Goal: Task Accomplishment & Management: Use online tool/utility

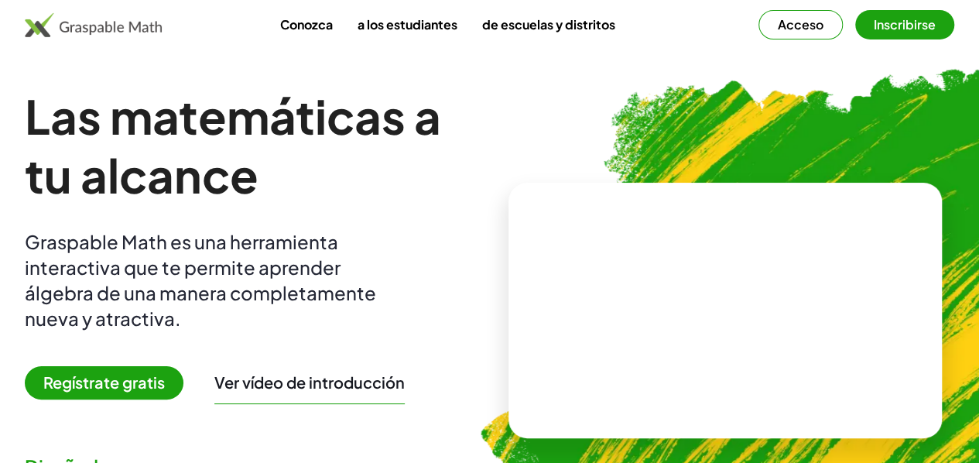
click at [778, 26] on font "Acceso" at bounding box center [801, 24] width 46 height 16
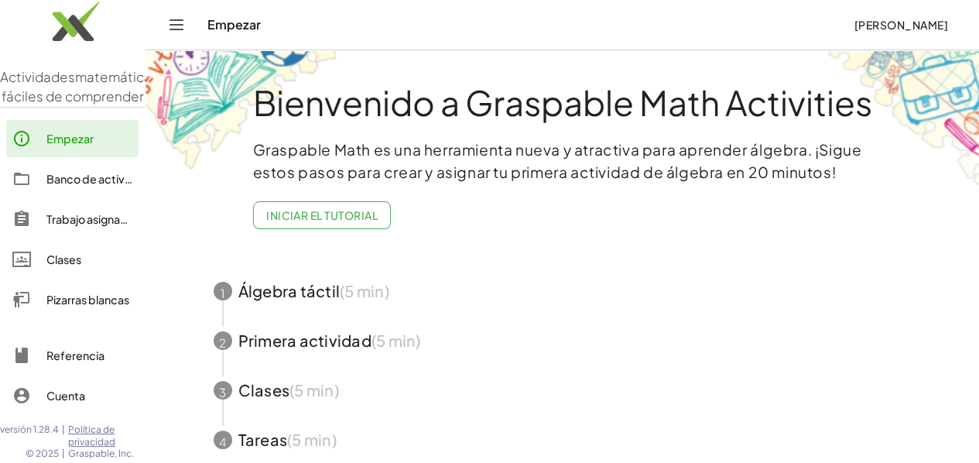
scroll to position [15, 0]
click at [61, 395] on font "Cuenta" at bounding box center [65, 396] width 39 height 14
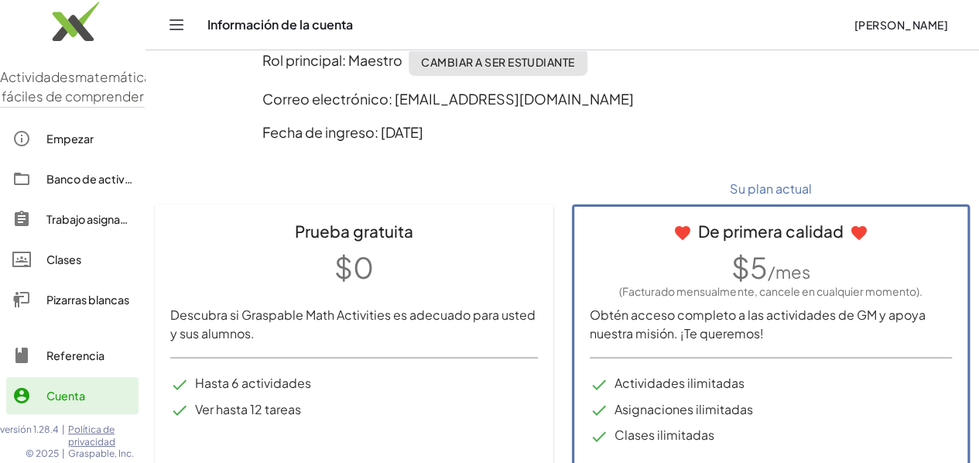
scroll to position [155, 0]
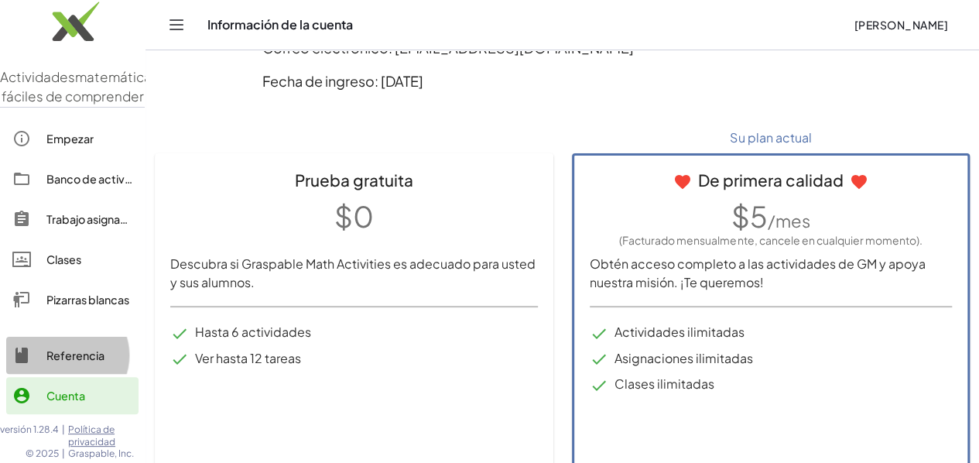
click at [60, 357] on link "Referencia" at bounding box center [72, 355] width 132 height 37
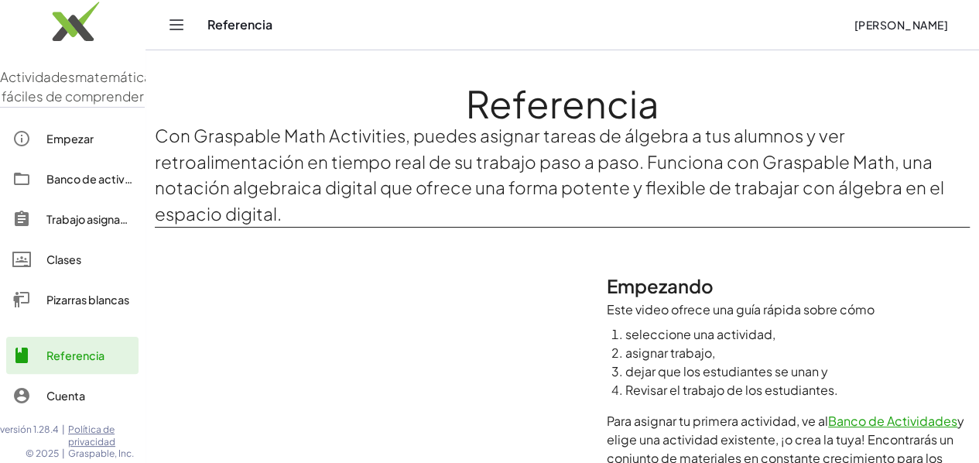
click at [71, 307] on font "Pizarras blancas" at bounding box center [87, 300] width 83 height 14
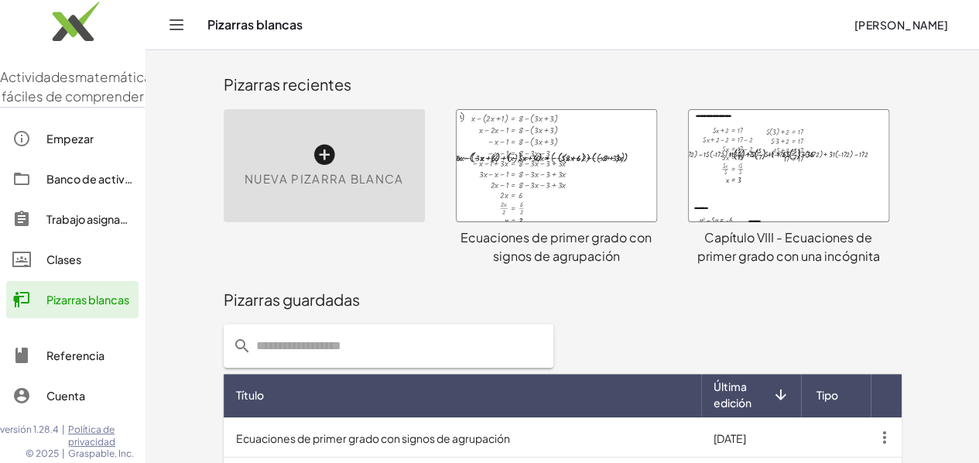
click at [292, 146] on div "Nueva pizarra blanca" at bounding box center [324, 165] width 201 height 113
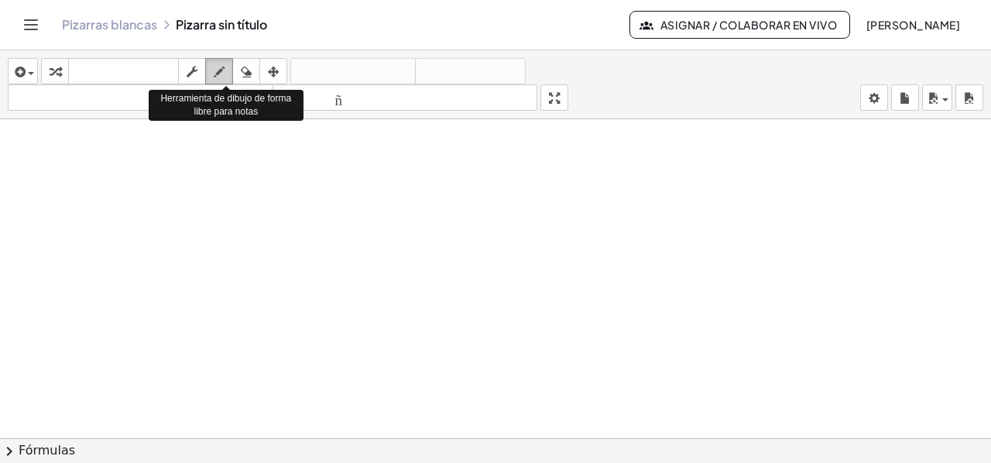
click at [221, 67] on icon "button" at bounding box center [219, 72] width 11 height 19
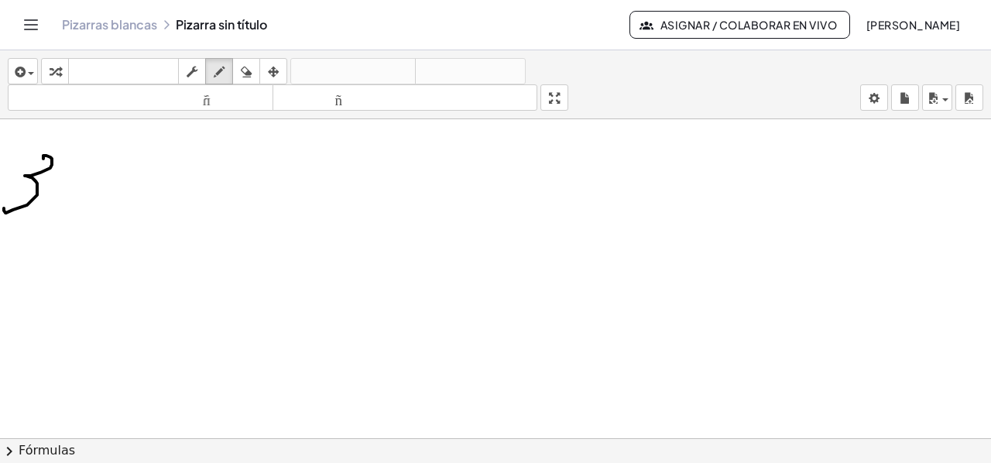
drag, startPoint x: 43, startPoint y: 157, endPoint x: 4, endPoint y: 207, distance: 63.3
click at [4, 207] on div at bounding box center [495, 450] width 991 height 662
drag, startPoint x: 62, startPoint y: 153, endPoint x: 17, endPoint y: 231, distance: 89.5
click at [17, 231] on div at bounding box center [495, 450] width 991 height 662
drag, startPoint x: 94, startPoint y: 159, endPoint x: 107, endPoint y: 173, distance: 19.2
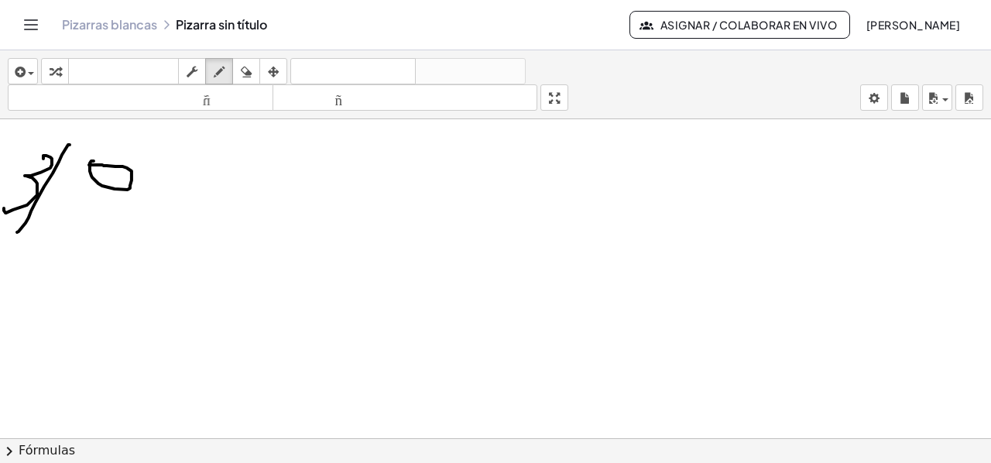
click at [101, 170] on div at bounding box center [495, 450] width 991 height 662
drag, startPoint x: 128, startPoint y: 180, endPoint x: 171, endPoint y: 190, distance: 43.6
click at [154, 196] on div at bounding box center [495, 450] width 991 height 662
drag, startPoint x: 149, startPoint y: 146, endPoint x: 160, endPoint y: 162, distance: 19.5
click at [146, 166] on div at bounding box center [495, 450] width 991 height 662
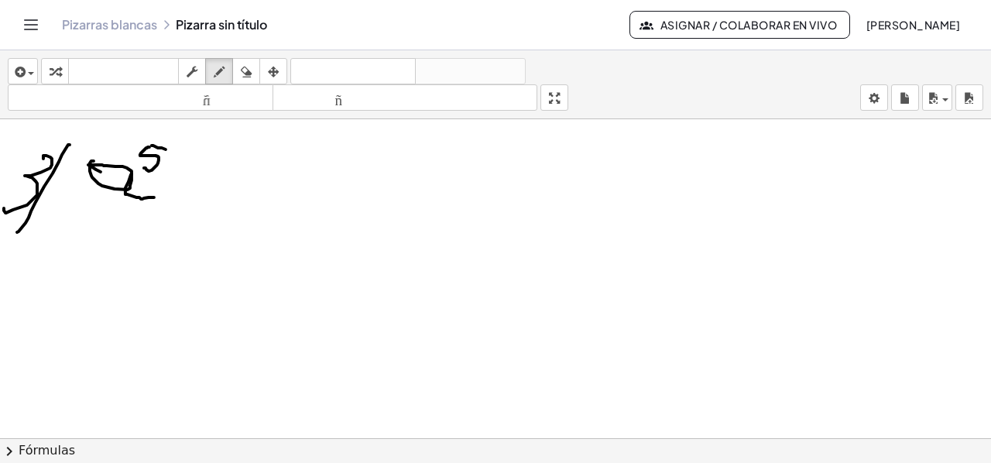
drag, startPoint x: 158, startPoint y: 146, endPoint x: 166, endPoint y: 148, distance: 7.9
click at [166, 148] on div at bounding box center [495, 450] width 991 height 662
drag, startPoint x: 225, startPoint y: 176, endPoint x: 240, endPoint y: 216, distance: 42.1
click at [240, 216] on div at bounding box center [495, 450] width 991 height 662
drag, startPoint x: 242, startPoint y: 182, endPoint x: 221, endPoint y: 199, distance: 27.0
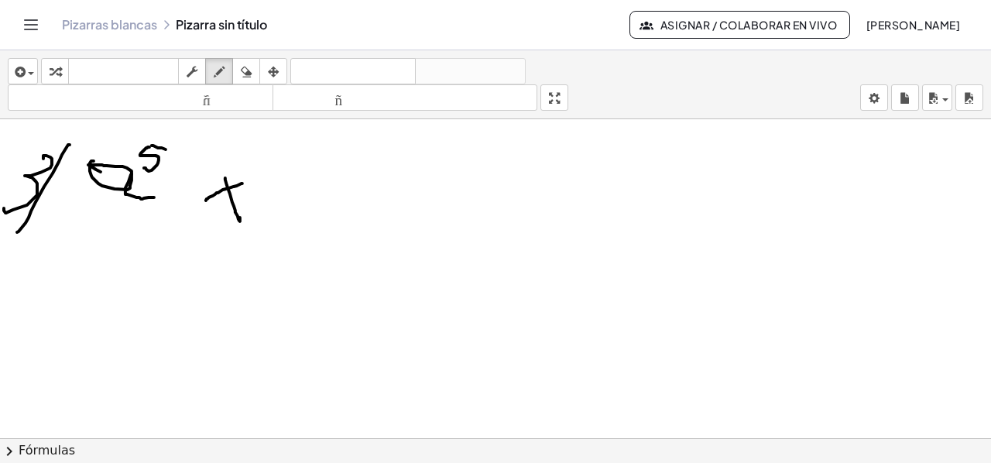
click at [206, 199] on div at bounding box center [495, 450] width 991 height 662
drag, startPoint x: 239, startPoint y: 159, endPoint x: 243, endPoint y: 185, distance: 26.6
click at [243, 183] on div at bounding box center [495, 450] width 991 height 662
drag, startPoint x: 395, startPoint y: 142, endPoint x: 409, endPoint y: 163, distance: 25.6
click at [409, 163] on div at bounding box center [495, 450] width 991 height 662
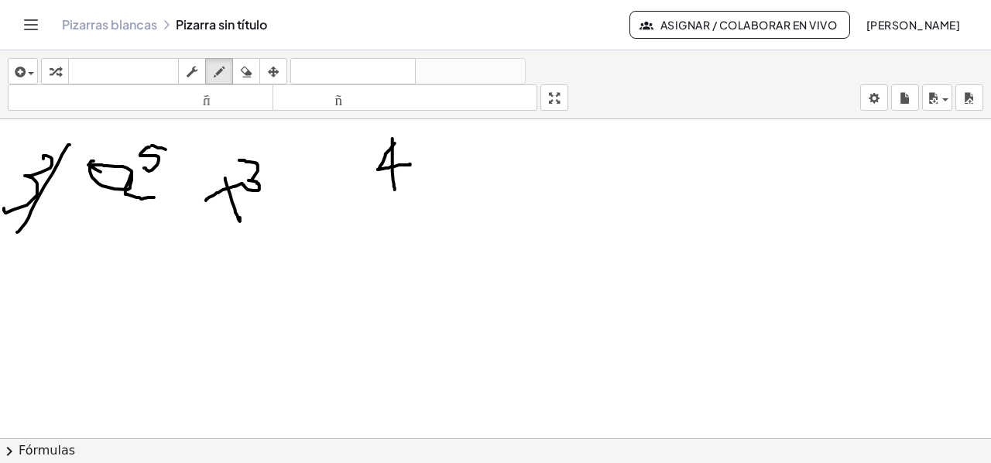
drag, startPoint x: 392, startPoint y: 137, endPoint x: 395, endPoint y: 188, distance: 51.1
click at [395, 188] on div at bounding box center [495, 450] width 991 height 662
drag, startPoint x: 415, startPoint y: 139, endPoint x: 435, endPoint y: 177, distance: 43.6
click at [435, 177] on div at bounding box center [495, 450] width 991 height 662
drag, startPoint x: 438, startPoint y: 140, endPoint x: 416, endPoint y: 179, distance: 44.4
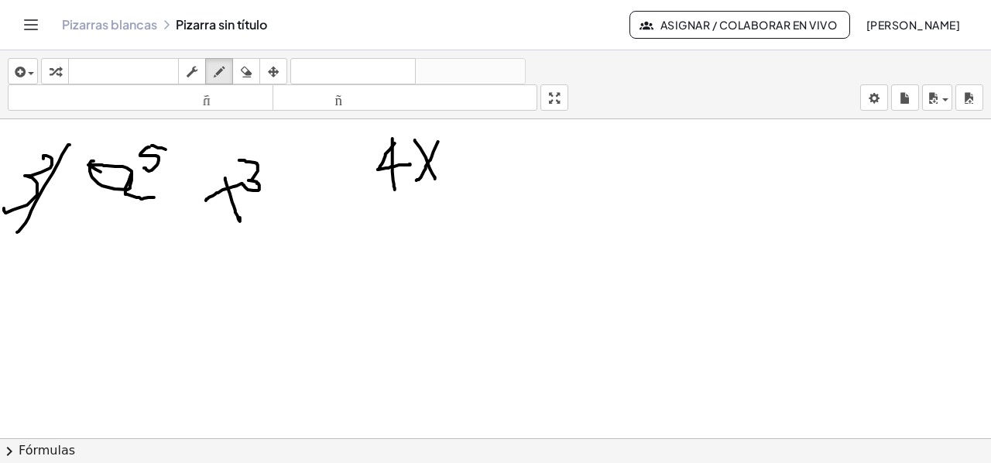
click at [416, 179] on div at bounding box center [495, 450] width 991 height 662
drag, startPoint x: 461, startPoint y: 142, endPoint x: 457, endPoint y: 176, distance: 33.6
click at [457, 176] on div at bounding box center [495, 450] width 991 height 662
drag, startPoint x: 447, startPoint y: 160, endPoint x: 468, endPoint y: 159, distance: 21.0
click at [468, 159] on div at bounding box center [495, 450] width 991 height 662
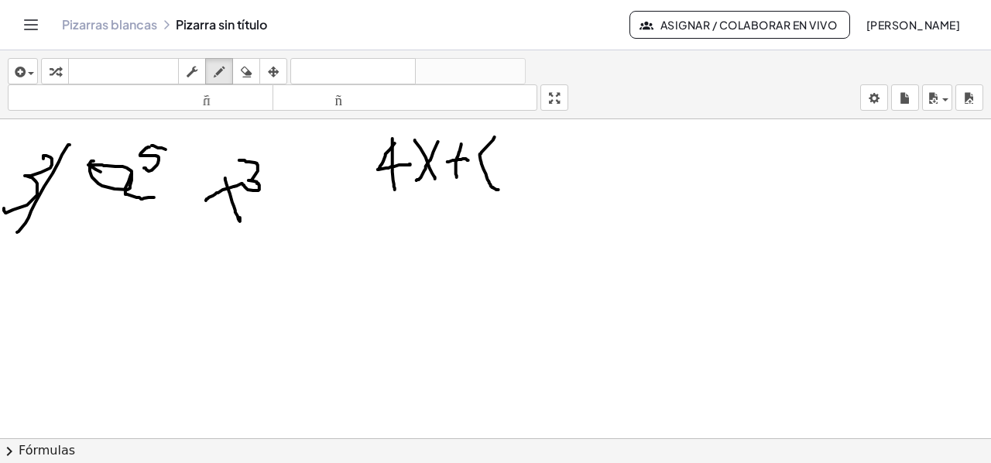
drag, startPoint x: 495, startPoint y: 135, endPoint x: 498, endPoint y: 188, distance: 52.8
click at [498, 188] on div at bounding box center [495, 450] width 991 height 662
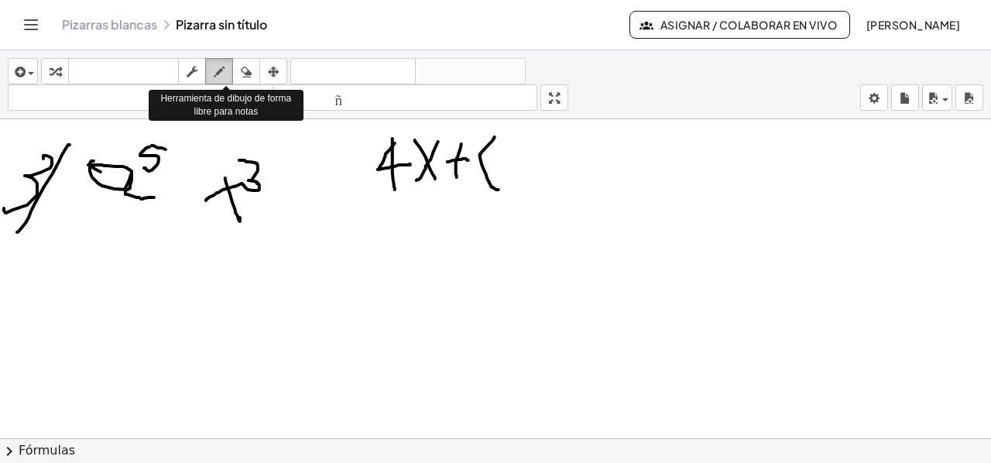
click at [224, 63] on icon "button" at bounding box center [219, 72] width 11 height 19
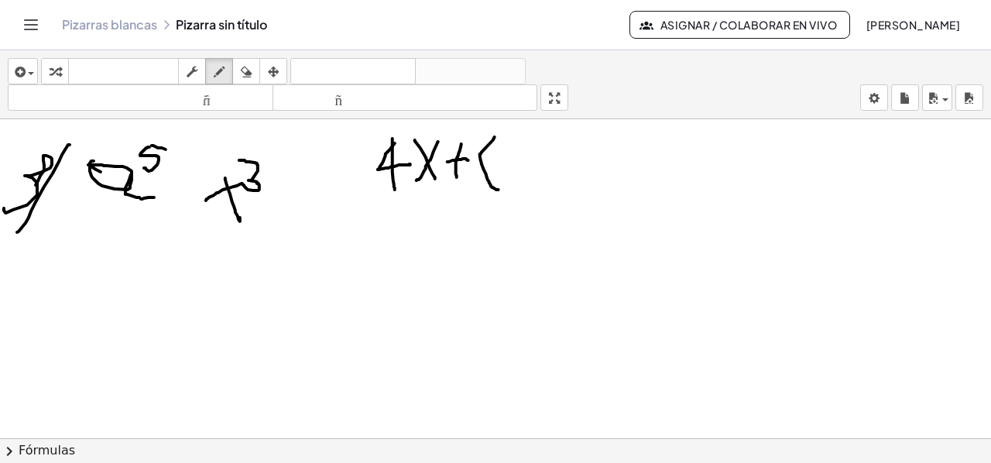
drag, startPoint x: 43, startPoint y: 156, endPoint x: 36, endPoint y: 183, distance: 28.2
click at [36, 183] on div at bounding box center [495, 450] width 991 height 662
click at [245, 75] on icon "button" at bounding box center [246, 72] width 11 height 19
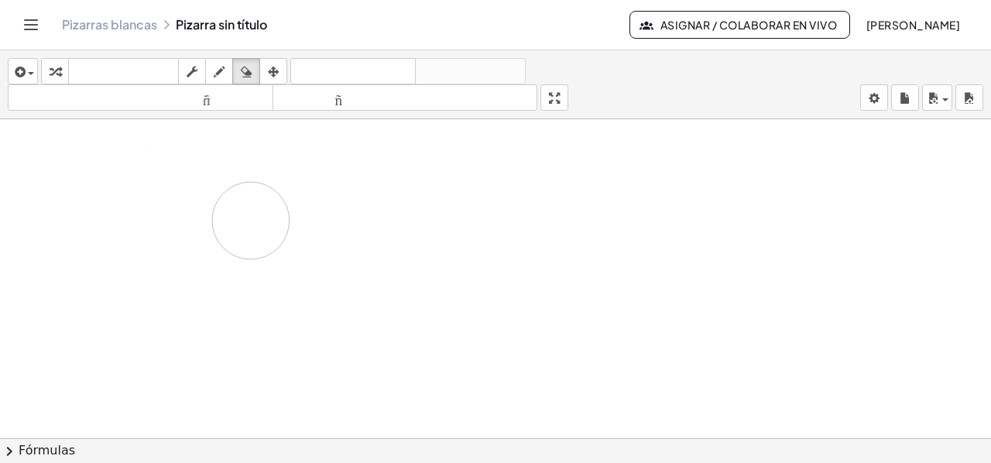
drag, startPoint x: 362, startPoint y: 165, endPoint x: 251, endPoint y: 219, distance: 123.9
click at [251, 219] on div at bounding box center [495, 450] width 991 height 662
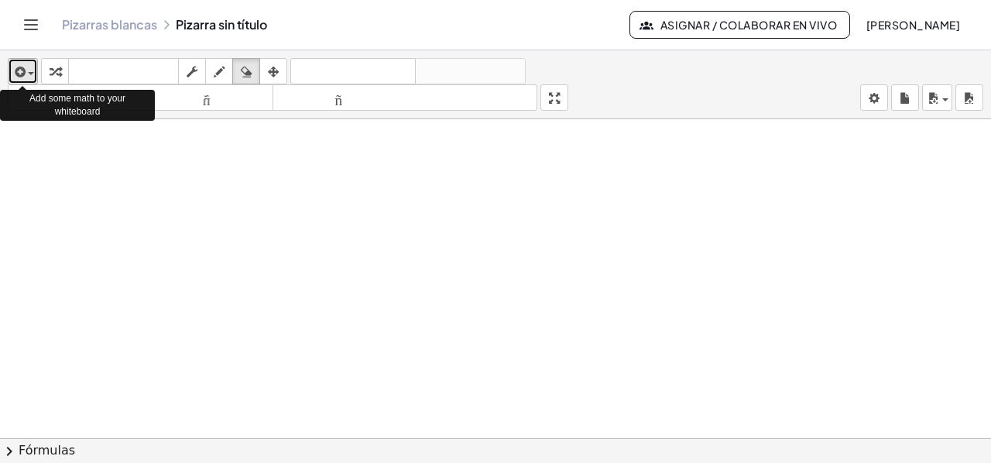
click at [26, 68] on span "button" at bounding box center [27, 73] width 3 height 11
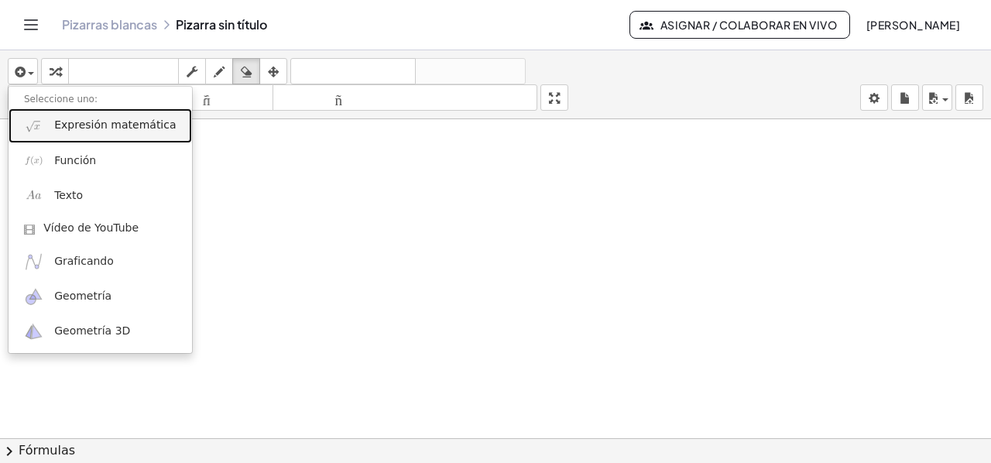
click at [94, 128] on font "Expresión matemática" at bounding box center [115, 124] width 122 height 12
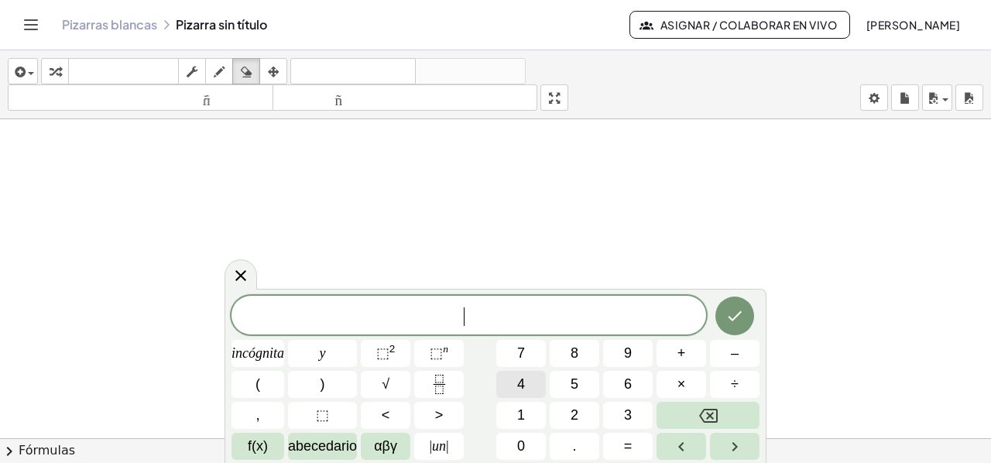
click at [532, 375] on button "4" at bounding box center [521, 384] width 50 height 27
click at [312, 454] on font "abecedario" at bounding box center [322, 445] width 69 height 15
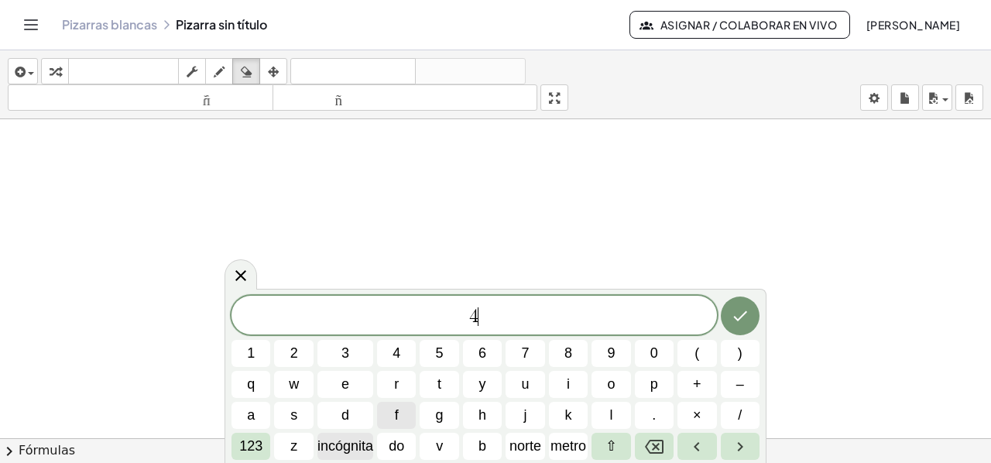
click at [351, 445] on font "incógnita" at bounding box center [345, 445] width 56 height 15
click at [704, 379] on button "+" at bounding box center [696, 384] width 39 height 27
click at [259, 445] on font "123" at bounding box center [250, 445] width 23 height 15
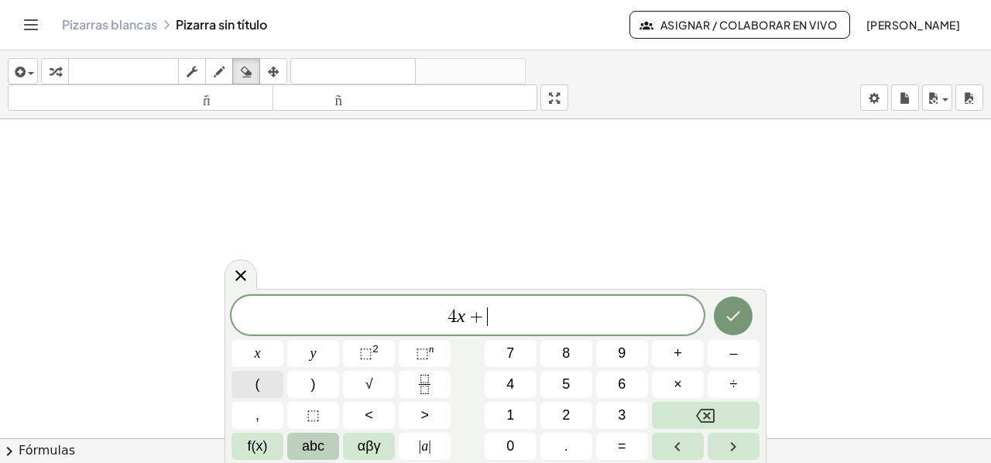
click at [264, 379] on button "(" at bounding box center [257, 384] width 52 height 27
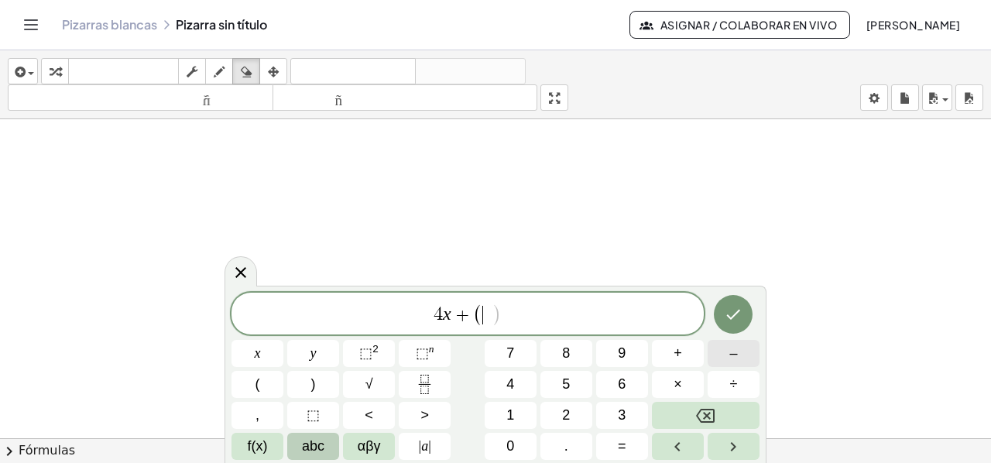
click at [728, 355] on button "–" at bounding box center [733, 353] width 52 height 27
click at [579, 412] on button "2" at bounding box center [566, 415] width 52 height 27
click at [680, 348] on span "+" at bounding box center [677, 353] width 9 height 21
click at [565, 344] on span "8" at bounding box center [566, 353] width 8 height 21
click at [255, 358] on span "x" at bounding box center [258, 353] width 6 height 21
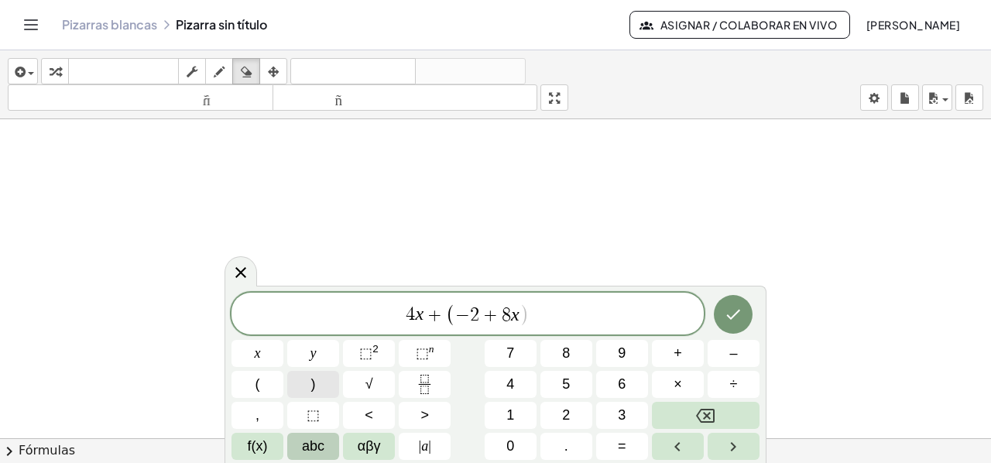
click at [325, 380] on button ")" at bounding box center [313, 384] width 52 height 27
click at [631, 439] on button "=" at bounding box center [622, 446] width 52 height 27
click at [567, 352] on span "8" at bounding box center [566, 353] width 8 height 21
click at [740, 313] on icon "Hecho" at bounding box center [733, 314] width 19 height 19
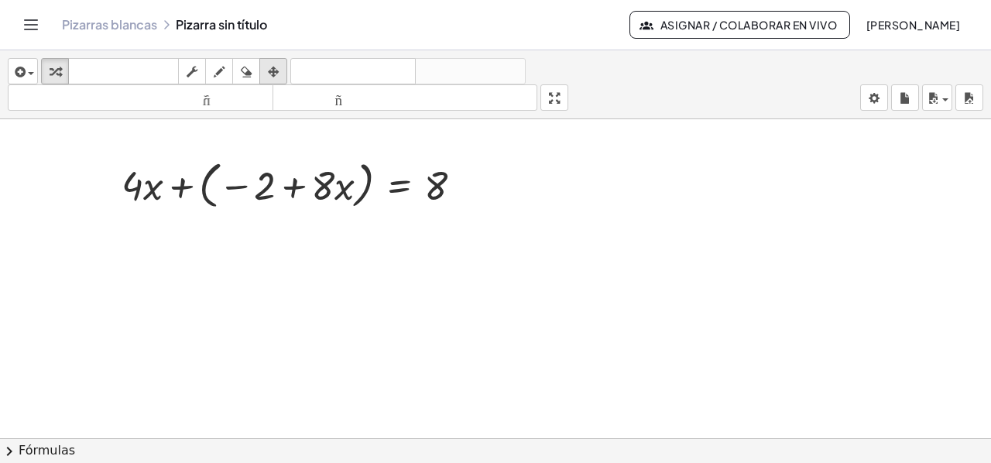
click at [275, 67] on icon "button" at bounding box center [273, 72] width 11 height 19
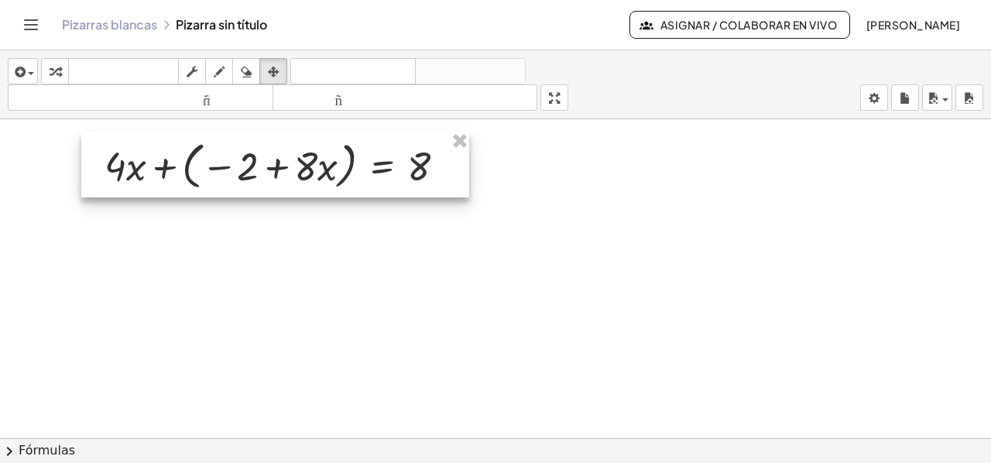
drag, startPoint x: 284, startPoint y: 178, endPoint x: 268, endPoint y: 159, distance: 25.3
click at [268, 159] on div at bounding box center [275, 165] width 388 height 67
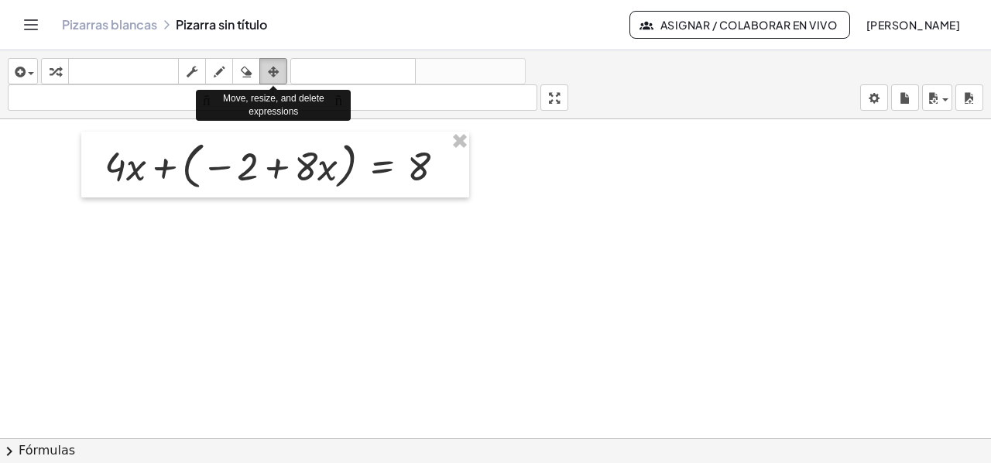
click at [273, 72] on icon "button" at bounding box center [273, 72] width 11 height 19
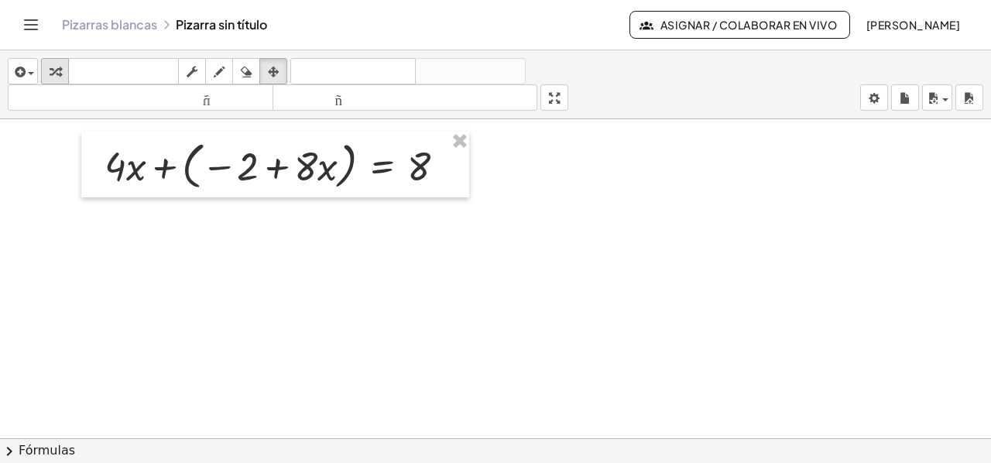
click at [53, 70] on icon "button" at bounding box center [55, 72] width 11 height 19
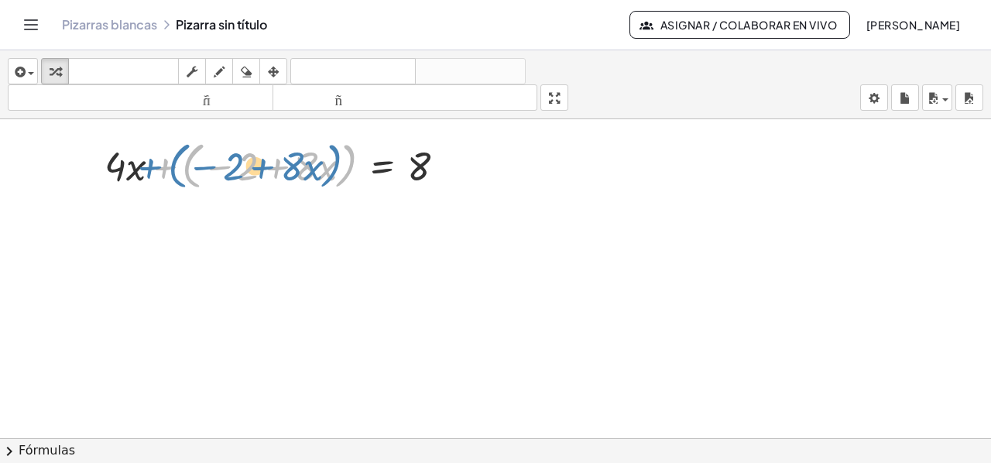
drag, startPoint x: 162, startPoint y: 173, endPoint x: 149, endPoint y: 173, distance: 12.4
click at [147, 173] on div at bounding box center [281, 164] width 368 height 59
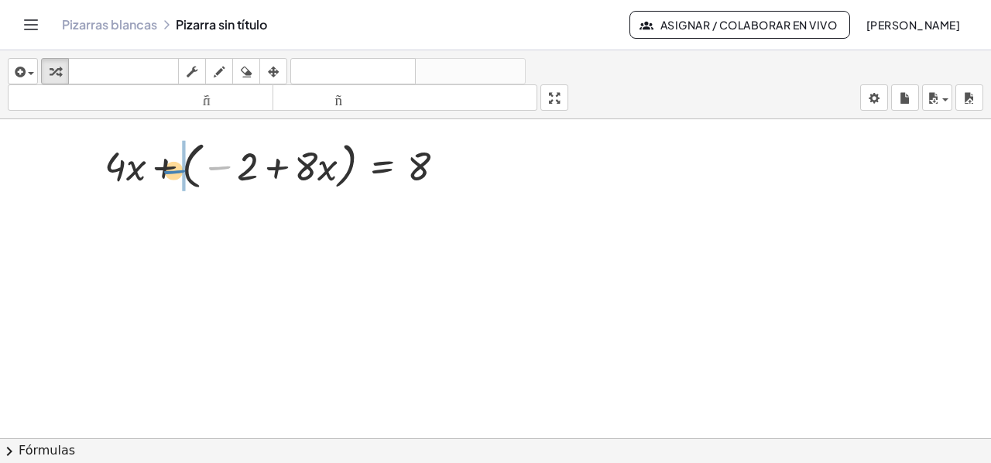
drag, startPoint x: 211, startPoint y: 166, endPoint x: 166, endPoint y: 170, distance: 45.8
click at [166, 170] on div at bounding box center [281, 164] width 368 height 59
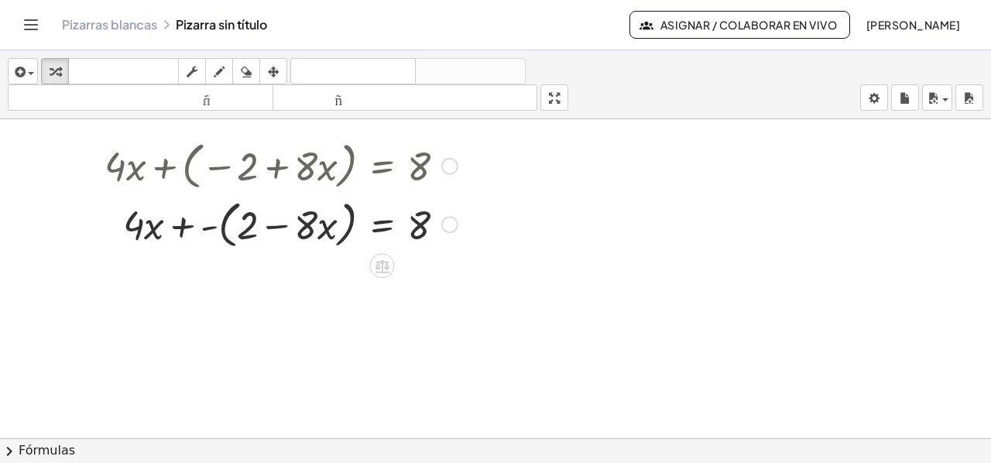
click at [199, 228] on div at bounding box center [281, 223] width 368 height 59
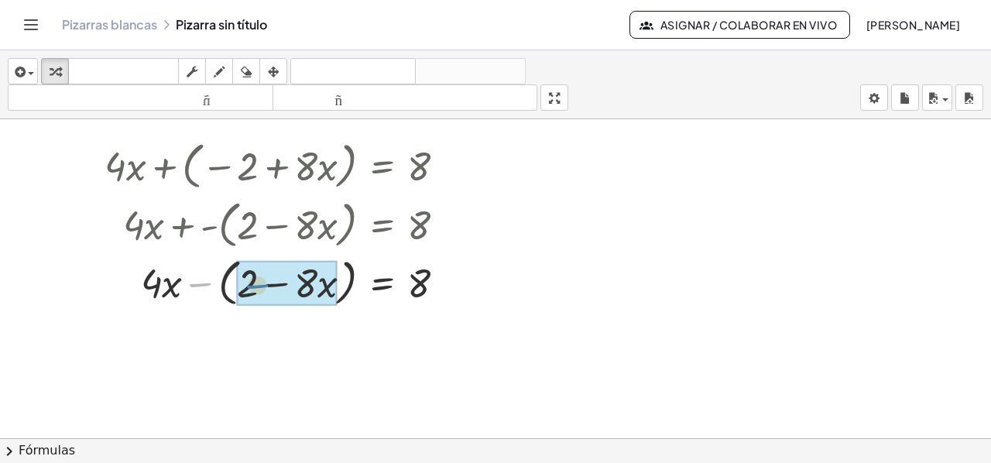
drag, startPoint x: 202, startPoint y: 286, endPoint x: 259, endPoint y: 287, distance: 57.3
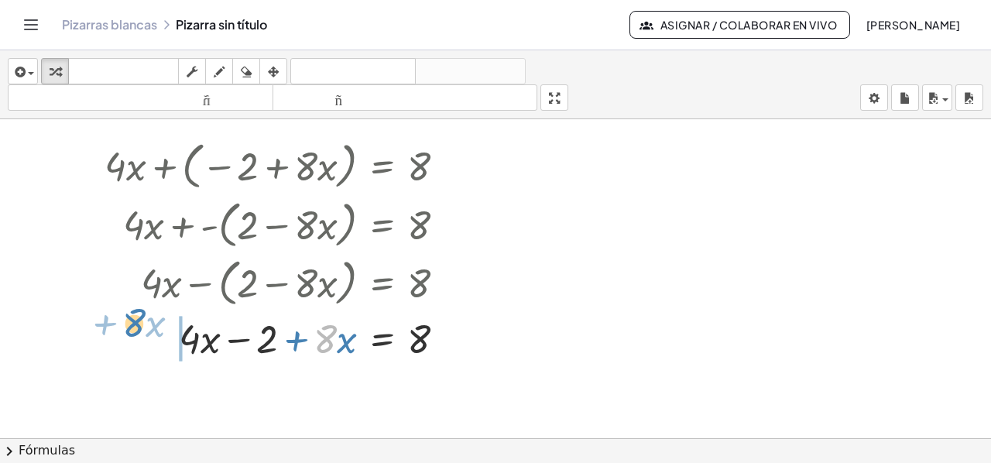
drag, startPoint x: 334, startPoint y: 338, endPoint x: 140, endPoint y: 325, distance: 194.0
click at [140, 325] on div at bounding box center [281, 336] width 368 height 53
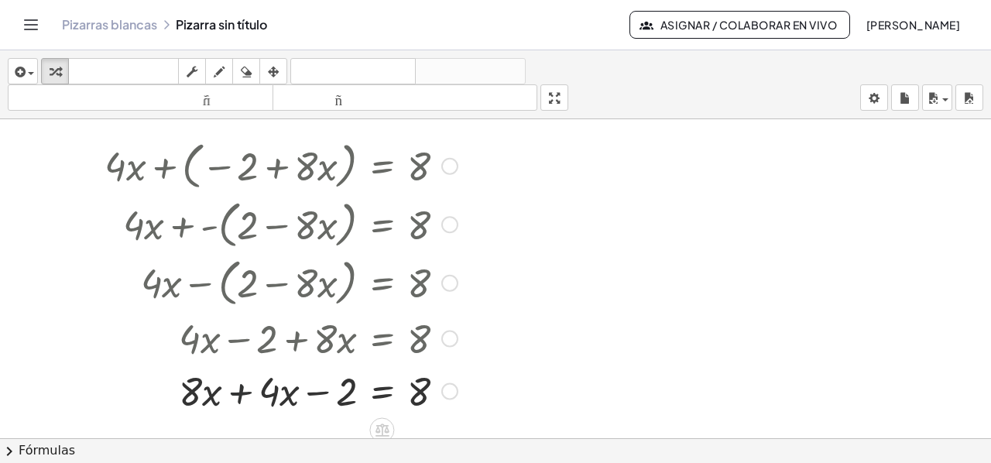
click at [240, 391] on div at bounding box center [281, 389] width 368 height 53
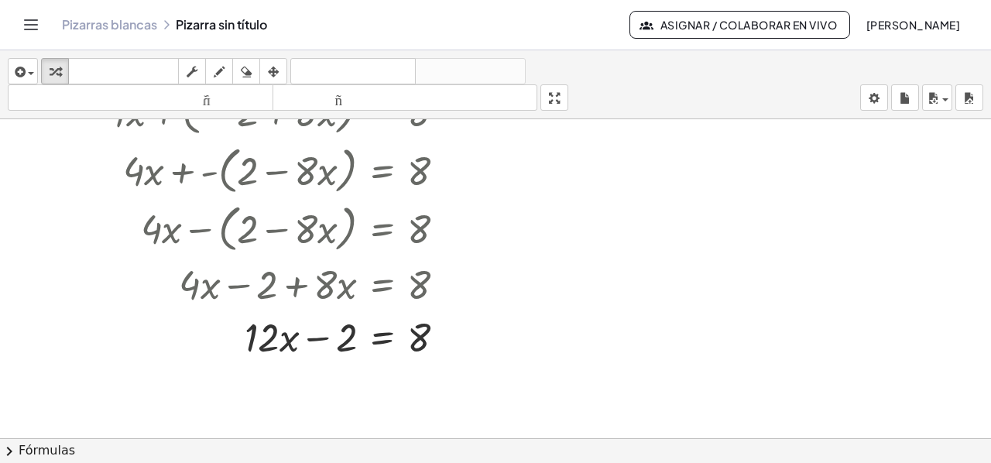
scroll to position [155, 0]
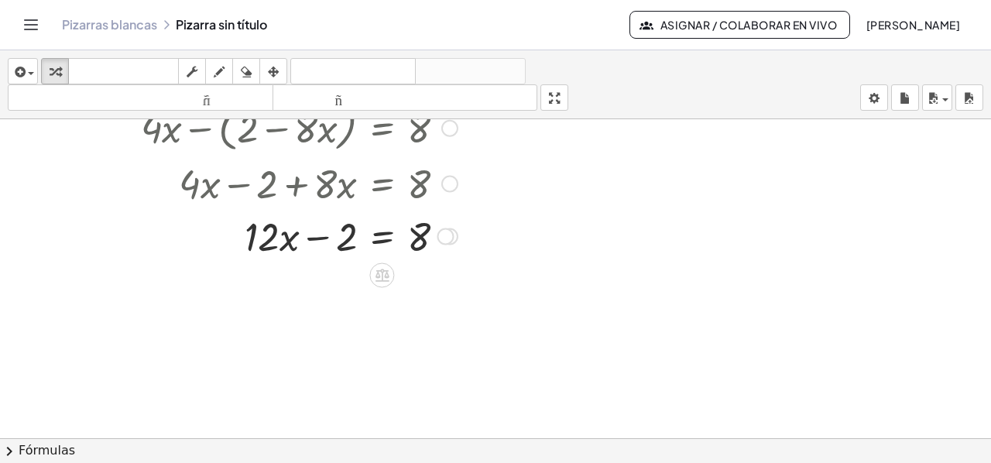
click at [376, 278] on icon at bounding box center [382, 275] width 16 height 16
click at [319, 271] on font "+" at bounding box center [320, 274] width 9 height 17
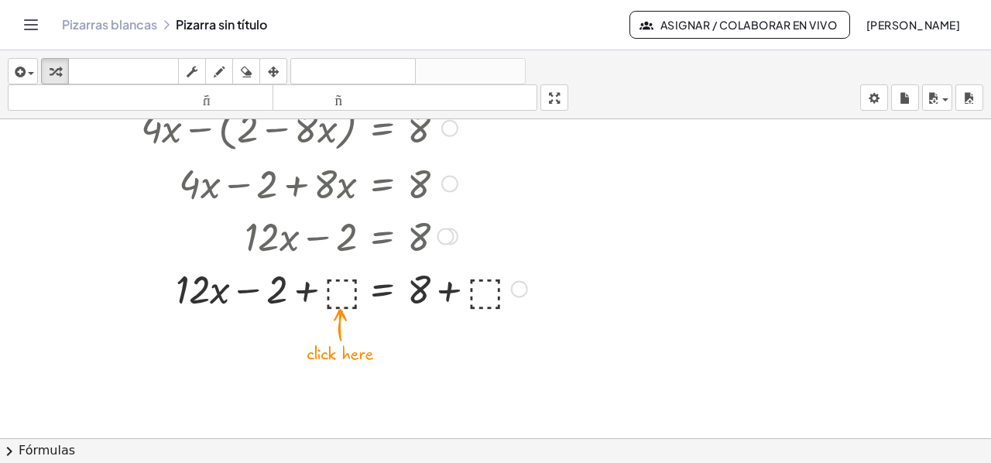
click at [336, 295] on div at bounding box center [316, 287] width 438 height 53
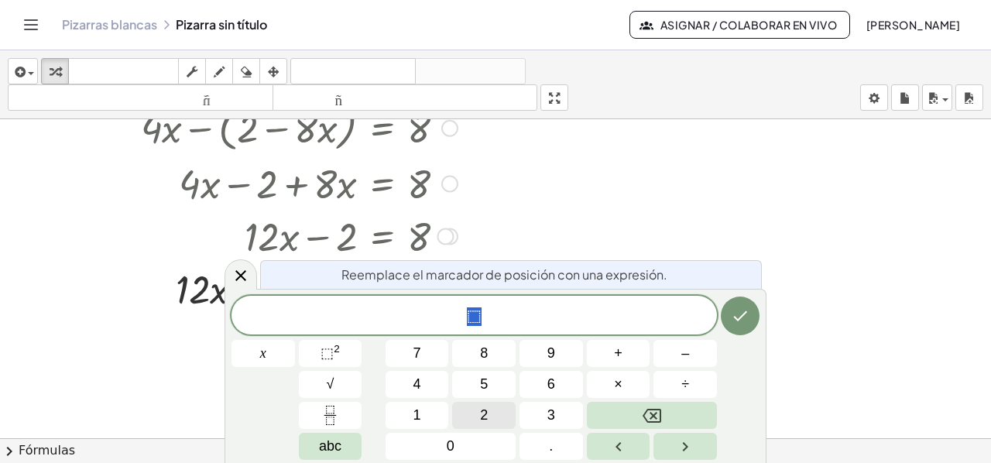
click at [499, 414] on button "2" at bounding box center [483, 415] width 63 height 27
click at [724, 309] on button "Hecho" at bounding box center [740, 315] width 39 height 39
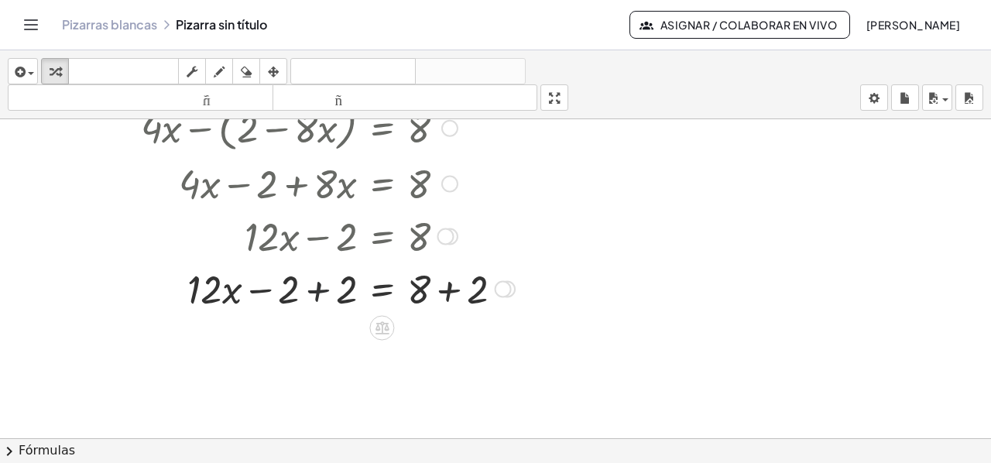
click at [311, 289] on div at bounding box center [310, 287] width 426 height 53
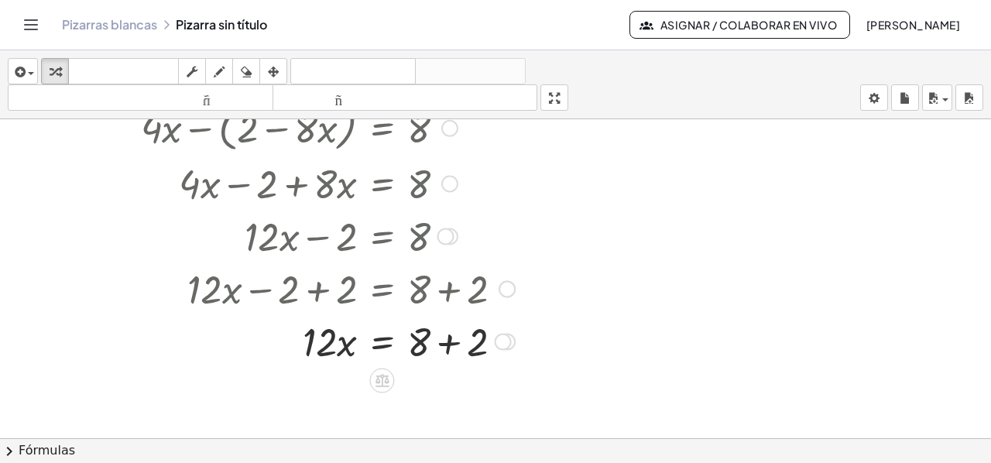
click at [449, 347] on div at bounding box center [310, 339] width 426 height 53
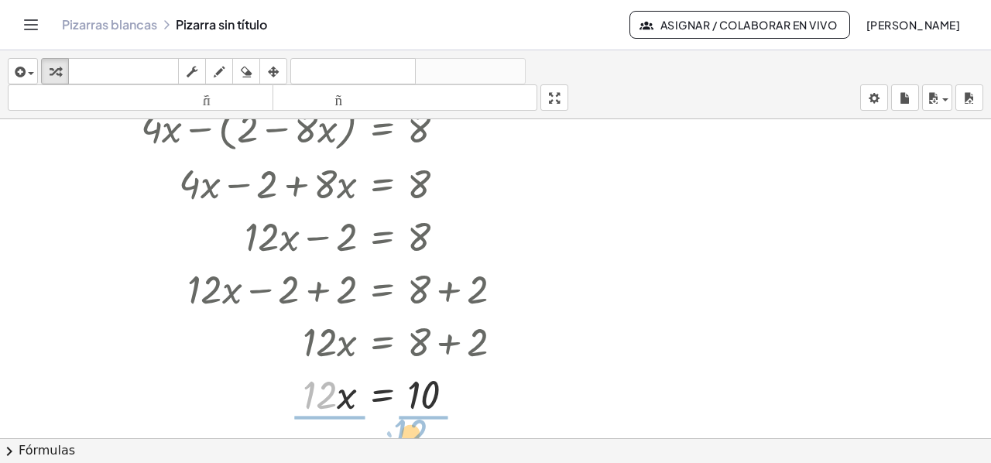
drag, startPoint x: 330, startPoint y: 385, endPoint x: 474, endPoint y: 425, distance: 150.2
click at [434, 423] on div "+ · 4 · x + ( − 2 + · 8 · x ) = 8 + · 4 · x + - ( + 2 − · 8 · x ) = 8 + · 4 · x…" at bounding box center [495, 295] width 991 height 662
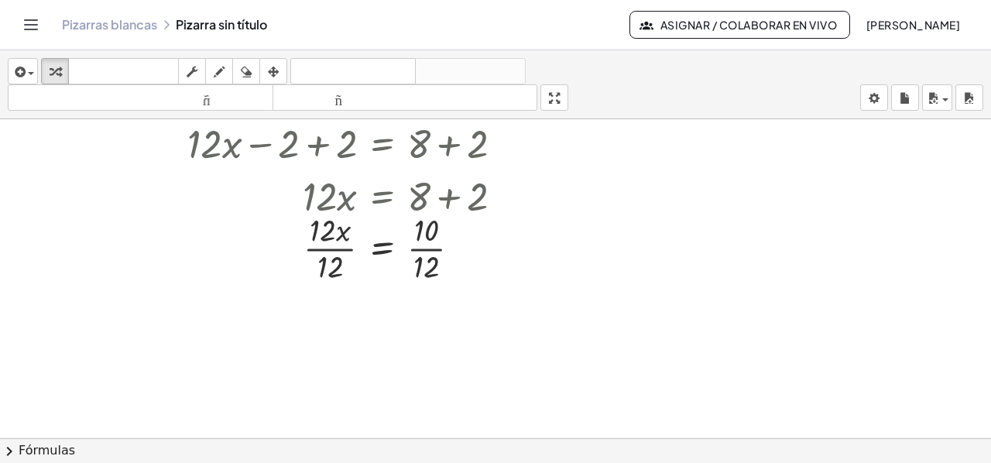
scroll to position [310, 0]
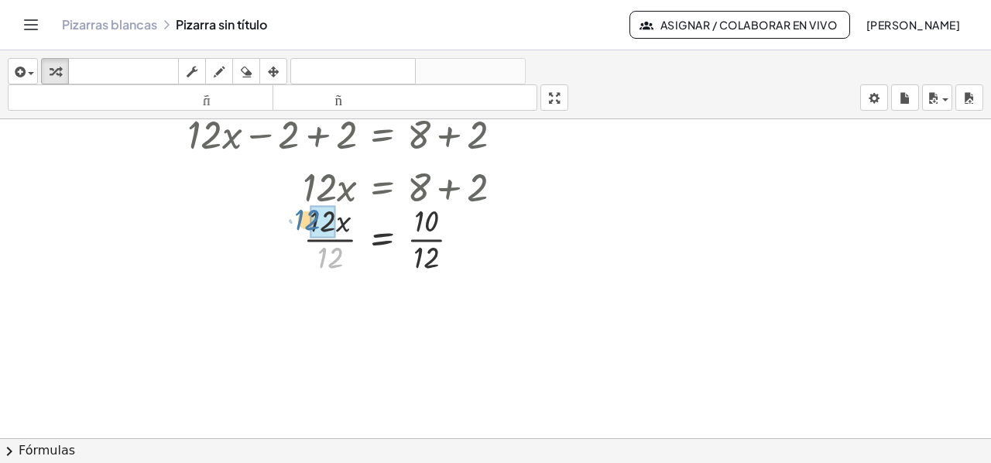
drag, startPoint x: 337, startPoint y: 266, endPoint x: 314, endPoint y: 228, distance: 44.5
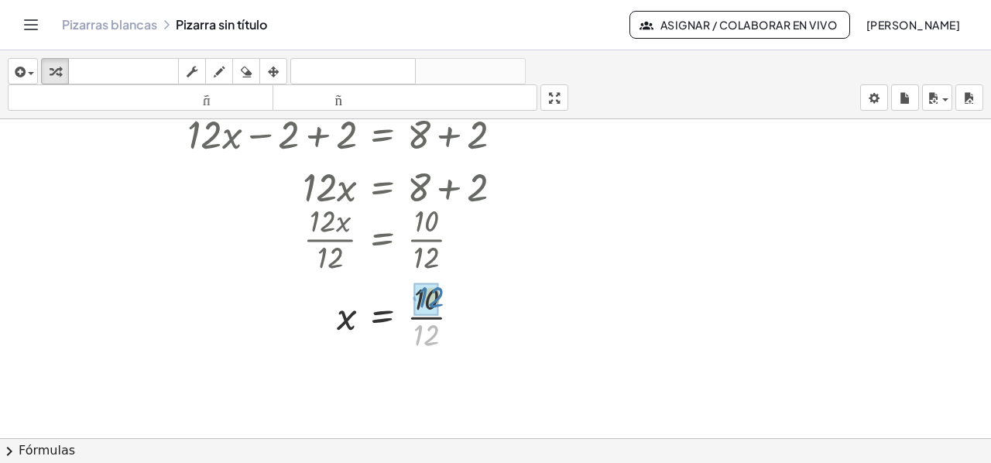
drag, startPoint x: 423, startPoint y: 343, endPoint x: 429, endPoint y: 310, distance: 33.1
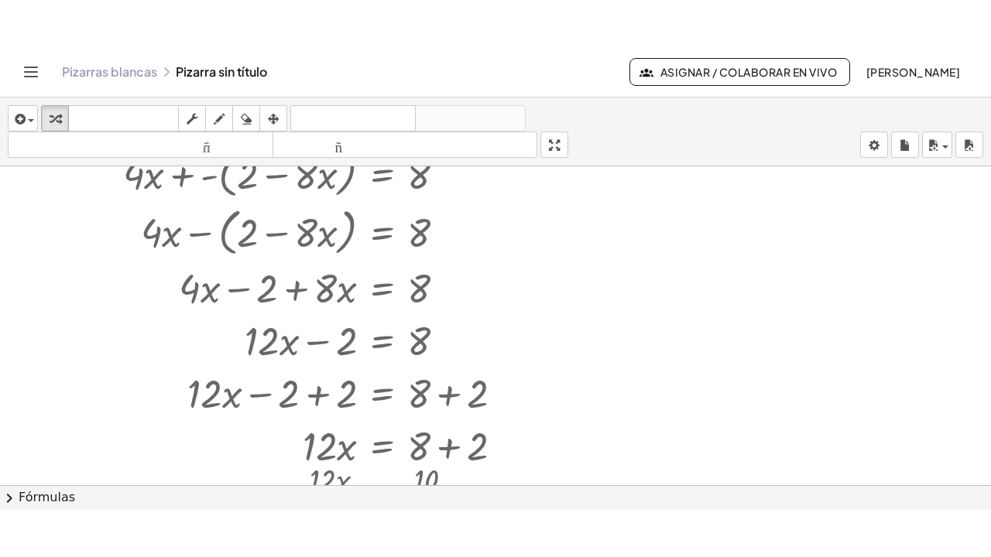
scroll to position [0, 0]
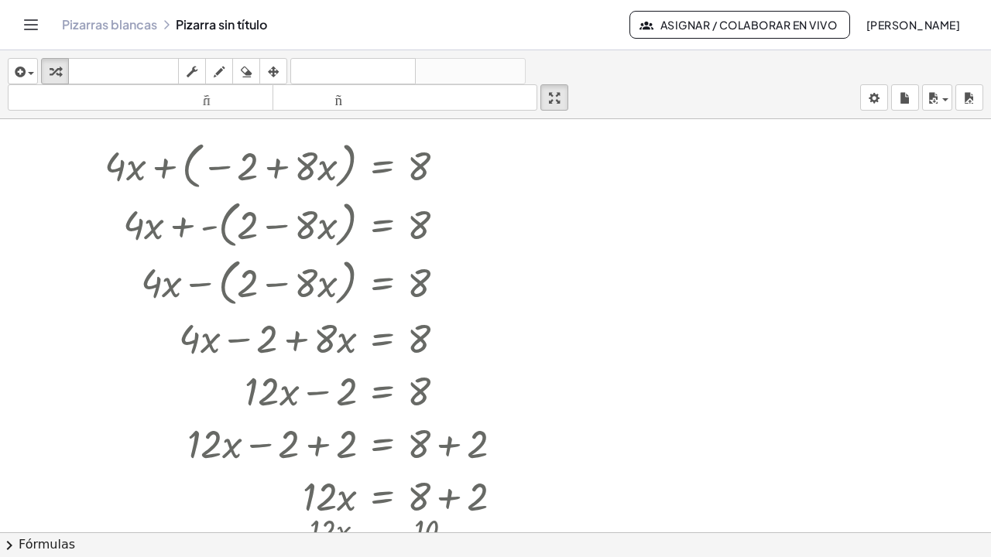
drag, startPoint x: 557, startPoint y: 92, endPoint x: 557, endPoint y: 186, distance: 93.7
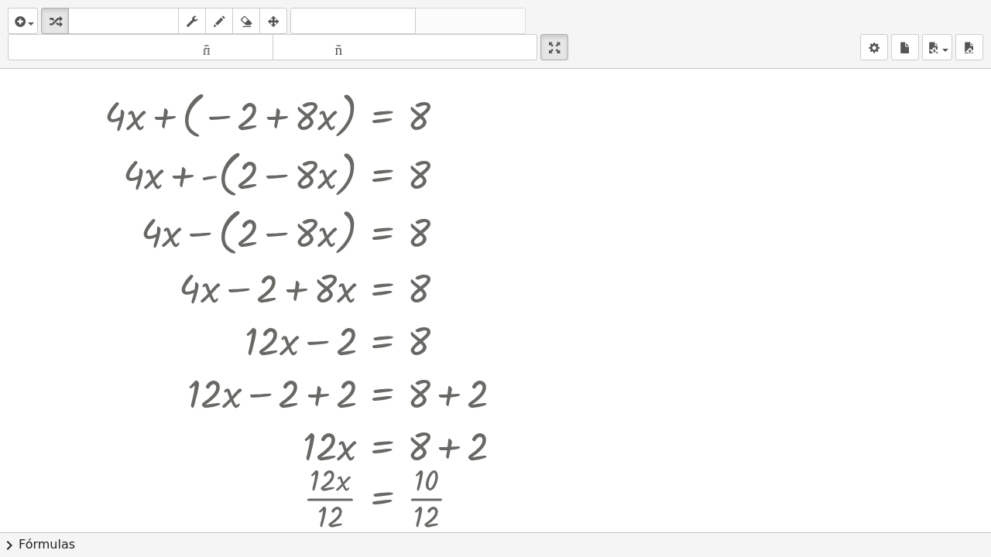
click at [557, 186] on div "insertar Seleccione uno: Expresión matemática Función Texto Vídeo de YouTube Gr…" at bounding box center [495, 278] width 991 height 557
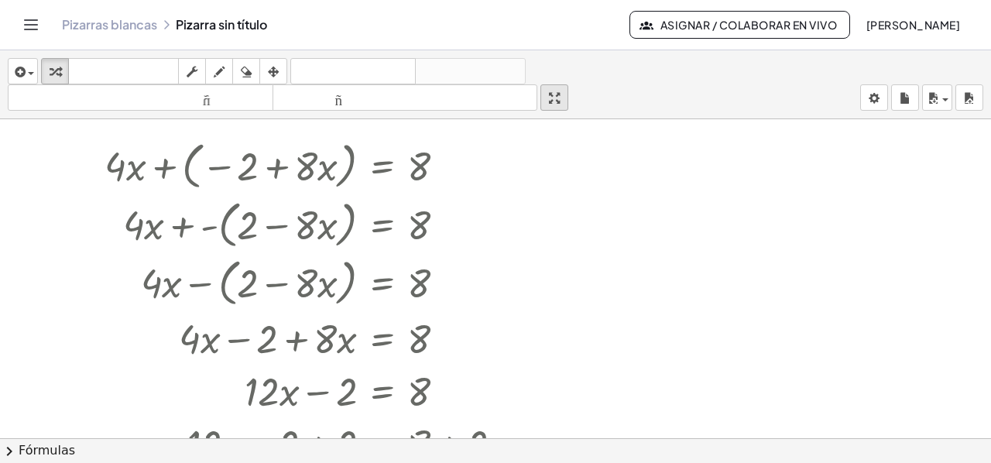
click at [557, 97] on icon "button" at bounding box center [554, 98] width 11 height 19
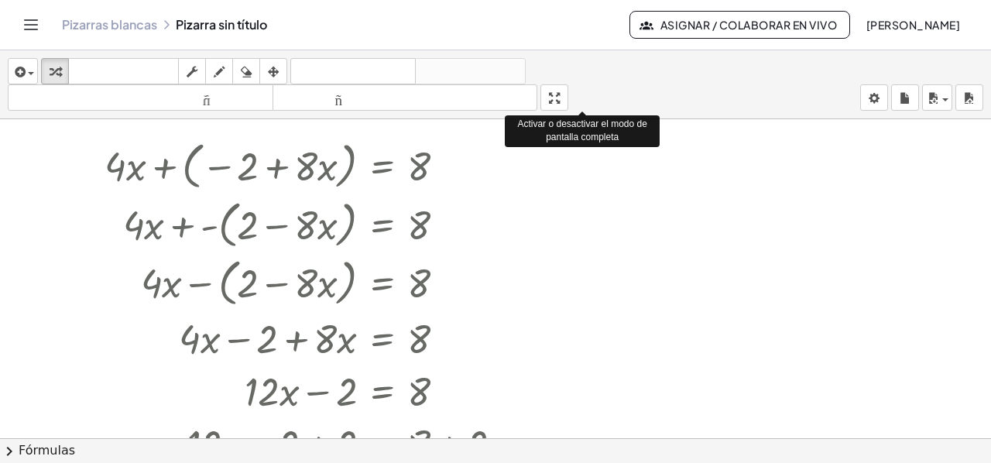
drag, startPoint x: 557, startPoint y: 97, endPoint x: 557, endPoint y: 190, distance: 93.7
click at [557, 190] on div "insertar Seleccione uno: Expresión matemática Función Texto Vídeo de YouTube Gr…" at bounding box center [495, 256] width 991 height 413
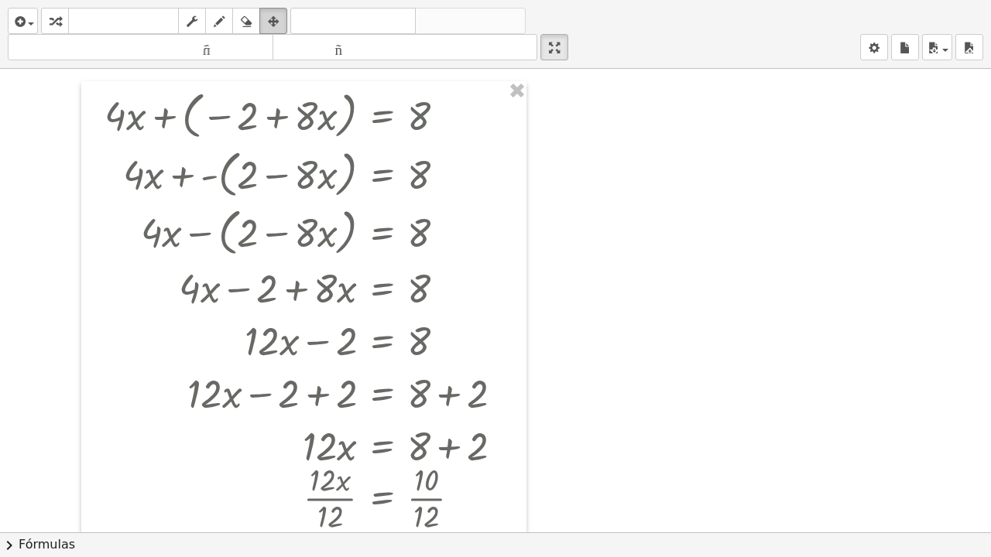
click at [271, 20] on icon "button" at bounding box center [273, 21] width 11 height 19
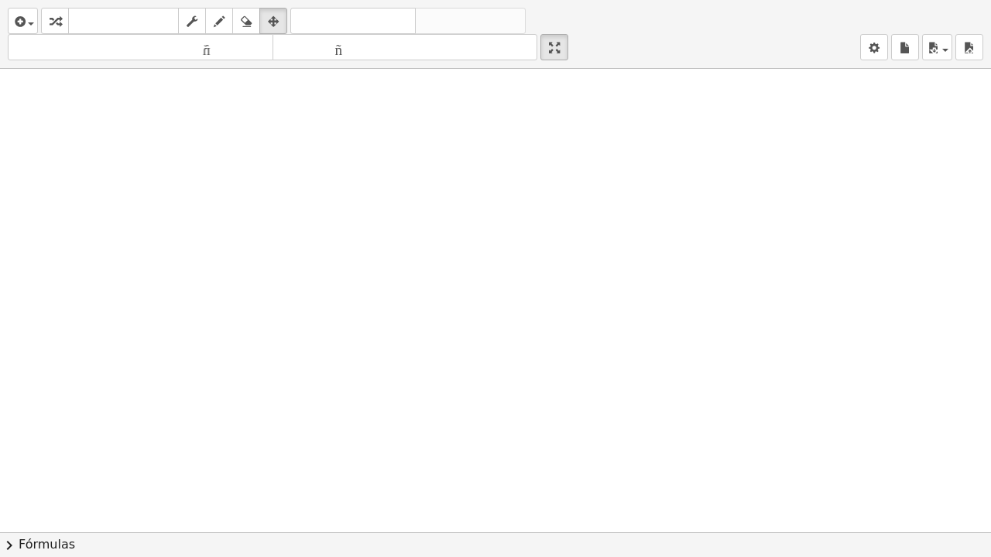
scroll to position [77, 0]
click at [941, 45] on span "button" at bounding box center [940, 49] width 3 height 11
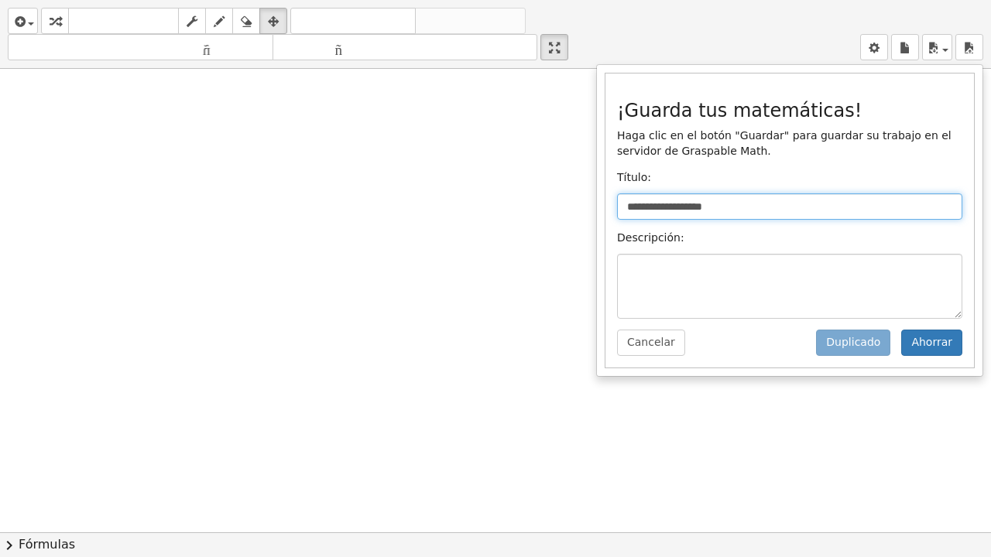
click at [726, 204] on input "**********" at bounding box center [789, 207] width 345 height 26
type input "*"
type input "**********"
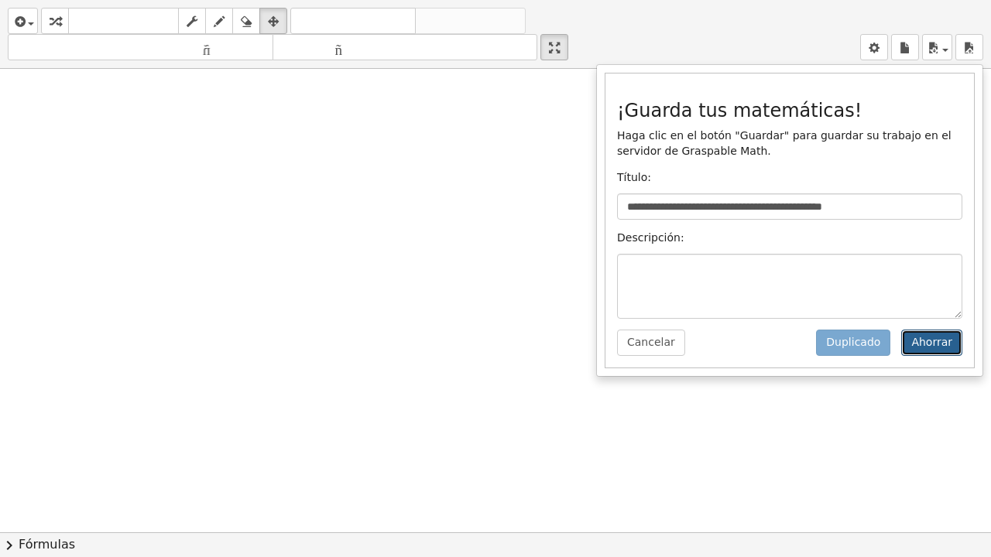
click at [937, 347] on font "Ahorrar" at bounding box center [931, 342] width 41 height 12
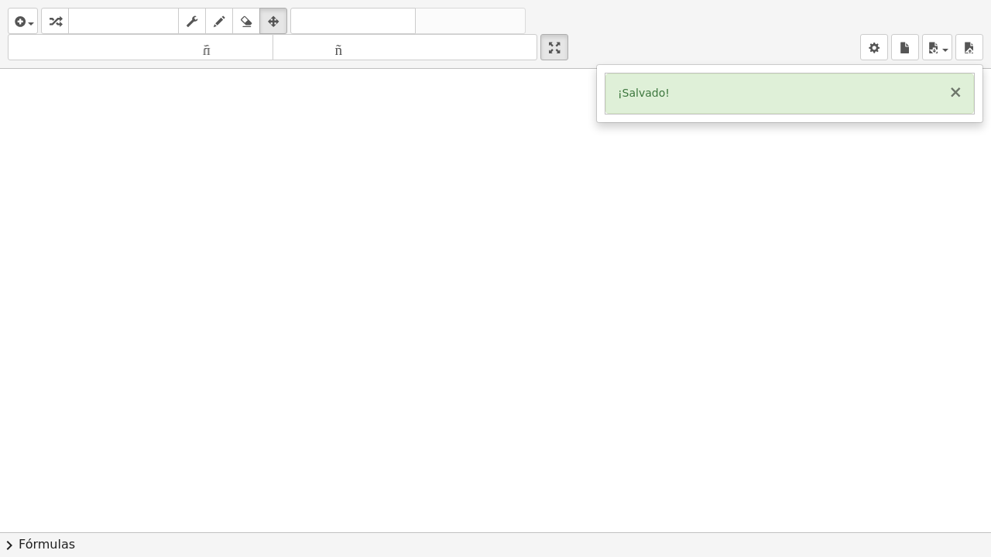
click at [957, 93] on font "×" at bounding box center [955, 92] width 14 height 19
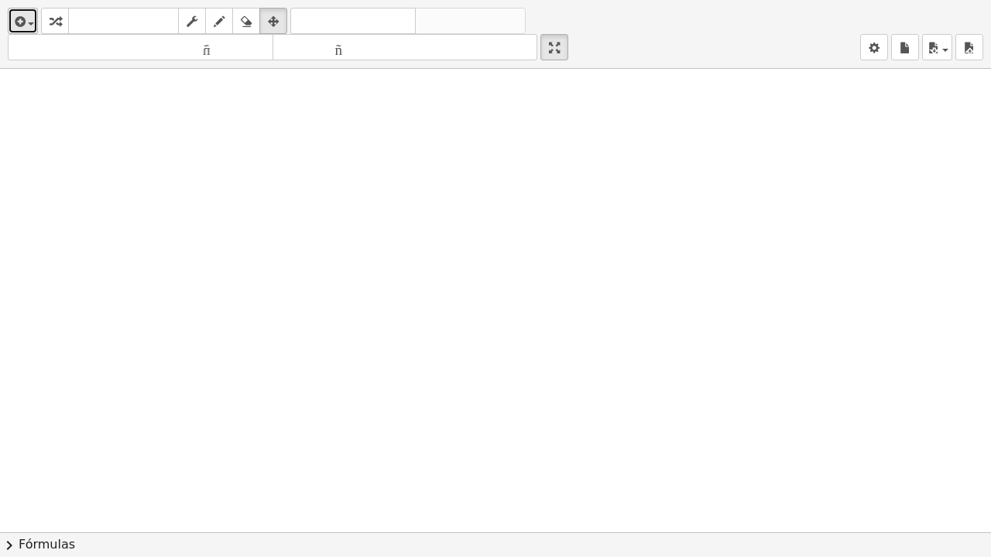
click at [26, 21] on span "button" at bounding box center [27, 23] width 3 height 11
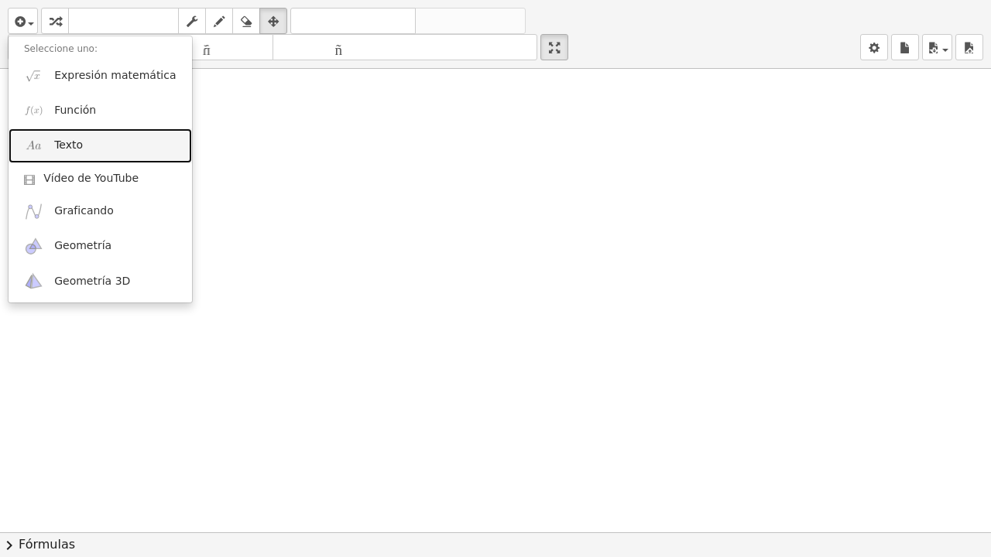
click at [43, 142] on link "Texto" at bounding box center [100, 145] width 183 height 35
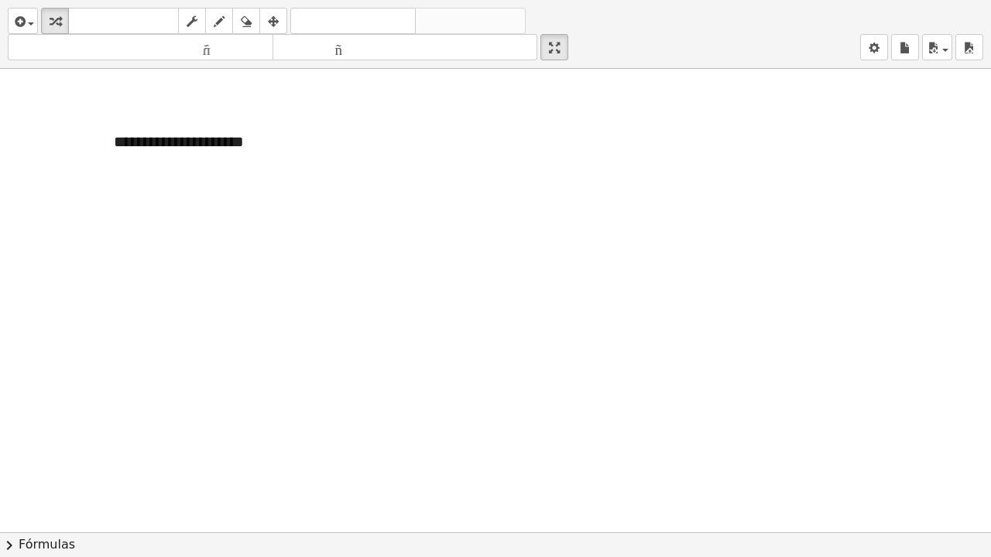
click at [246, 205] on div at bounding box center [495, 454] width 991 height 927
click at [195, 150] on div "**********" at bounding box center [214, 141] width 232 height 53
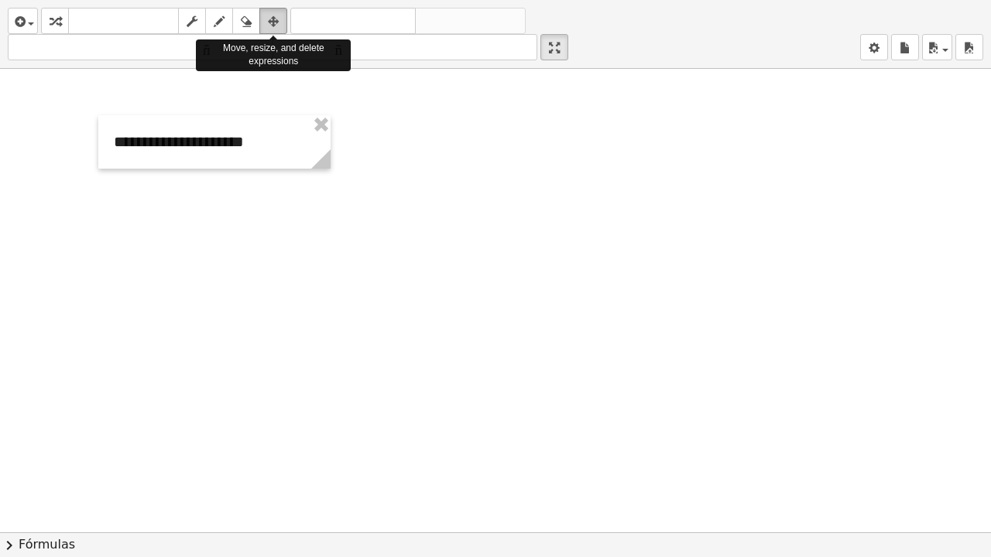
click at [268, 8] on button "arreglar" at bounding box center [273, 21] width 28 height 26
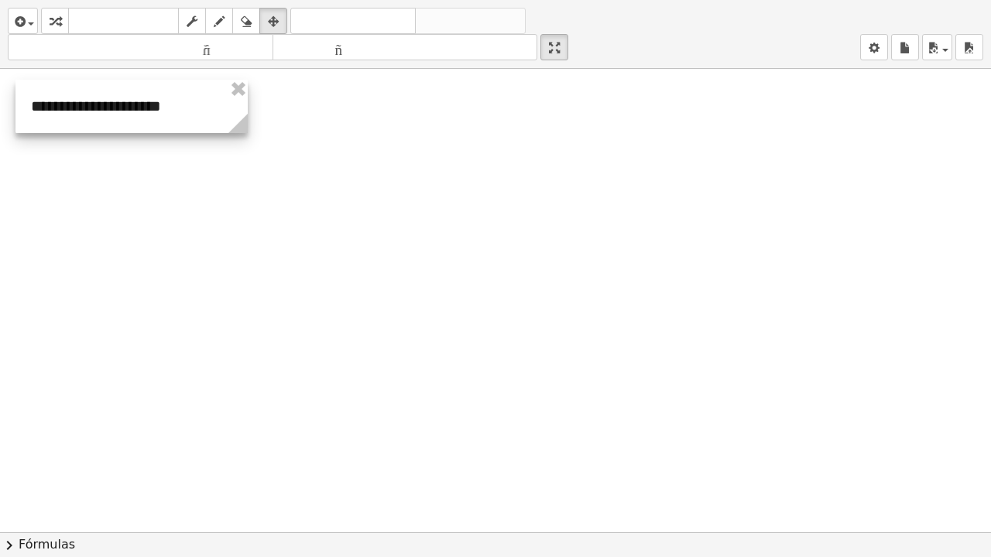
drag, startPoint x: 242, startPoint y: 159, endPoint x: 159, endPoint y: 124, distance: 90.2
click at [159, 124] on div at bounding box center [131, 106] width 232 height 53
click at [300, 120] on div at bounding box center [495, 454] width 991 height 927
click at [28, 19] on div "button" at bounding box center [23, 21] width 22 height 19
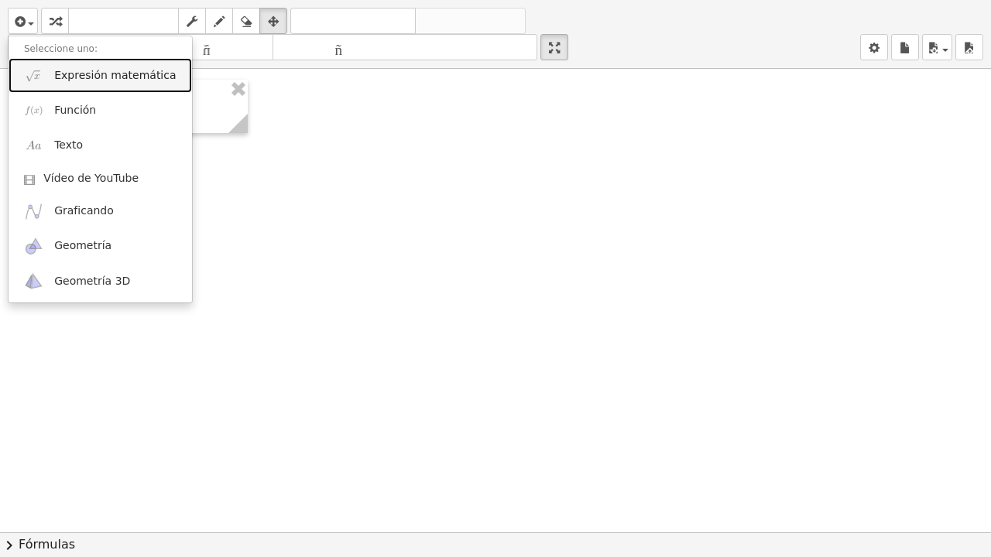
click at [70, 77] on font "Expresión matemática" at bounding box center [115, 75] width 122 height 12
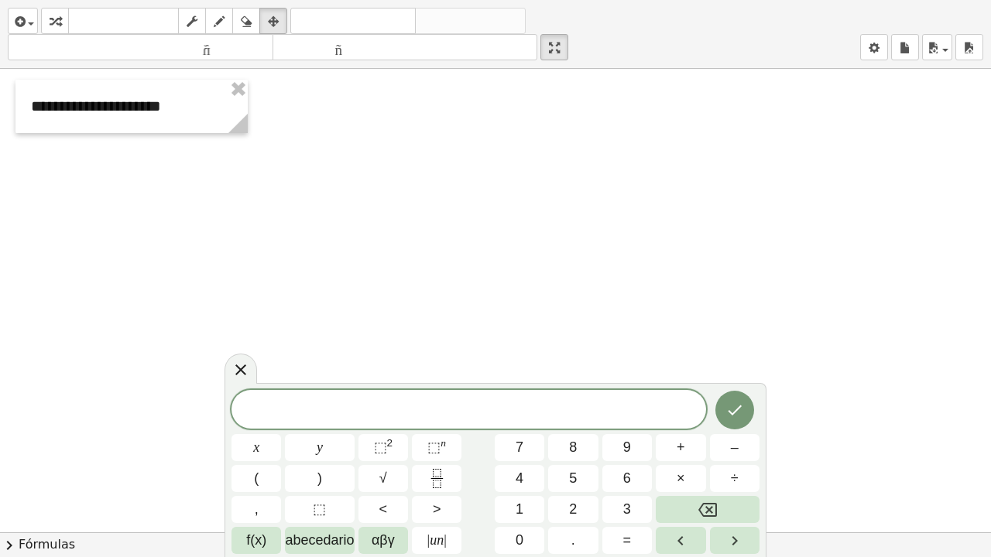
click at [324, 158] on div at bounding box center [495, 454] width 991 height 927
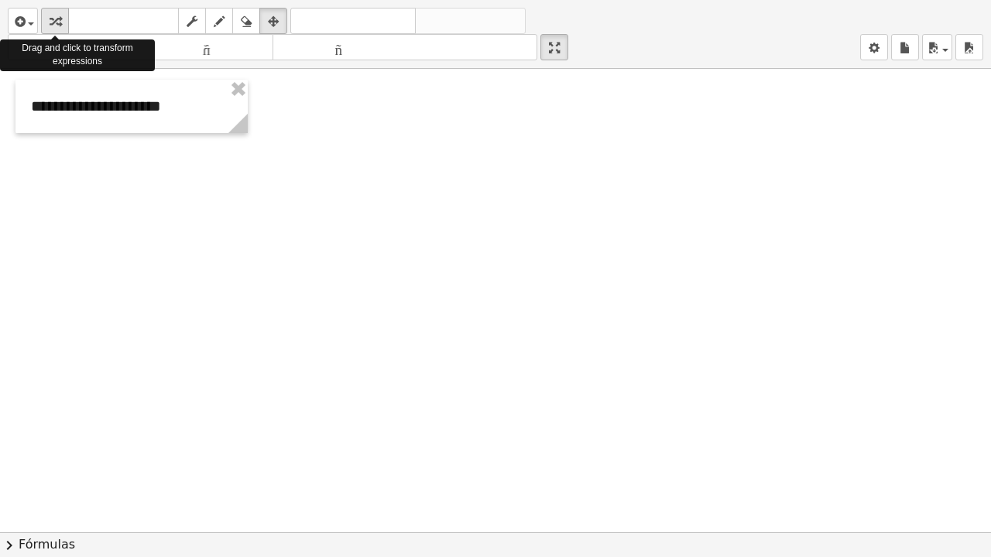
click at [57, 20] on icon "button" at bounding box center [55, 21] width 11 height 19
click at [20, 19] on icon "button" at bounding box center [19, 21] width 14 height 19
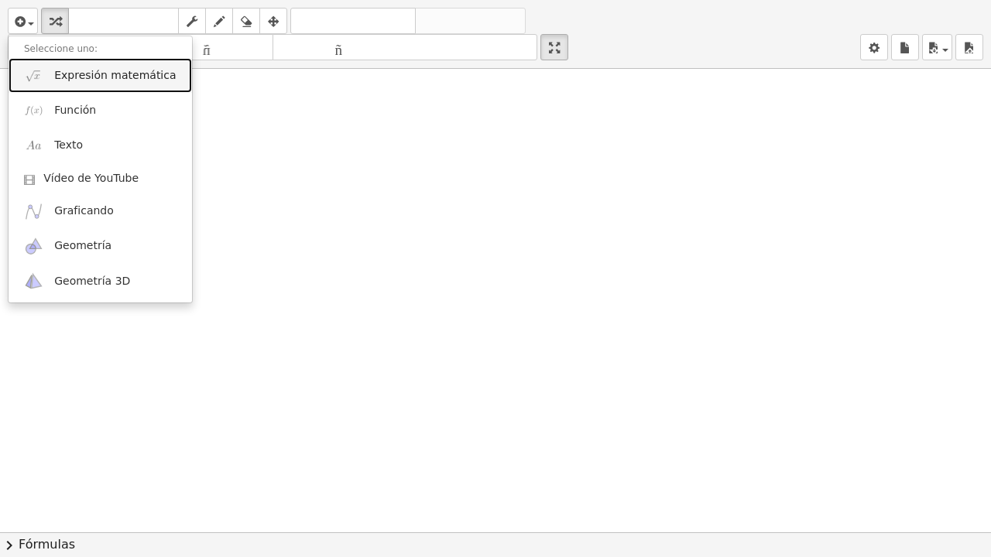
click at [54, 79] on font "Expresión matemática" at bounding box center [115, 75] width 122 height 12
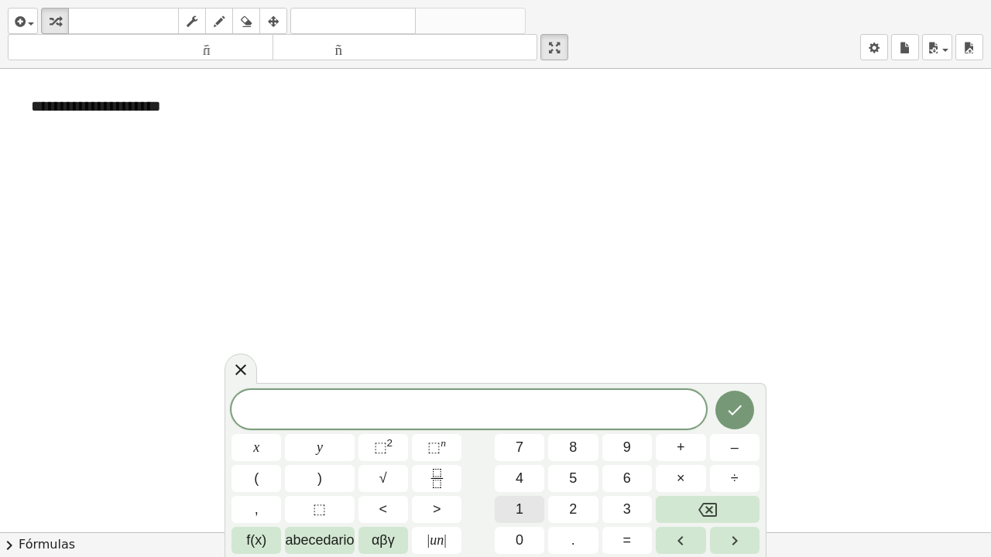
click at [525, 462] on button "1" at bounding box center [520, 509] width 50 height 27
click at [519, 462] on div "1 x y ⬚ 2 ⬚ n 7 8 9 + – ( ) √ 4 5 6 × ÷ , ⬚ < > 1 2 3 f(x) abecedario αβγ | un …" at bounding box center [495, 472] width 528 height 164
click at [517, 462] on font "0" at bounding box center [520, 540] width 8 height 15
click at [265, 462] on button "(" at bounding box center [256, 478] width 50 height 27
click at [250, 446] on button "x" at bounding box center [256, 447] width 50 height 27
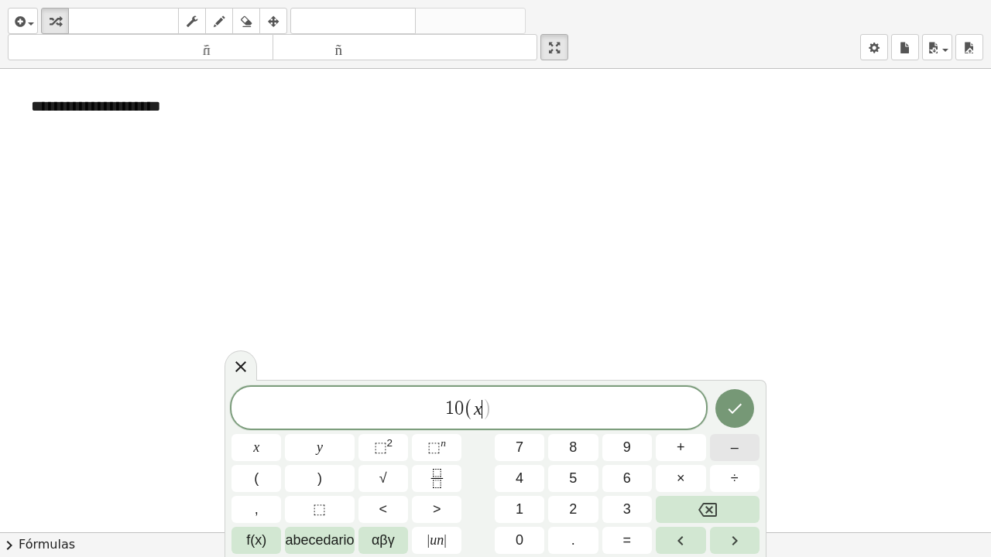
click at [730, 446] on button "–" at bounding box center [735, 447] width 50 height 27
click at [621, 454] on button "9" at bounding box center [627, 447] width 50 height 27
click at [317, 462] on span ")" at bounding box center [319, 478] width 5 height 21
click at [722, 441] on button "–" at bounding box center [735, 447] width 50 height 27
click at [625, 451] on span "9" at bounding box center [627, 447] width 8 height 21
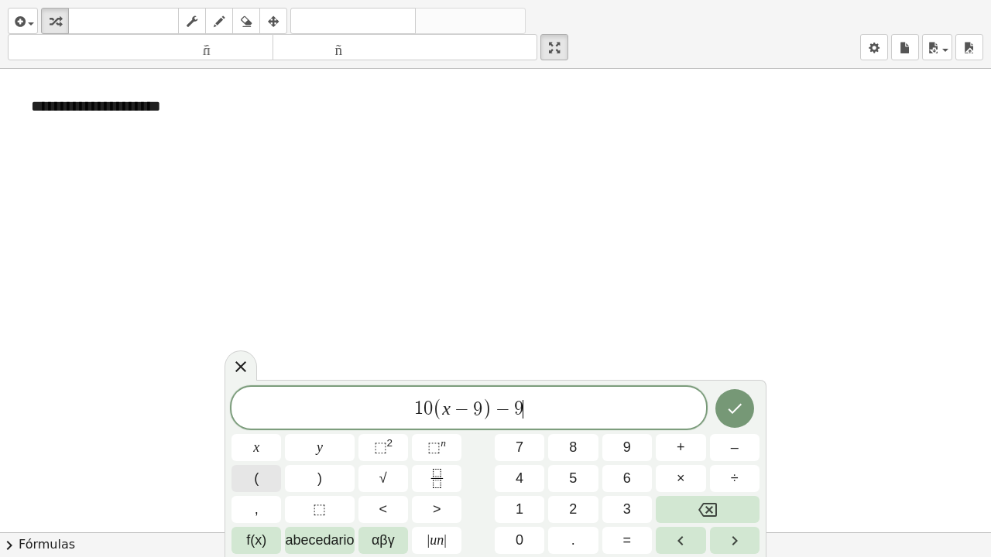
click at [241, 462] on button "(" at bounding box center [256, 478] width 50 height 27
click at [568, 462] on button "5" at bounding box center [573, 478] width 50 height 27
click at [738, 449] on span "–" at bounding box center [735, 447] width 8 height 21
click at [622, 462] on button "6" at bounding box center [627, 478] width 50 height 27
click at [253, 445] on span "x" at bounding box center [256, 447] width 6 height 21
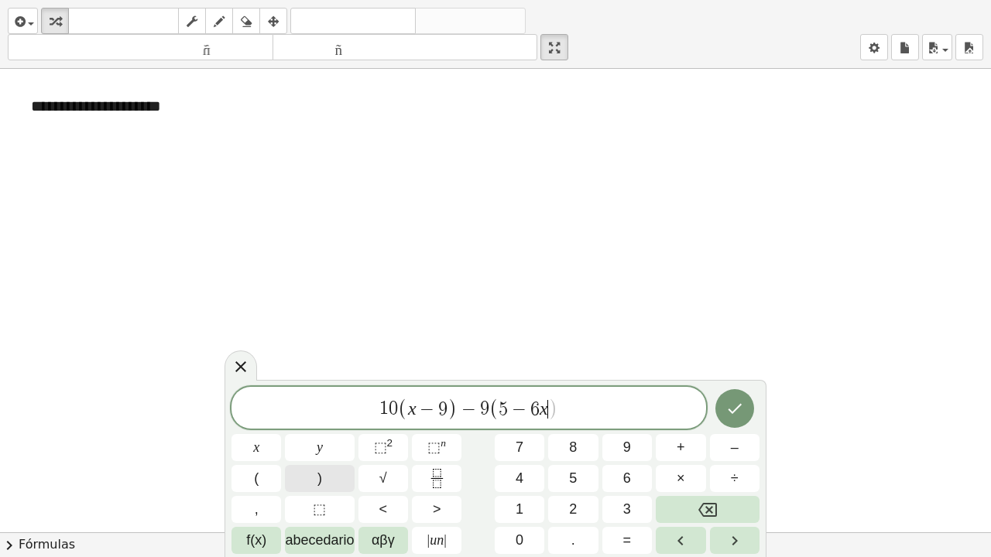
click at [313, 462] on button ")" at bounding box center [319, 478] width 69 height 27
click at [616, 462] on button "=" at bounding box center [627, 540] width 50 height 27
click at [576, 462] on font "2" at bounding box center [573, 509] width 8 height 15
click at [252, 462] on button "(" at bounding box center [256, 478] width 50 height 27
click at [512, 462] on button "4" at bounding box center [520, 478] width 50 height 27
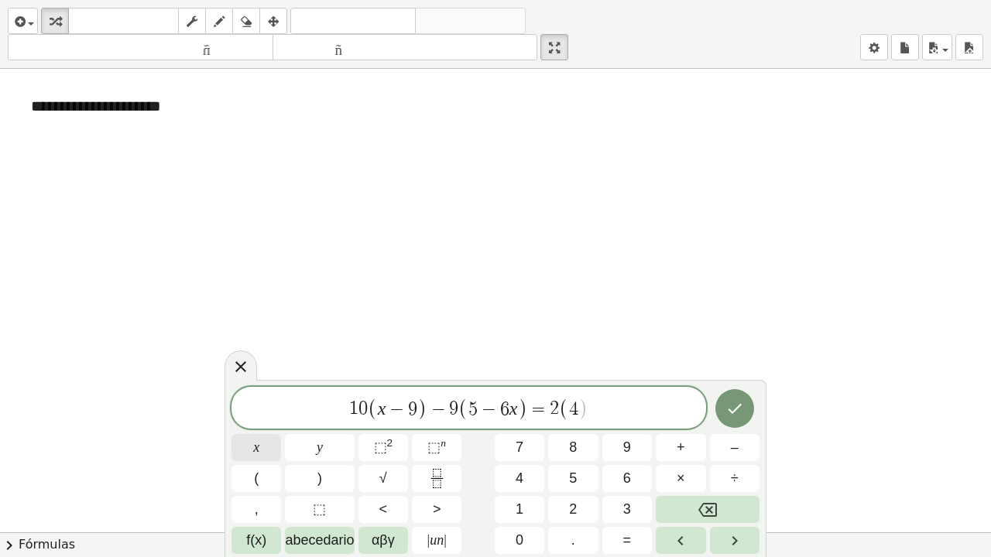
click at [241, 450] on button "x" at bounding box center [256, 447] width 50 height 27
click at [731, 449] on span "–" at bounding box center [735, 447] width 8 height 21
click at [516, 462] on span "1" at bounding box center [520, 509] width 8 height 21
click at [325, 462] on button ")" at bounding box center [319, 478] width 69 height 27
click at [688, 438] on button "+" at bounding box center [681, 447] width 50 height 27
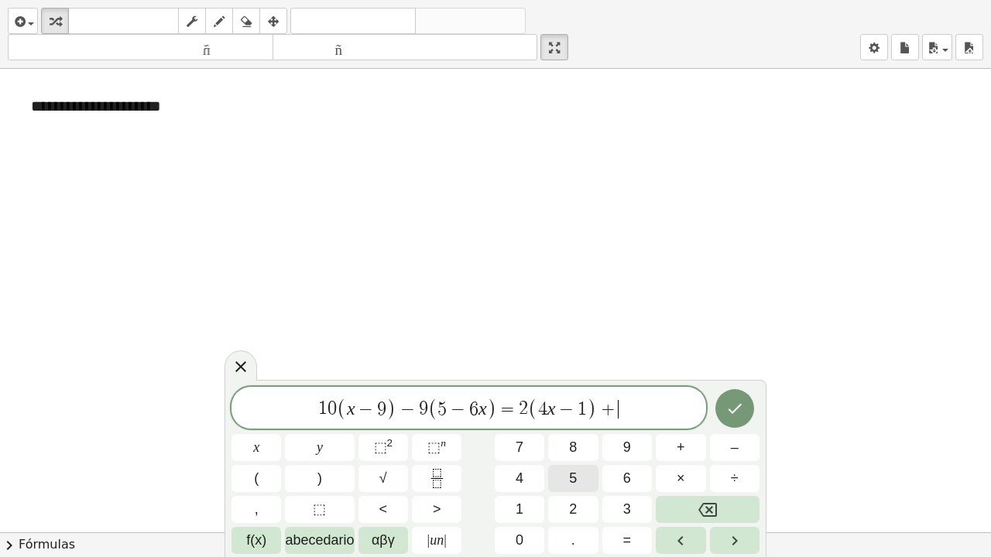
click at [573, 462] on button "5" at bounding box center [573, 478] width 50 height 27
click at [259, 462] on button "(" at bounding box center [256, 478] width 50 height 27
click at [522, 462] on button "1" at bounding box center [520, 509] width 50 height 27
click at [677, 444] on span "+" at bounding box center [681, 447] width 9 height 21
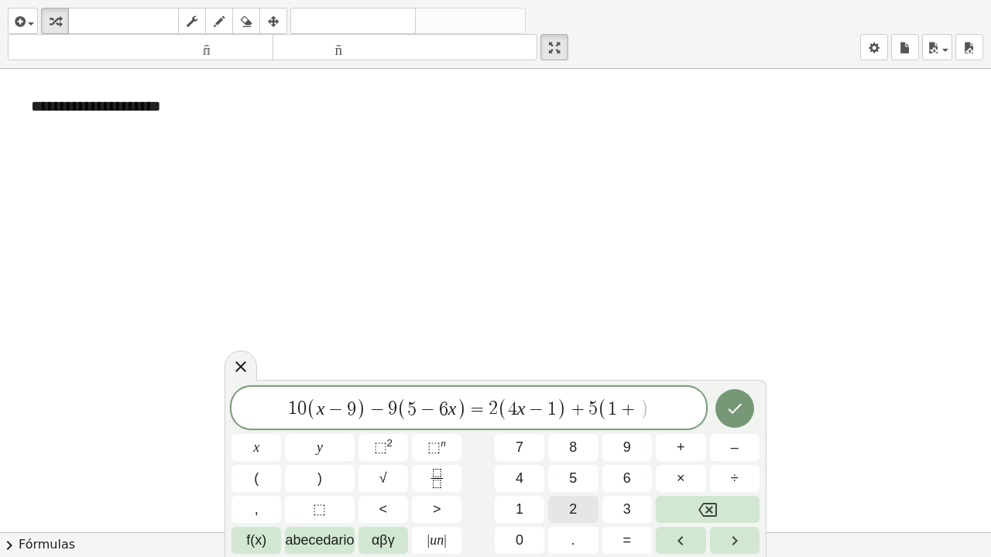
click at [568, 462] on button "2" at bounding box center [573, 509] width 50 height 27
click at [238, 454] on button "x" at bounding box center [256, 447] width 50 height 27
click at [303, 462] on button ")" at bounding box center [319, 478] width 69 height 27
click at [738, 402] on icon "Hecho" at bounding box center [734, 408] width 19 height 19
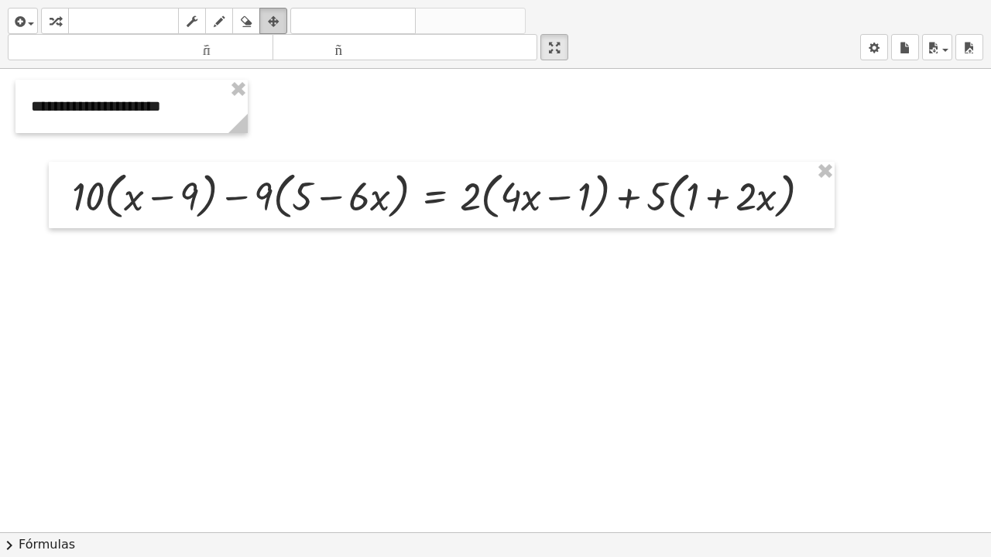
drag, startPoint x: 270, startPoint y: 19, endPoint x: 272, endPoint y: 27, distance: 8.1
click at [270, 21] on icon "button" at bounding box center [273, 21] width 11 height 19
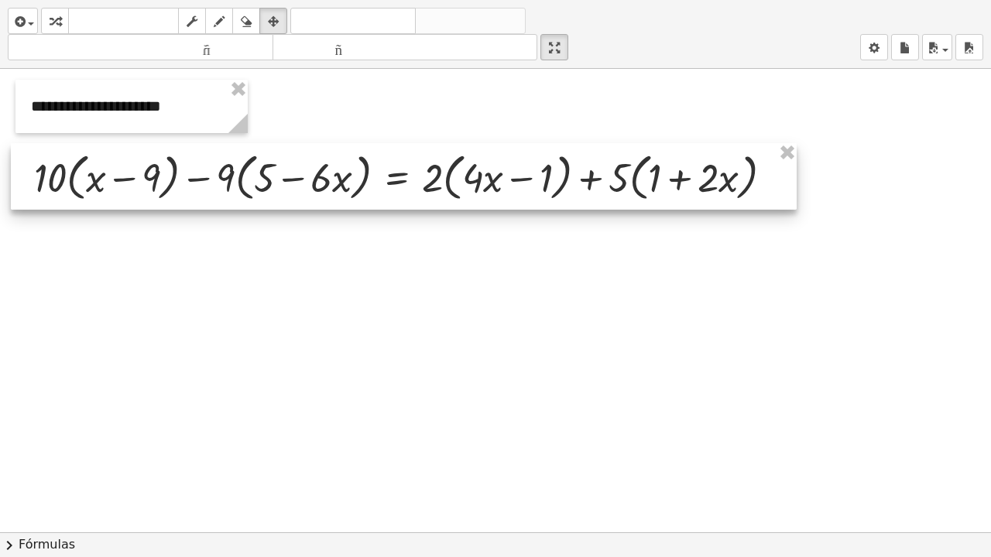
drag, startPoint x: 344, startPoint y: 187, endPoint x: 308, endPoint y: 172, distance: 39.5
click at [308, 172] on div at bounding box center [404, 176] width 786 height 67
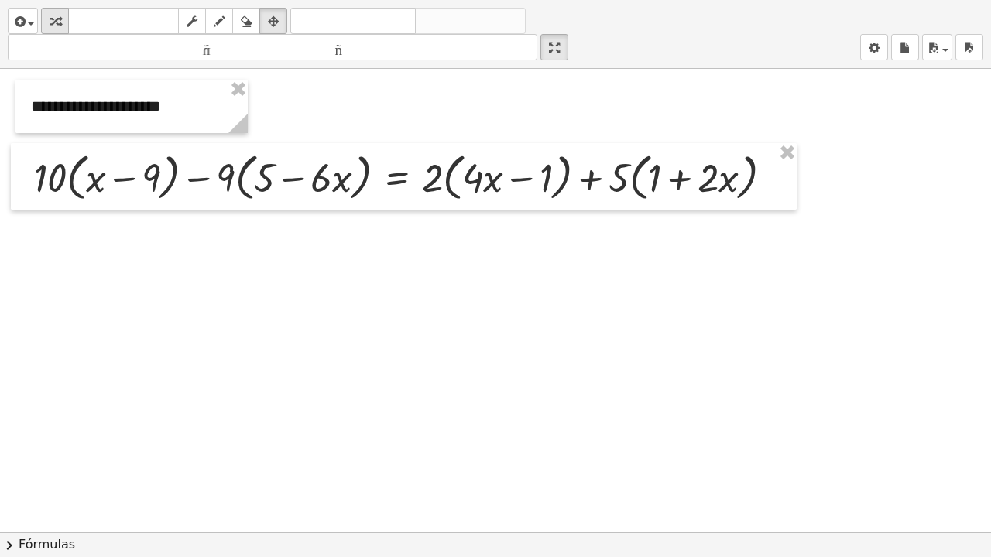
click at [53, 20] on icon "button" at bounding box center [55, 21] width 11 height 19
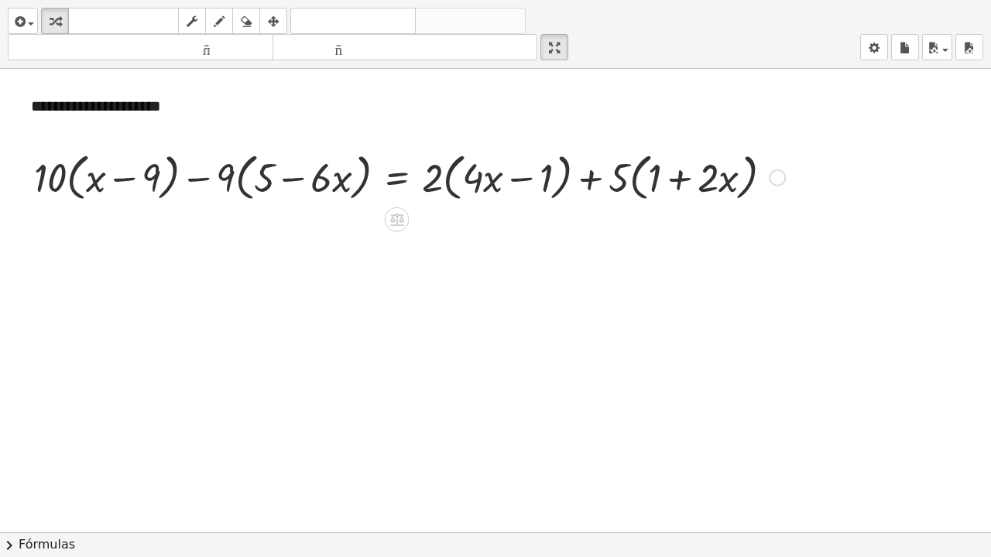
click at [48, 177] on div at bounding box center [409, 176] width 766 height 59
click at [57, 186] on div at bounding box center [409, 176] width 766 height 59
drag, startPoint x: 57, startPoint y: 184, endPoint x: 118, endPoint y: 192, distance: 60.9
click at [114, 190] on div at bounding box center [409, 176] width 766 height 59
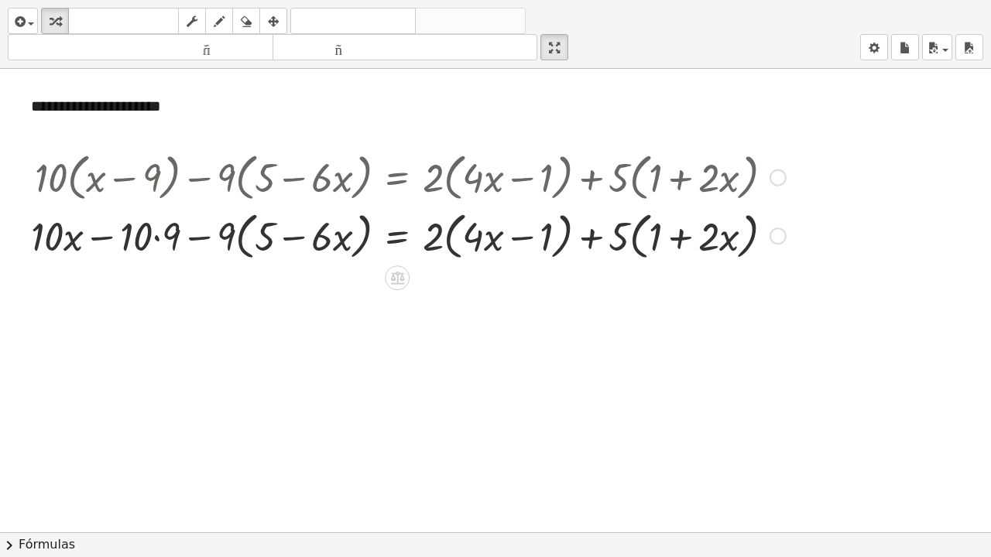
click at [162, 239] on div at bounding box center [408, 235] width 770 height 59
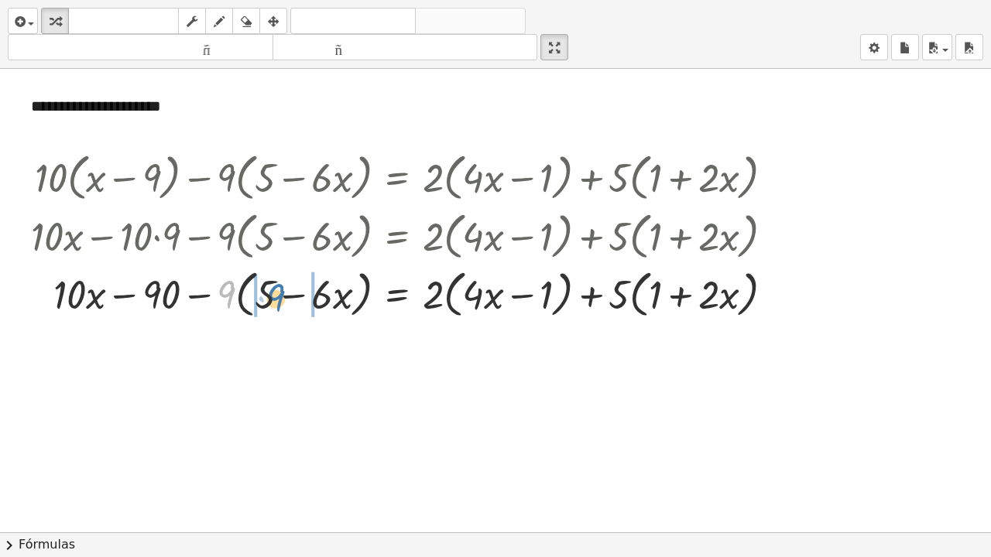
drag, startPoint x: 221, startPoint y: 299, endPoint x: 272, endPoint y: 302, distance: 50.4
click at [272, 302] on div at bounding box center [408, 293] width 770 height 59
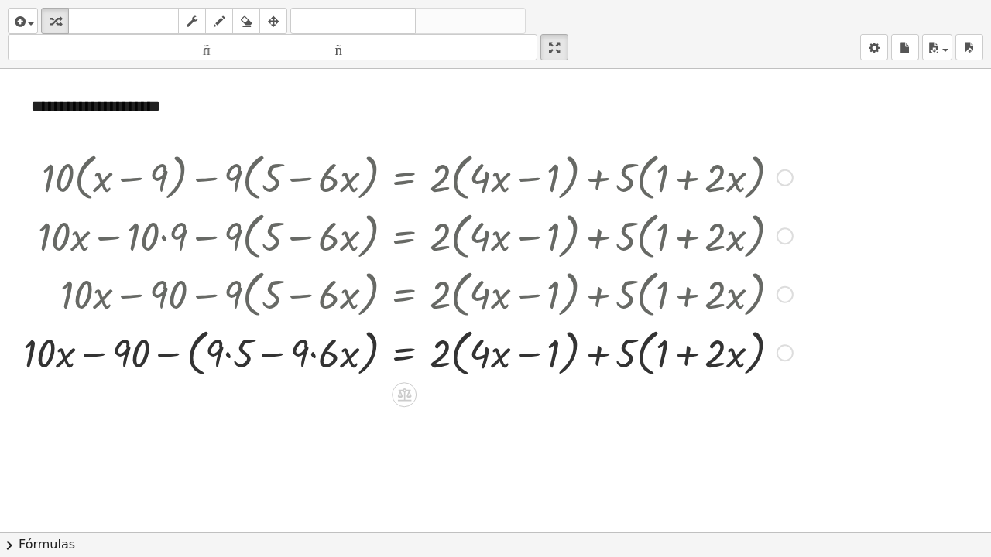
click at [226, 354] on div at bounding box center [407, 352] width 785 height 59
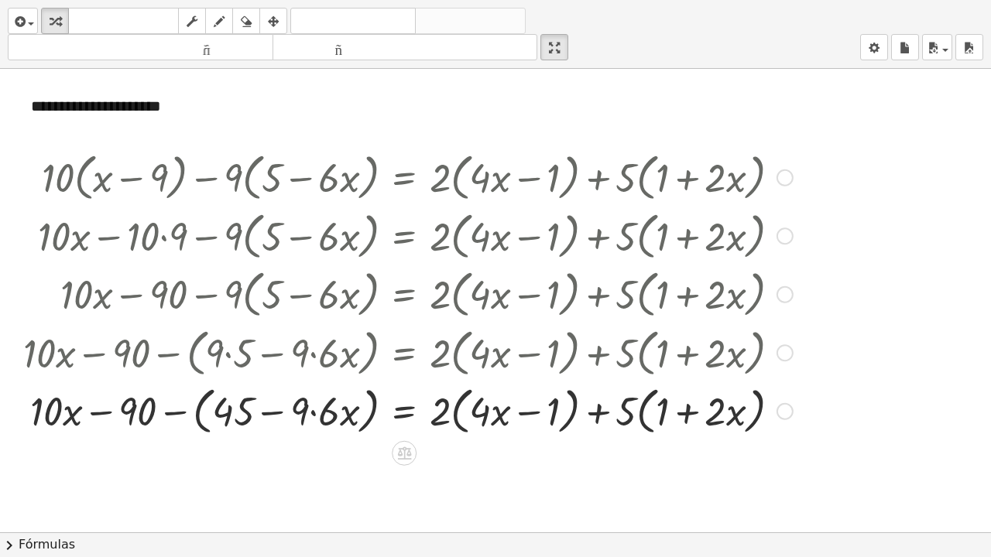
click at [314, 416] on div at bounding box center [407, 410] width 785 height 59
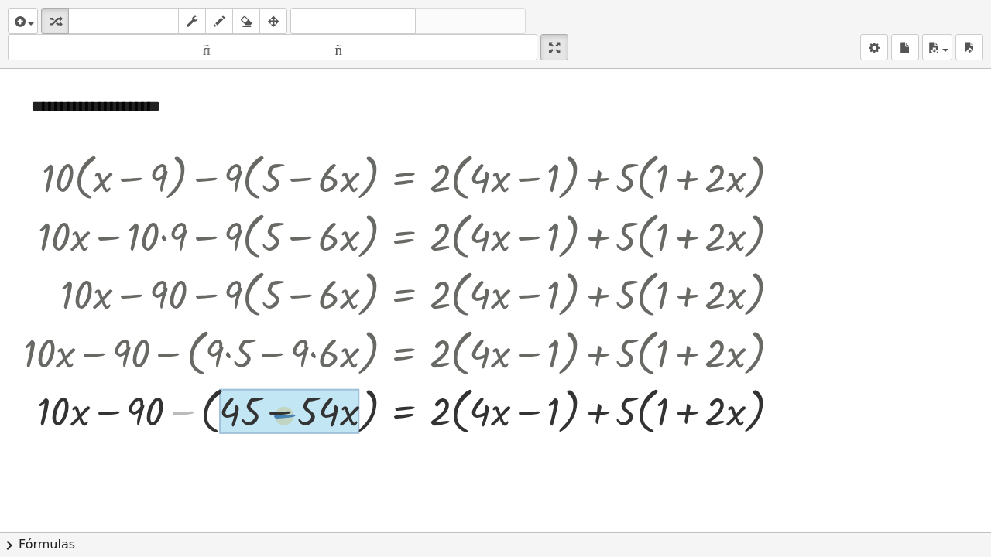
drag, startPoint x: 180, startPoint y: 412, endPoint x: 280, endPoint y: 414, distance: 100.7
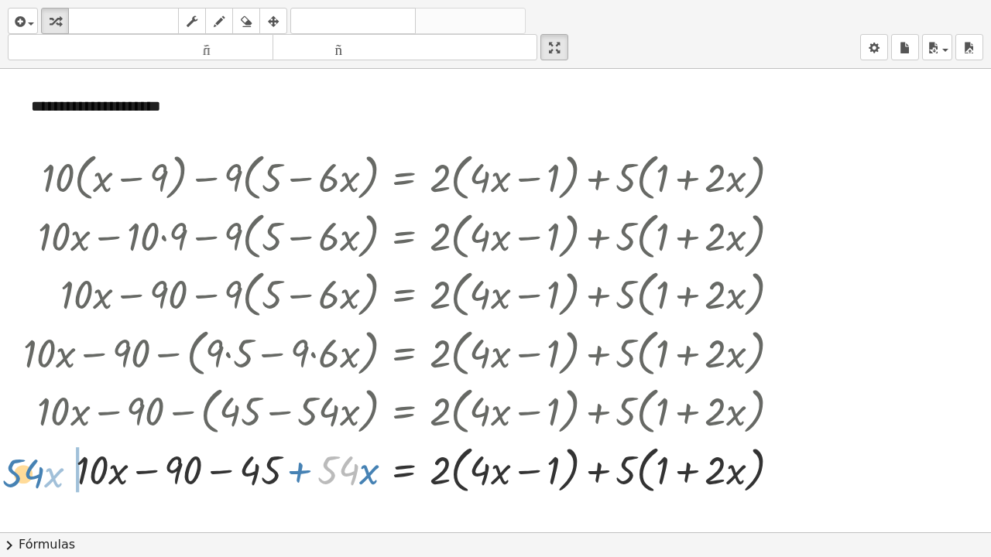
drag, startPoint x: 346, startPoint y: 481, endPoint x: 36, endPoint y: 488, distance: 309.7
click at [31, 462] on div at bounding box center [407, 469] width 785 height 59
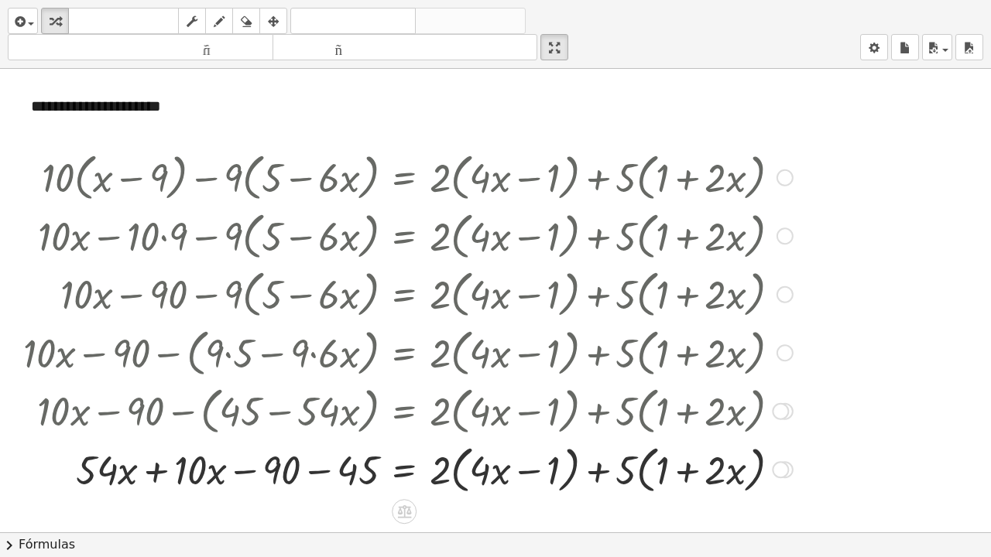
click at [153, 462] on div at bounding box center [407, 469] width 785 height 59
click at [313, 462] on div at bounding box center [407, 469] width 785 height 59
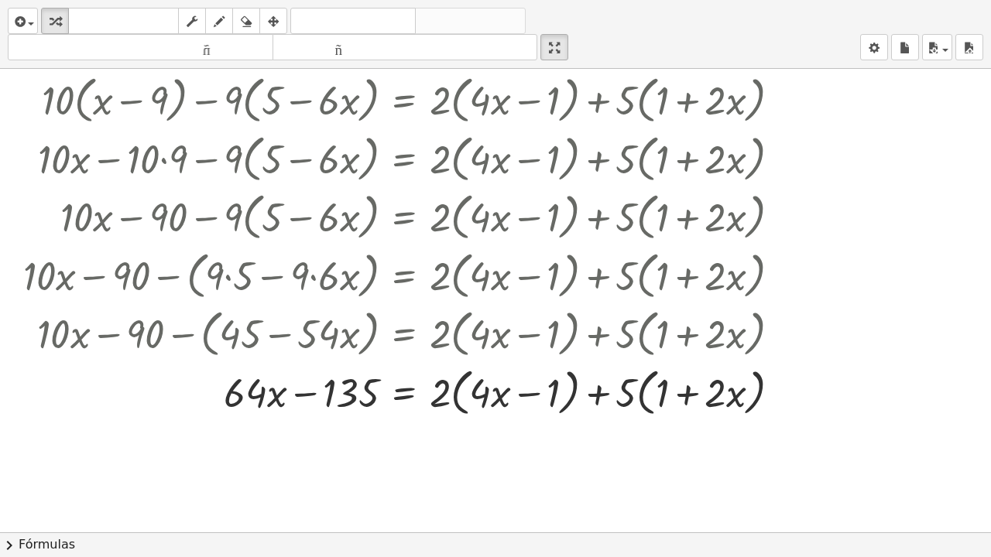
scroll to position [232, 0]
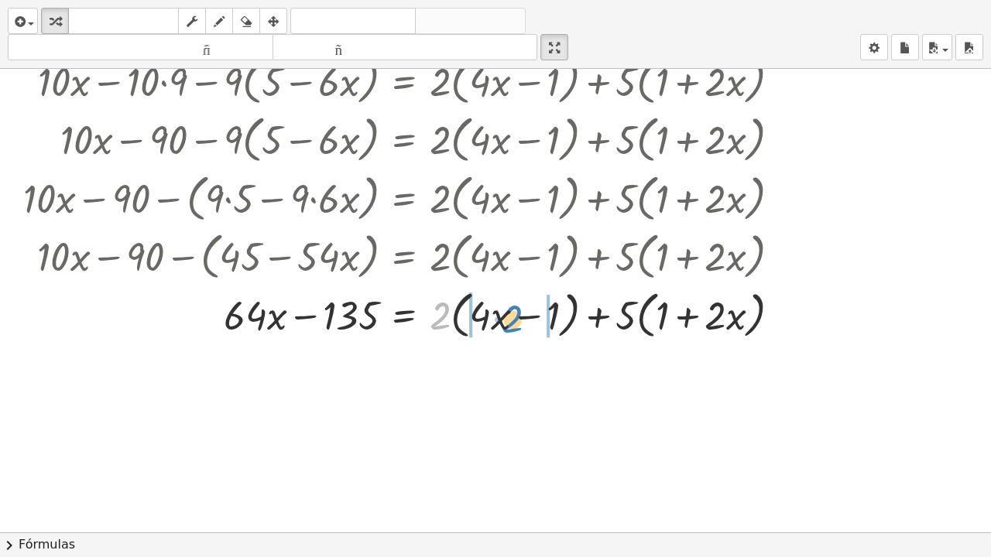
drag, startPoint x: 440, startPoint y: 319, endPoint x: 512, endPoint y: 322, distance: 72.8
click at [512, 322] on div at bounding box center [407, 314] width 785 height 59
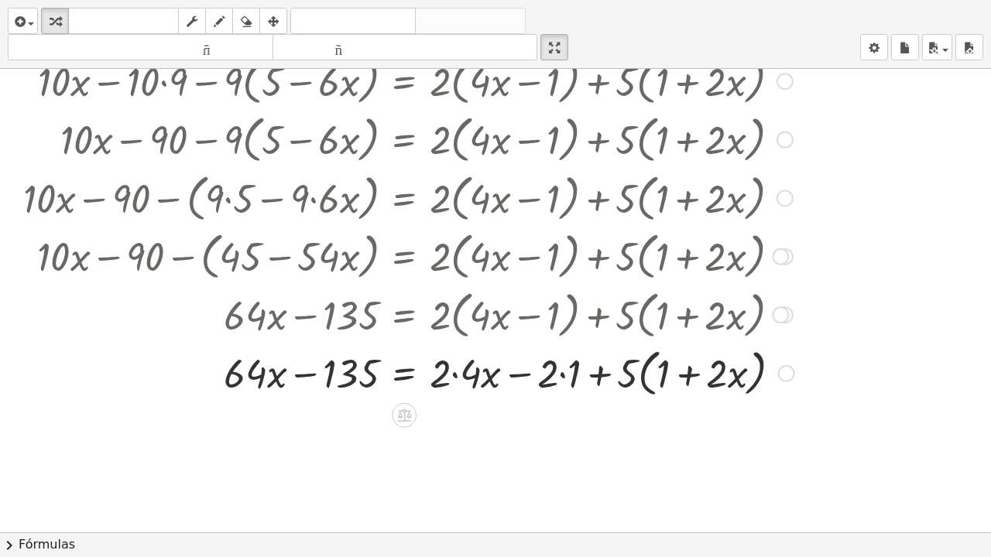
click at [455, 375] on div at bounding box center [408, 372] width 786 height 59
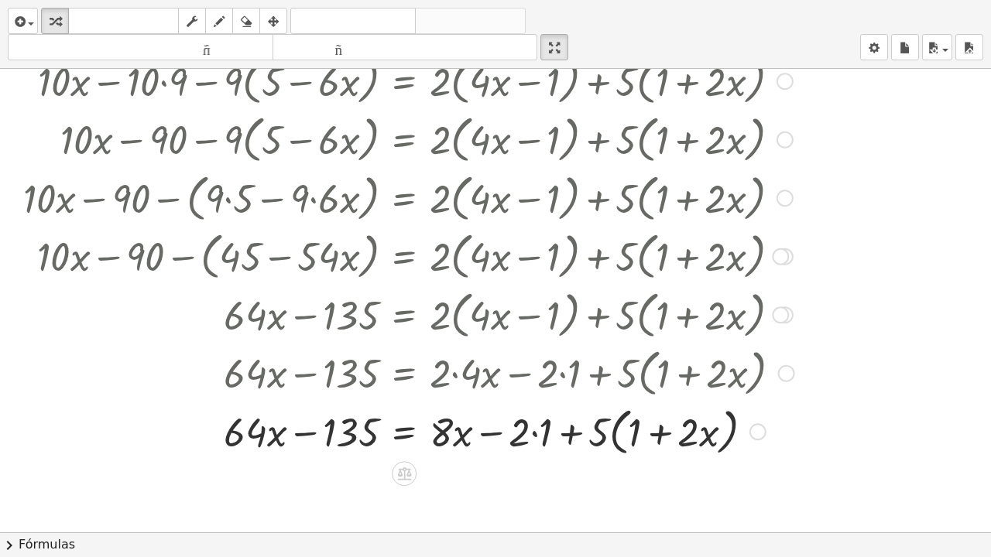
click at [535, 431] on div at bounding box center [408, 431] width 786 height 59
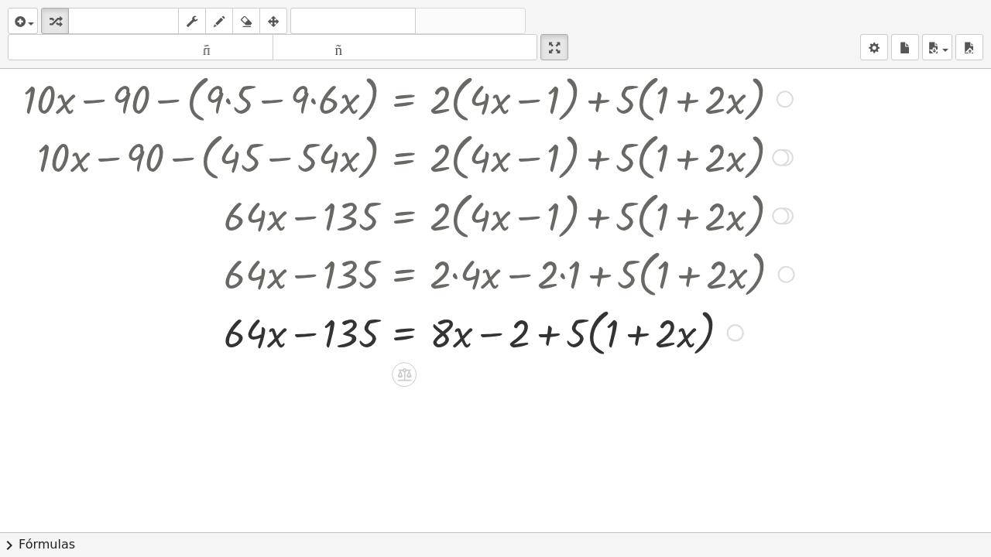
scroll to position [387, 0]
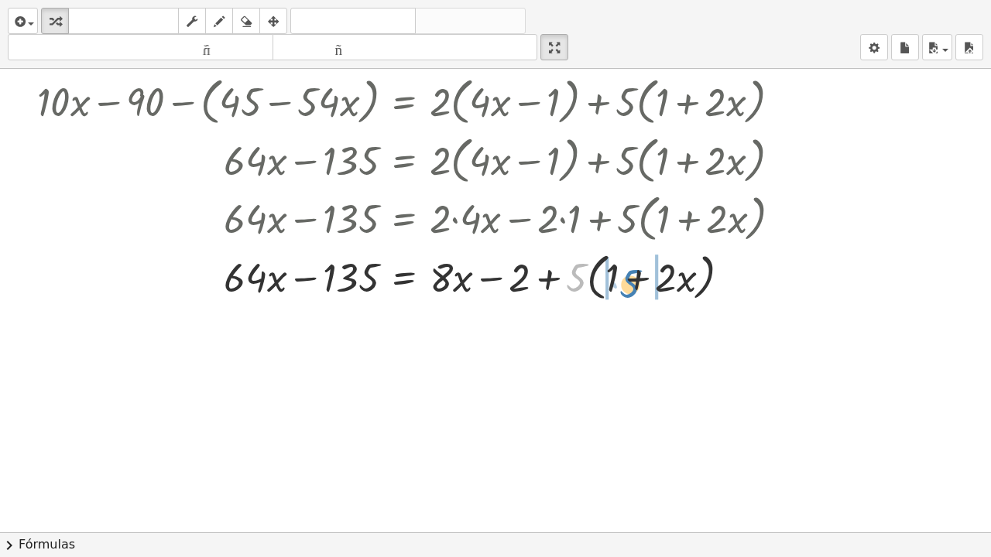
drag, startPoint x: 574, startPoint y: 286, endPoint x: 621, endPoint y: 289, distance: 46.5
click at [621, 289] on div at bounding box center [408, 276] width 786 height 59
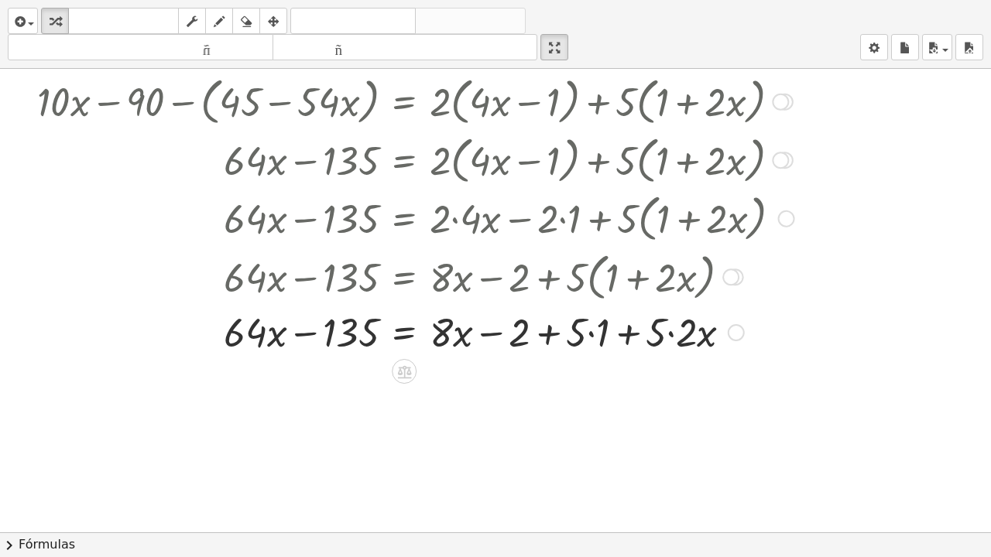
click at [591, 334] on div at bounding box center [408, 331] width 786 height 53
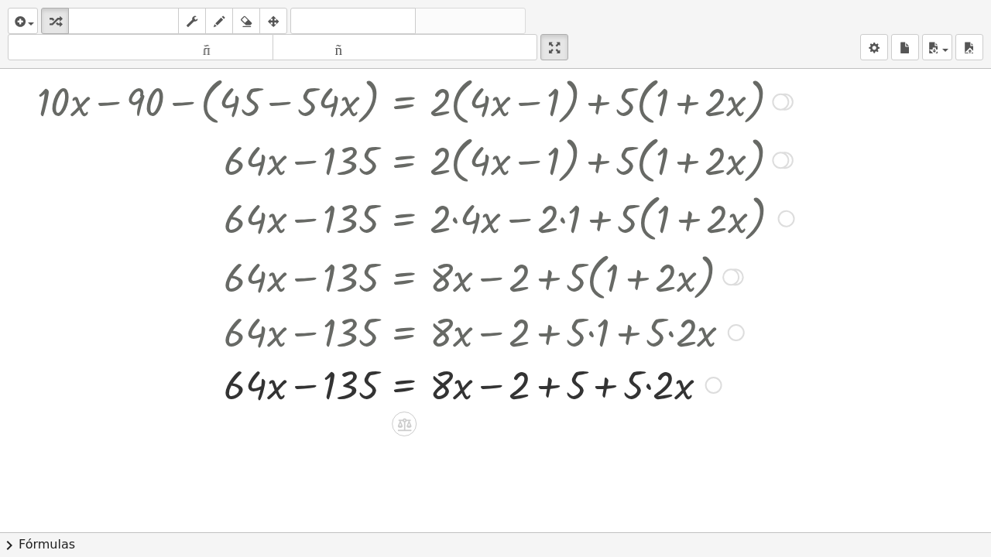
click at [644, 385] on div at bounding box center [408, 384] width 786 height 53
drag, startPoint x: 631, startPoint y: 390, endPoint x: 477, endPoint y: 401, distance: 154.4
click at [477, 401] on div at bounding box center [408, 384] width 786 height 53
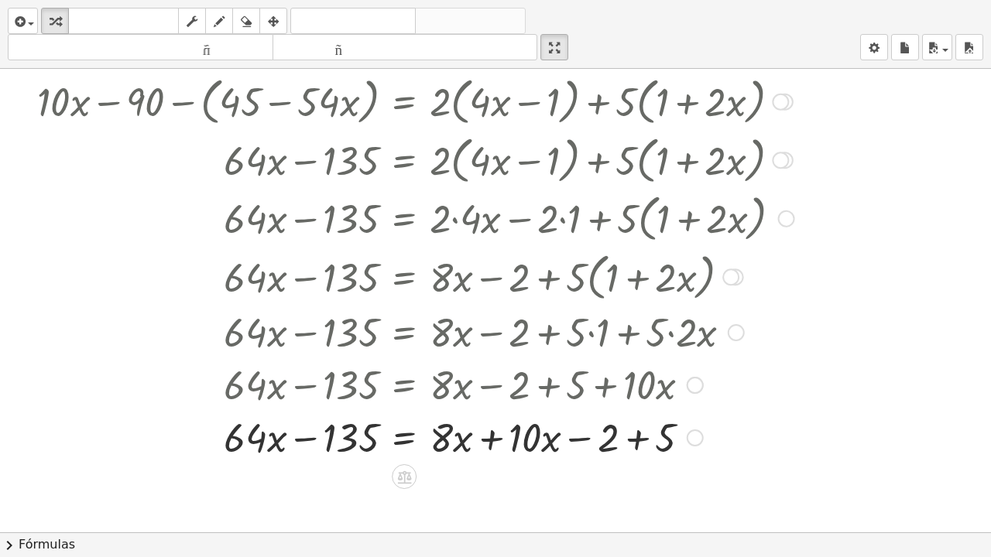
click at [486, 437] on div at bounding box center [408, 436] width 786 height 53
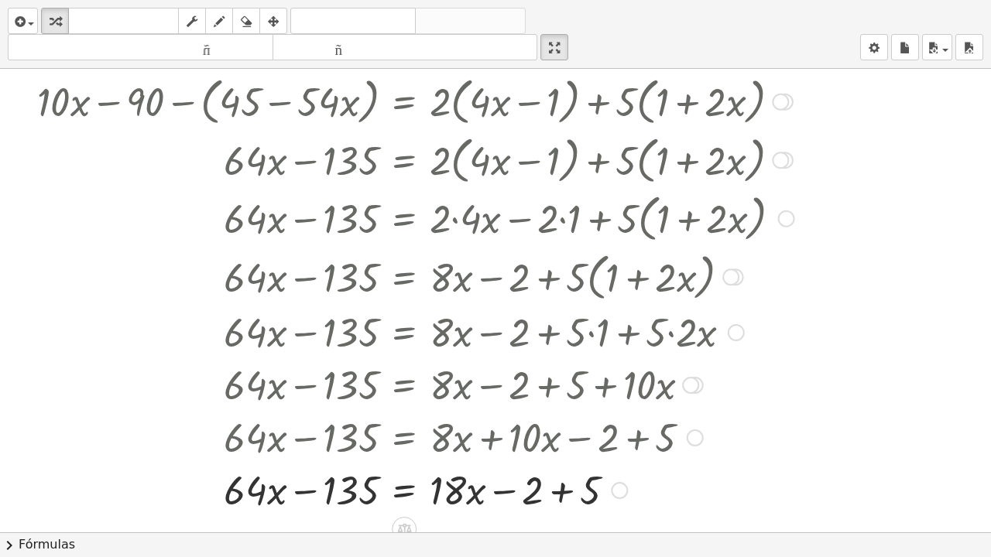
click at [562, 462] on div at bounding box center [408, 489] width 786 height 53
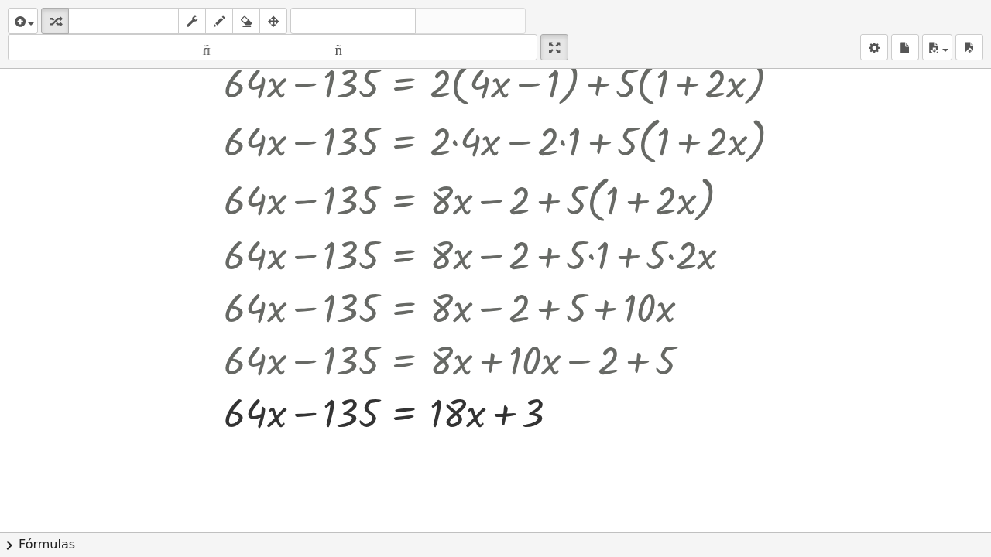
scroll to position [542, 0]
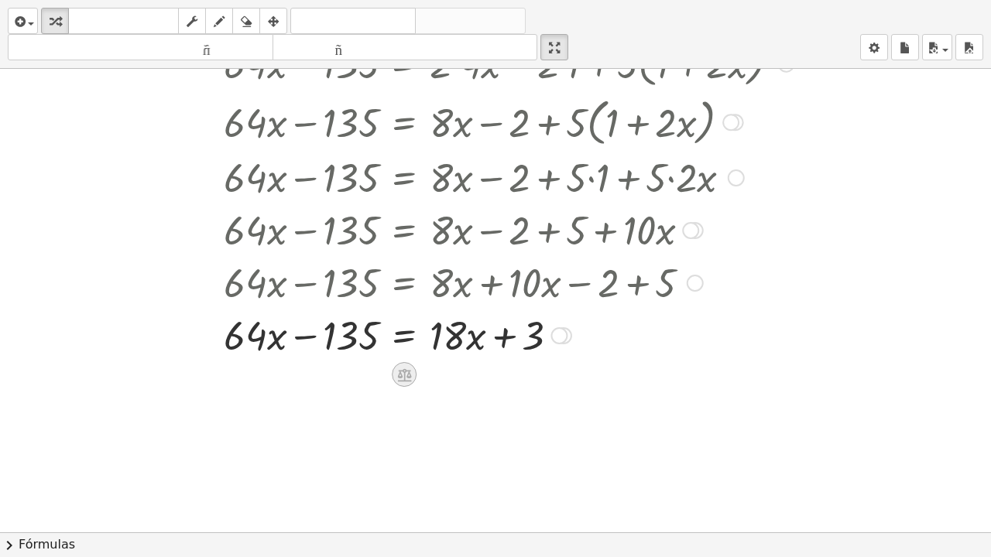
click at [404, 367] on icon at bounding box center [404, 375] width 16 height 16
click at [372, 379] on font "−" at bounding box center [372, 374] width 9 height 17
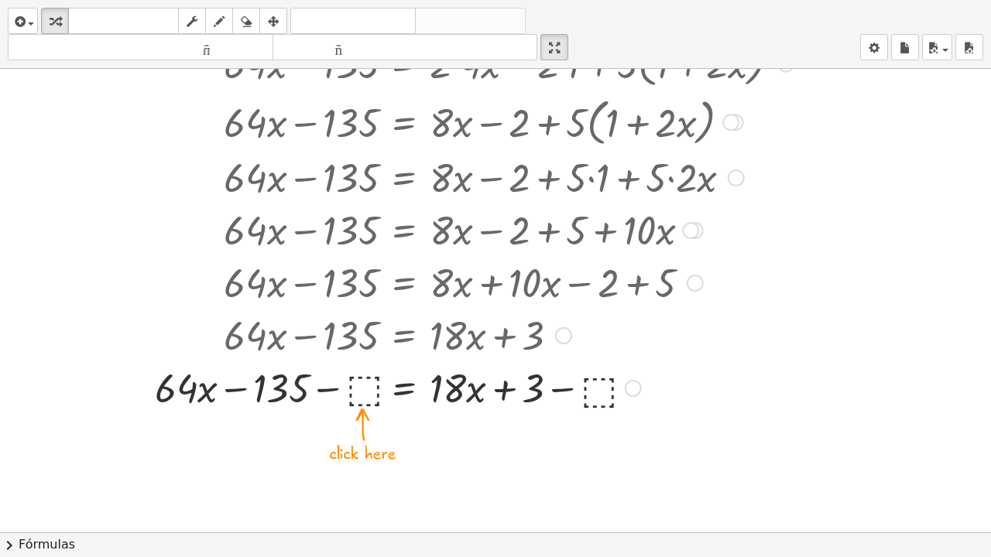
click at [358, 387] on div at bounding box center [408, 387] width 786 height 53
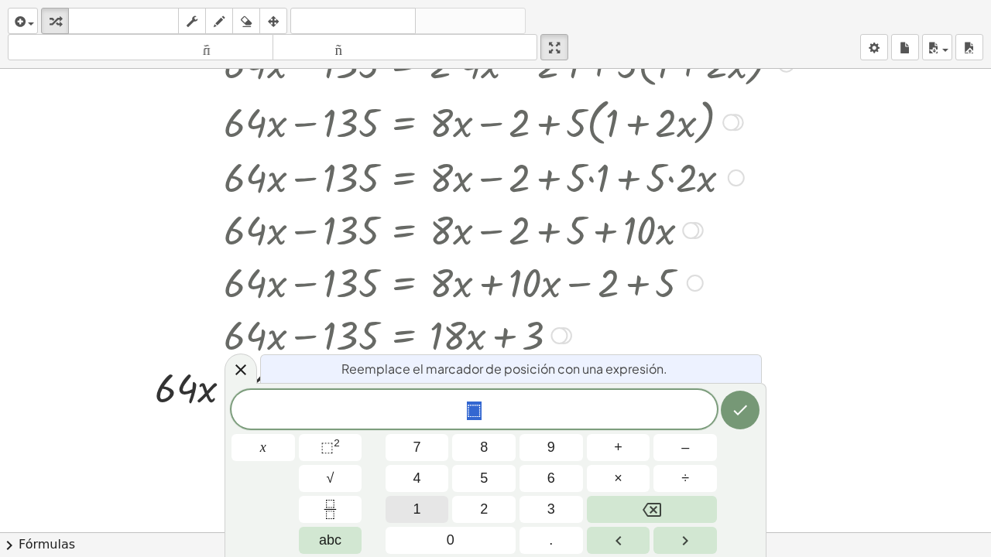
click at [410, 462] on button "1" at bounding box center [416, 509] width 63 height 27
click at [471, 440] on button "8" at bounding box center [483, 447] width 63 height 27
click at [259, 447] on button "x" at bounding box center [262, 447] width 63 height 27
click at [734, 399] on button "Hecho" at bounding box center [740, 410] width 39 height 39
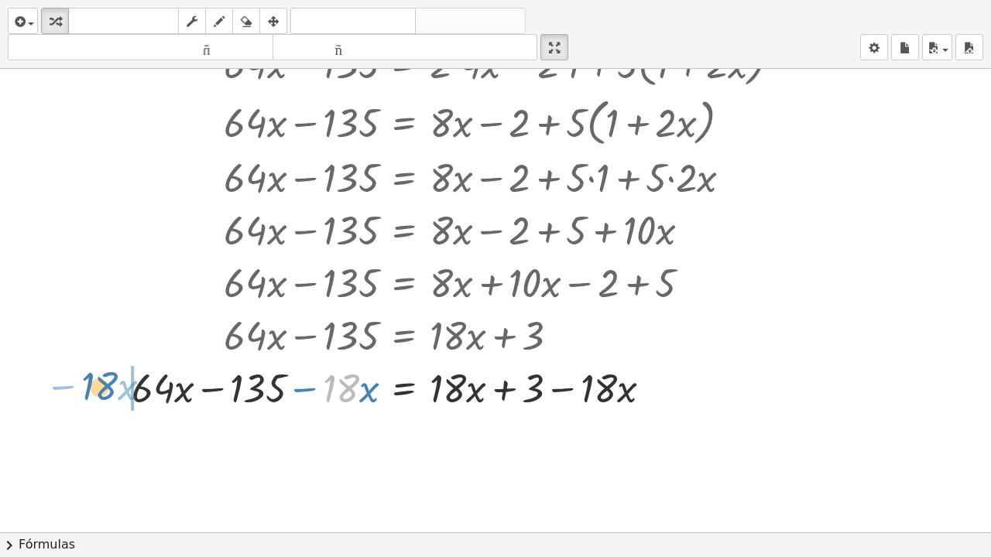
drag, startPoint x: 348, startPoint y: 384, endPoint x: 107, endPoint y: 382, distance: 241.5
click at [107, 382] on div at bounding box center [408, 387] width 786 height 53
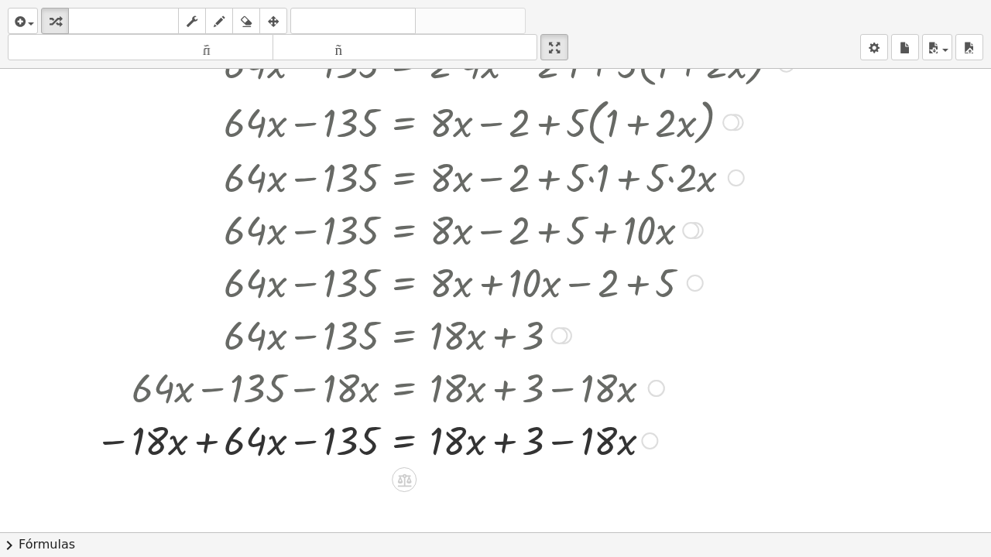
click at [206, 437] on div at bounding box center [408, 439] width 786 height 53
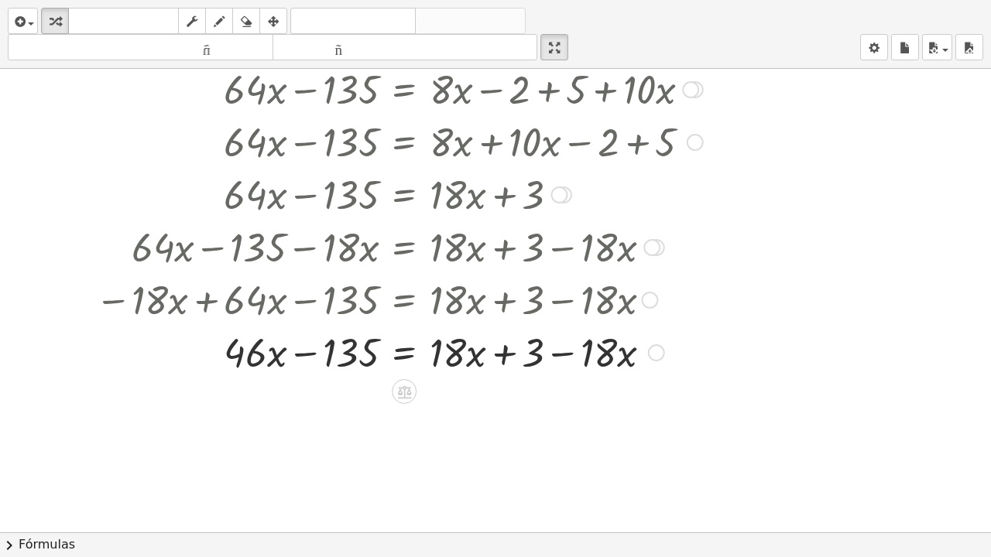
scroll to position [697, 0]
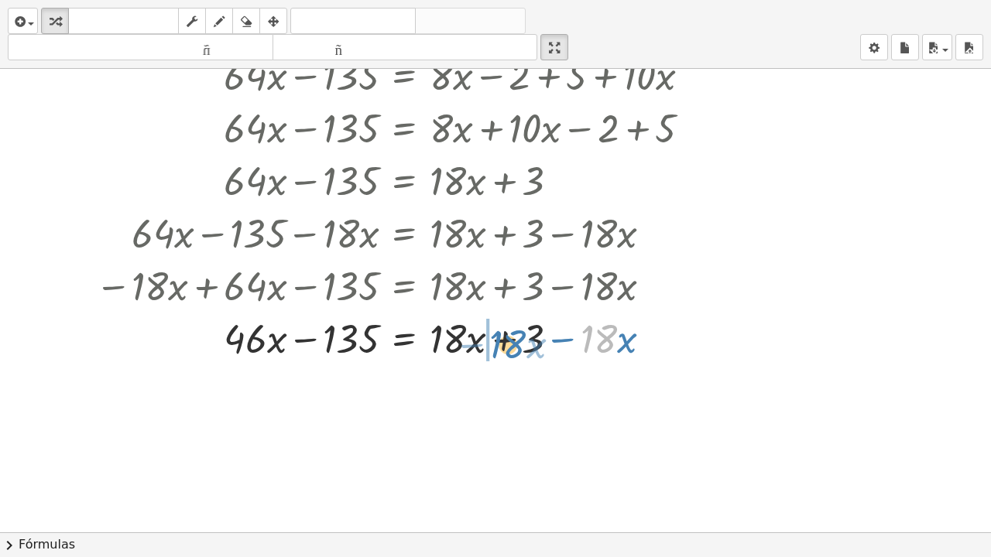
drag, startPoint x: 592, startPoint y: 341, endPoint x: 502, endPoint y: 347, distance: 90.7
click at [502, 347] on div at bounding box center [408, 337] width 786 height 53
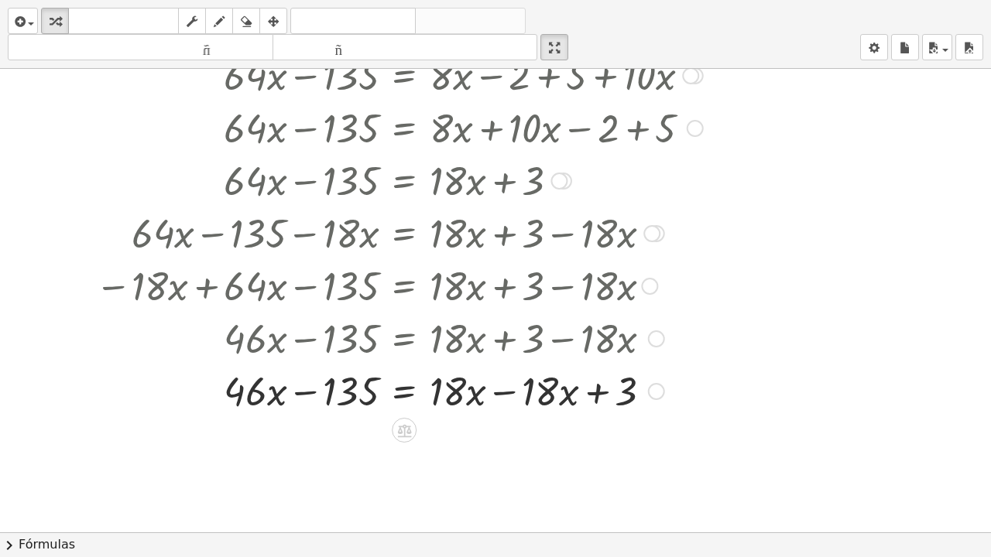
click at [500, 387] on div at bounding box center [408, 390] width 786 height 53
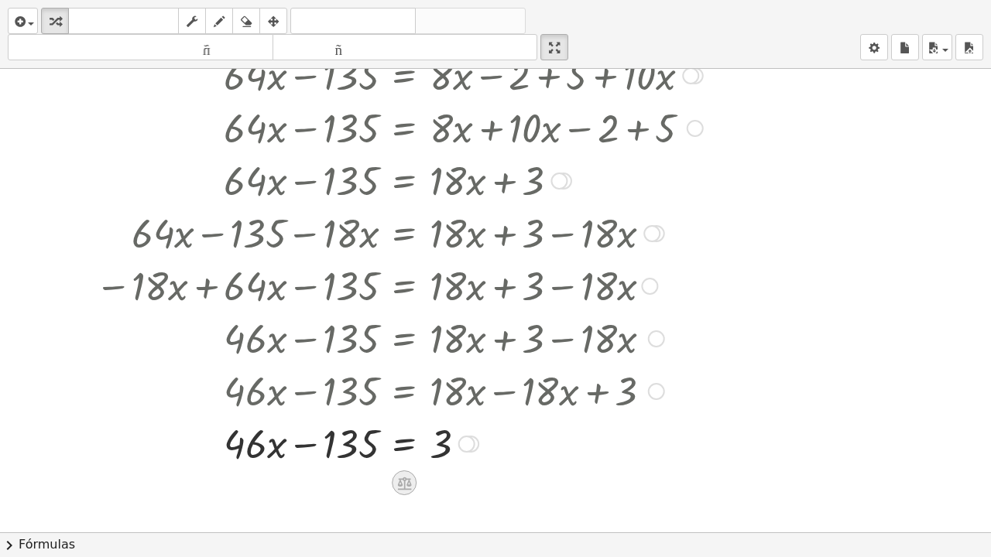
click at [402, 462] on icon at bounding box center [404, 483] width 16 height 16
click at [345, 462] on font "+" at bounding box center [341, 482] width 9 height 17
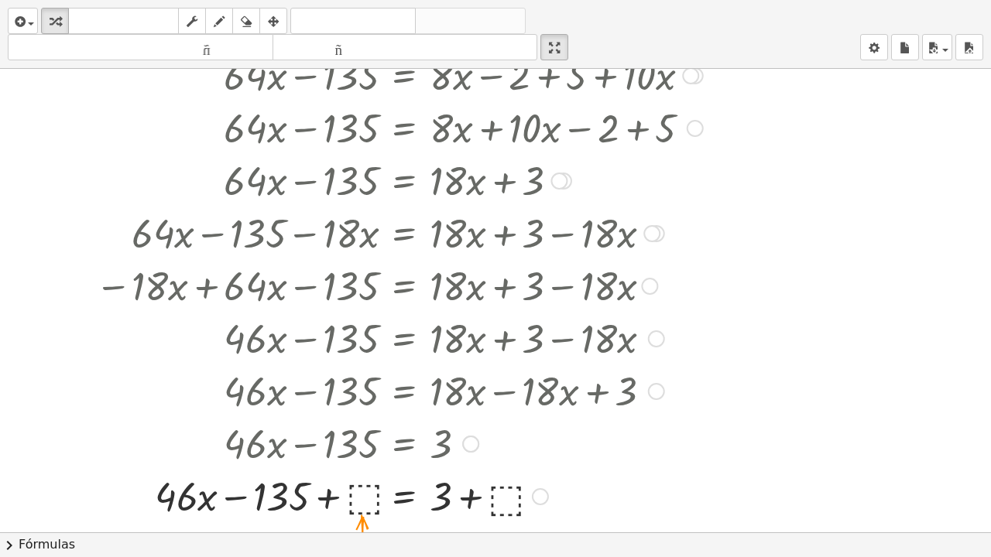
click at [361, 462] on div at bounding box center [408, 495] width 786 height 53
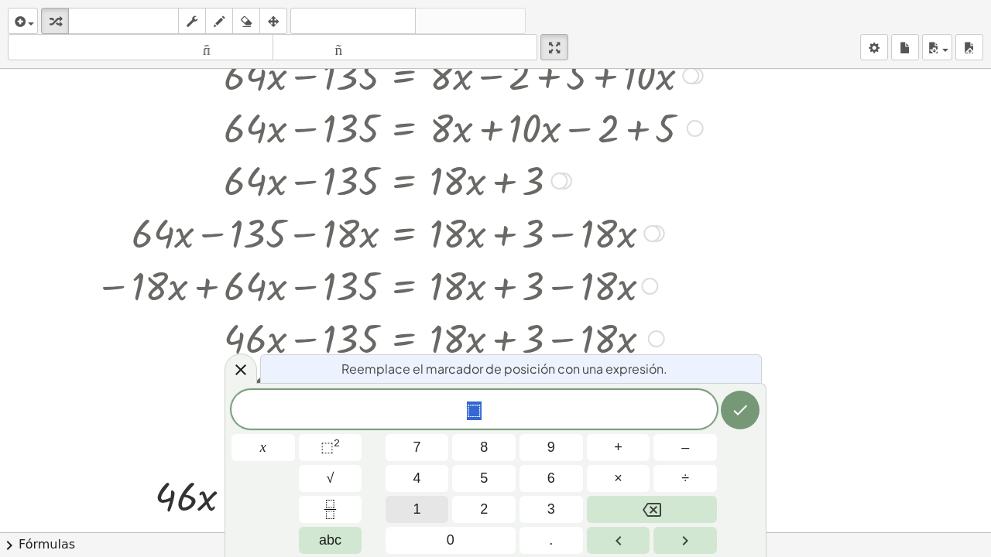
click at [411, 462] on button "1" at bounding box center [416, 509] width 63 height 27
click at [543, 462] on button "3" at bounding box center [550, 509] width 63 height 27
click at [489, 462] on button "5" at bounding box center [483, 478] width 63 height 27
click at [743, 404] on icon "Hecho" at bounding box center [740, 410] width 19 height 19
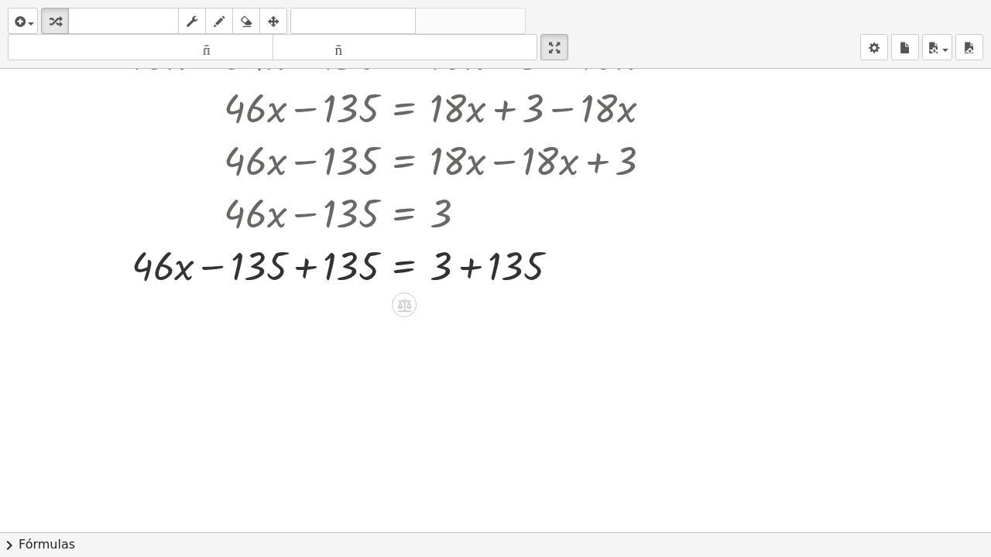
scroll to position [929, 0]
click at [470, 262] on div at bounding box center [408, 263] width 786 height 53
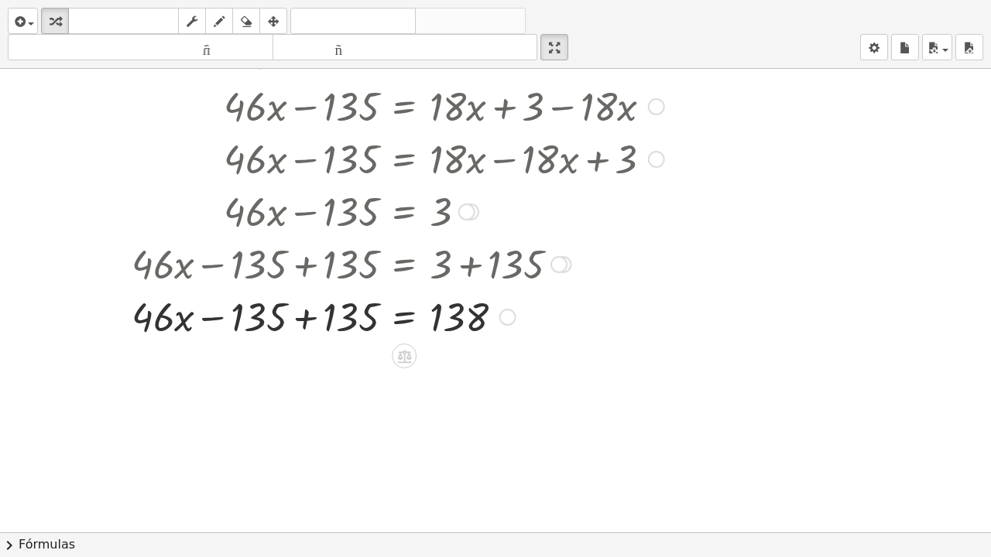
click at [300, 319] on div at bounding box center [408, 315] width 786 height 53
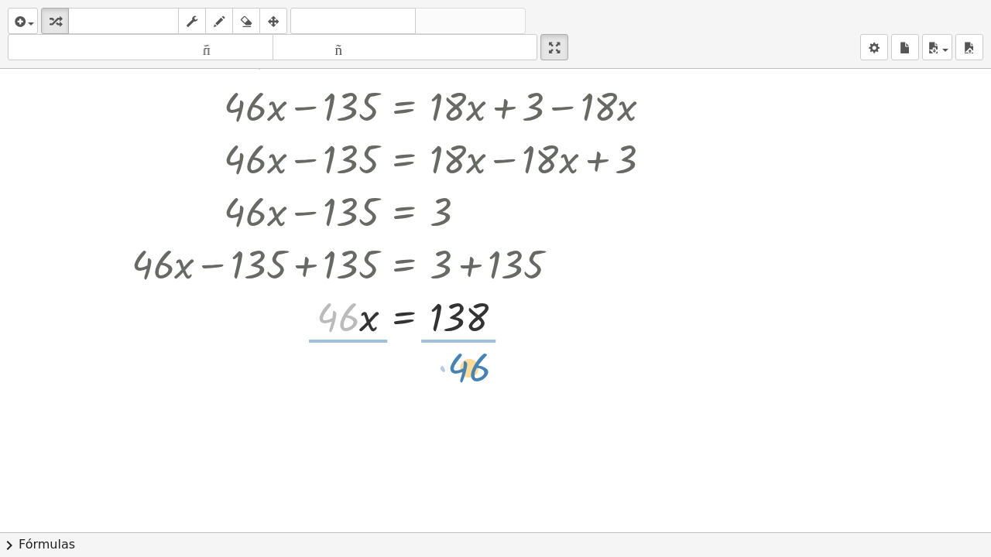
drag, startPoint x: 335, startPoint y: 316, endPoint x: 462, endPoint y: 367, distance: 136.8
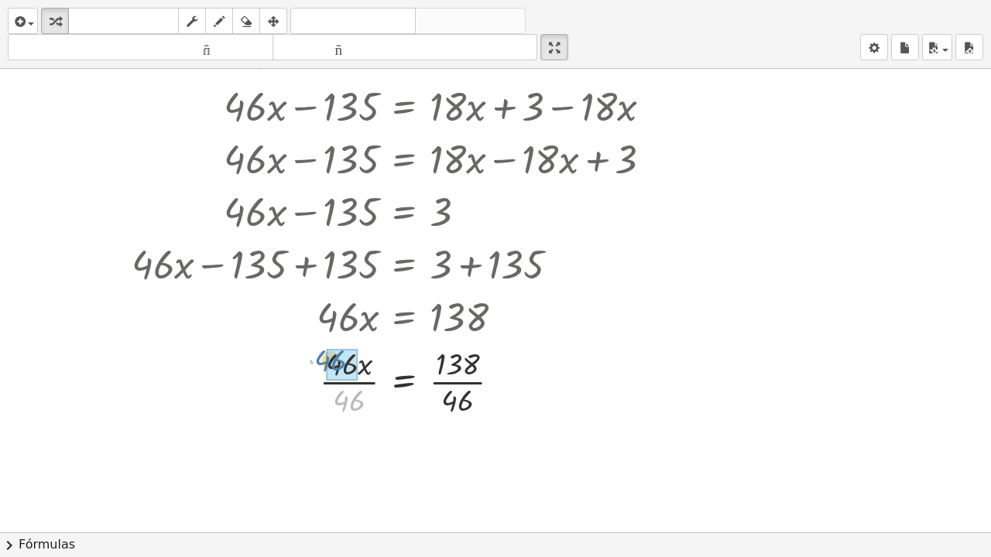
drag, startPoint x: 351, startPoint y: 406, endPoint x: 338, endPoint y: 375, distance: 32.6
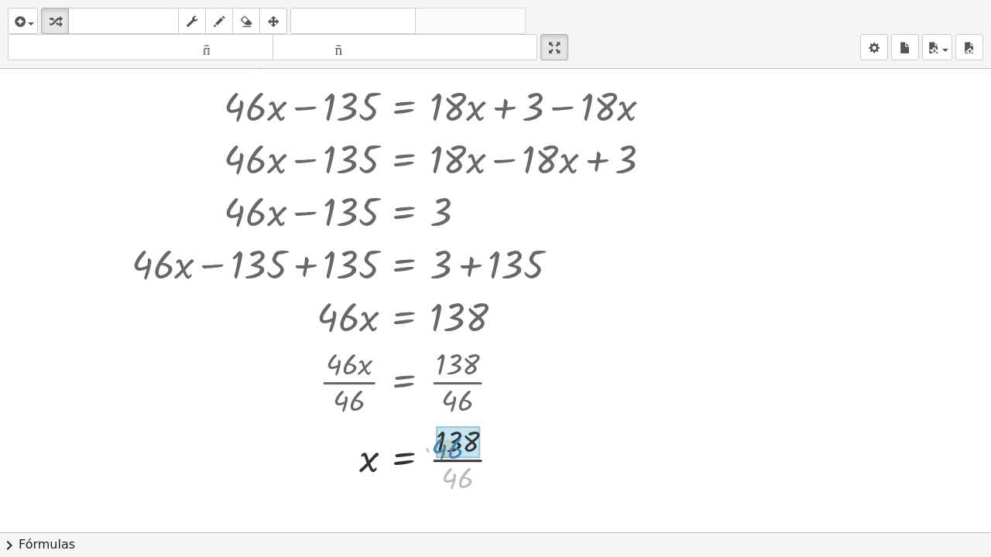
drag, startPoint x: 455, startPoint y: 474, endPoint x: 444, endPoint y: 444, distance: 31.3
click at [687, 378] on div at bounding box center [389, 380] width 826 height 77
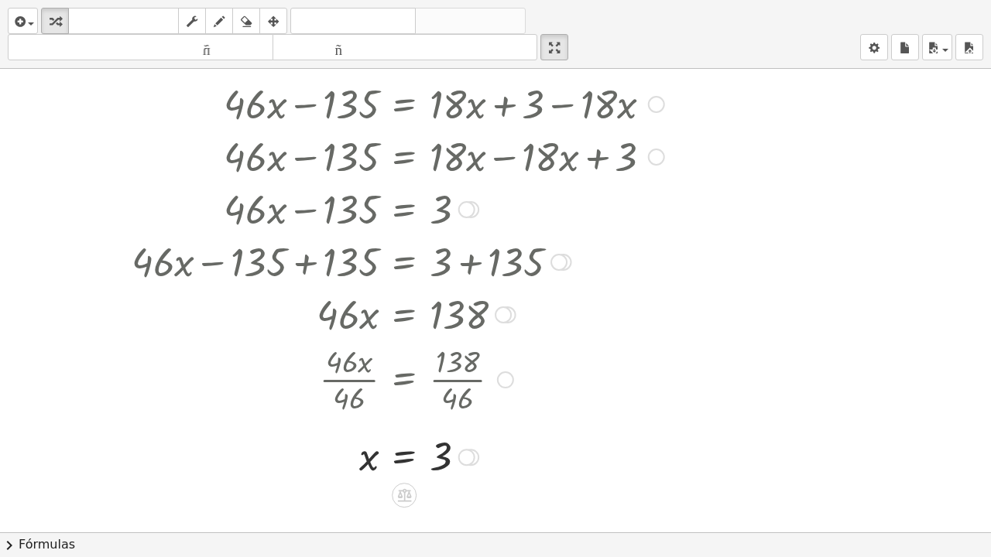
scroll to position [851, 0]
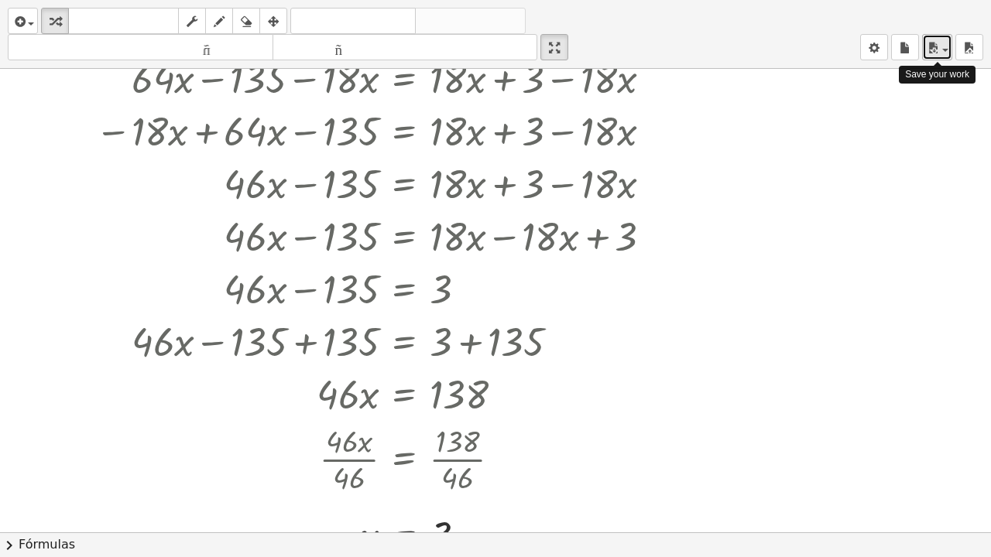
click at [937, 48] on icon "button" at bounding box center [933, 48] width 14 height 19
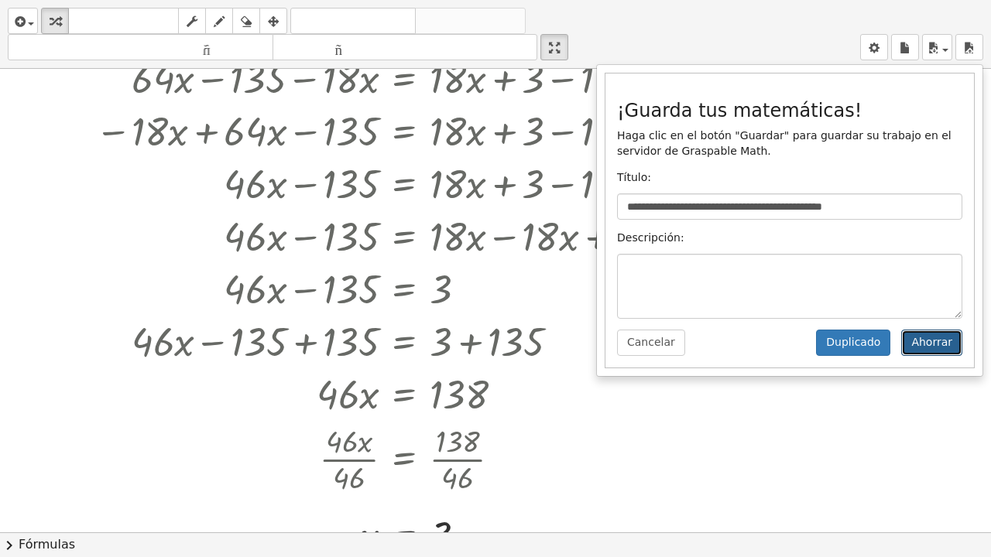
click at [932, 344] on font "Ahorrar" at bounding box center [931, 342] width 41 height 12
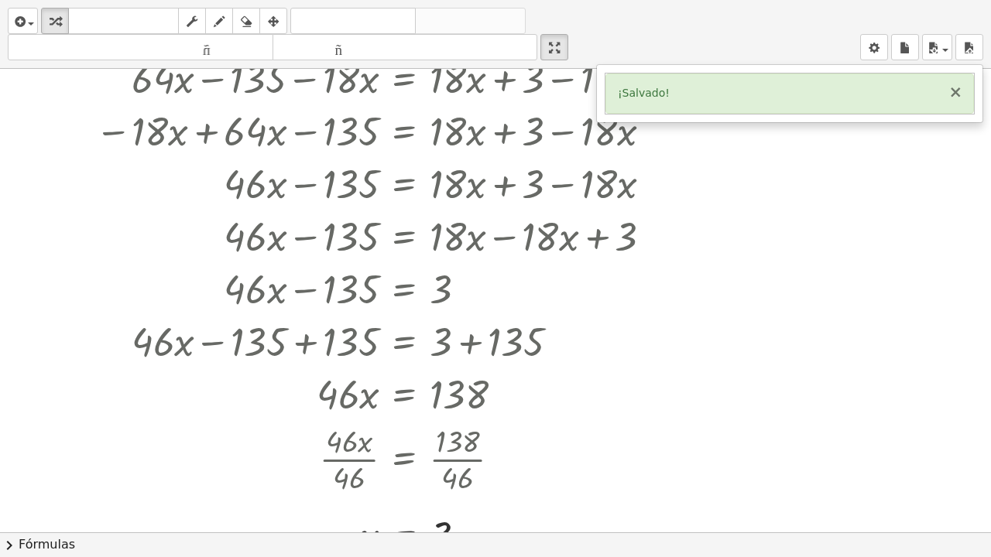
click at [957, 88] on font "×" at bounding box center [955, 92] width 14 height 19
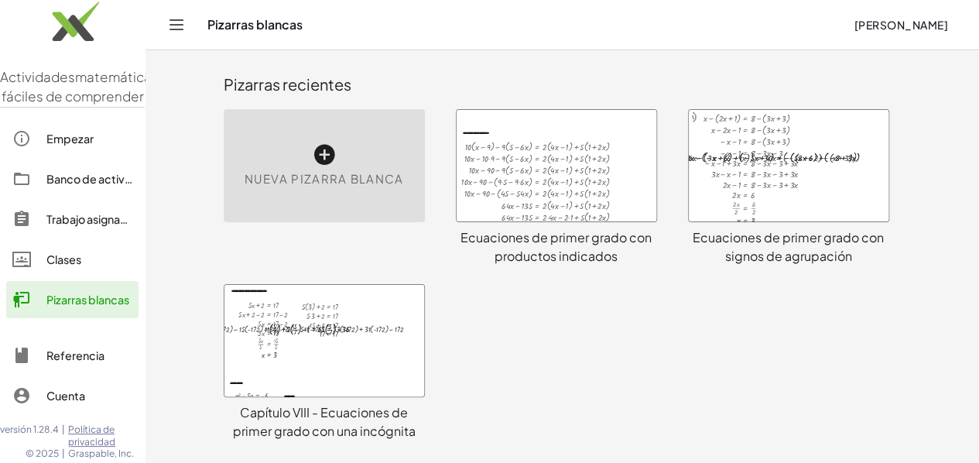
scroll to position [77, 0]
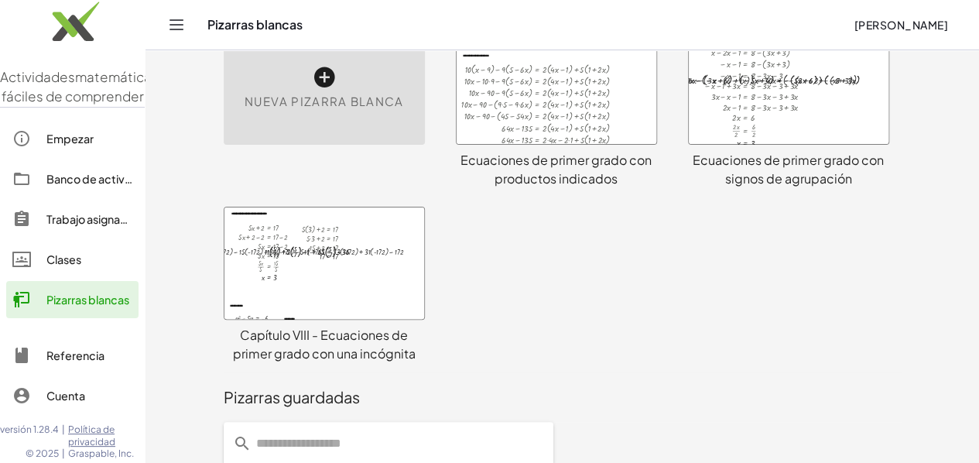
click at [808, 101] on div at bounding box center [789, 88] width 200 height 111
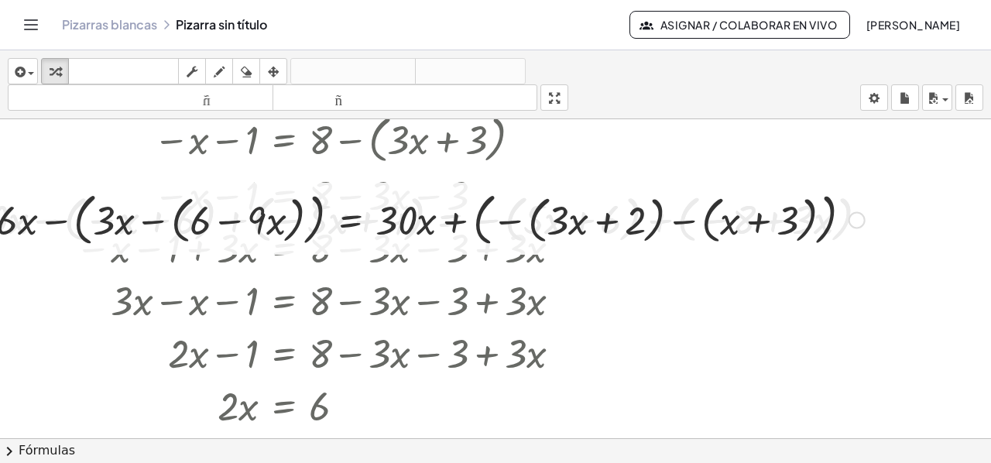
scroll to position [155, 0]
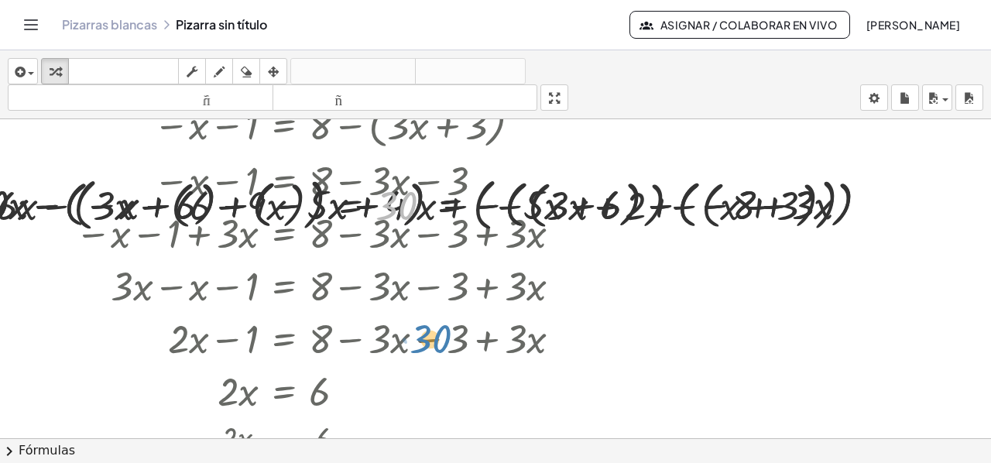
drag, startPoint x: 399, startPoint y: 200, endPoint x: 471, endPoint y: 320, distance: 138.9
click at [272, 69] on icon "button" at bounding box center [273, 72] width 11 height 19
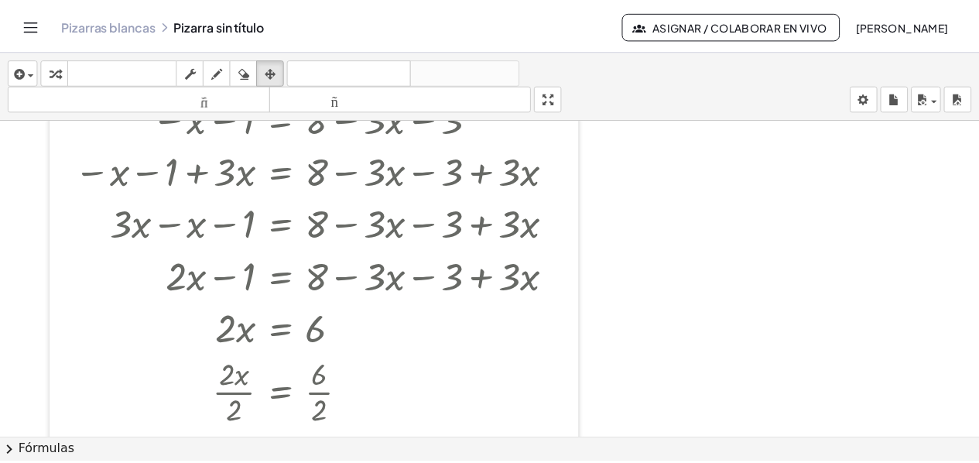
scroll to position [0, 0]
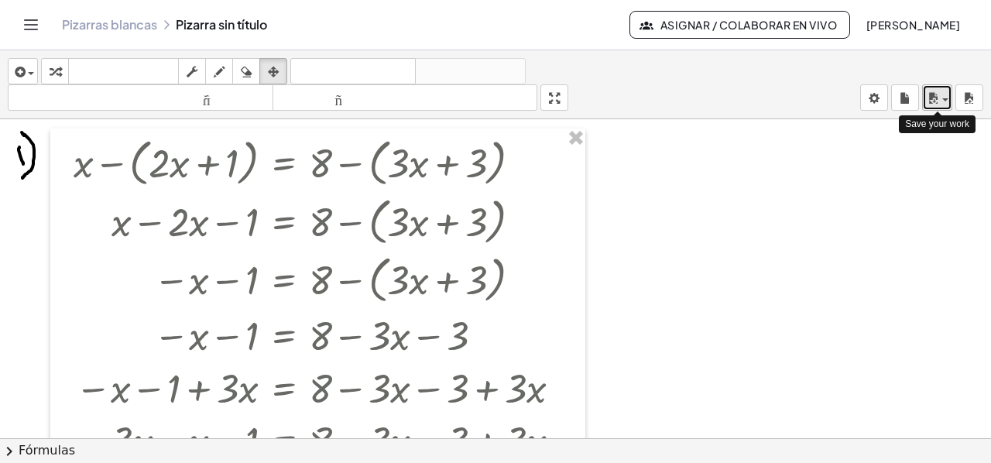
click at [945, 97] on div "button" at bounding box center [937, 97] width 22 height 19
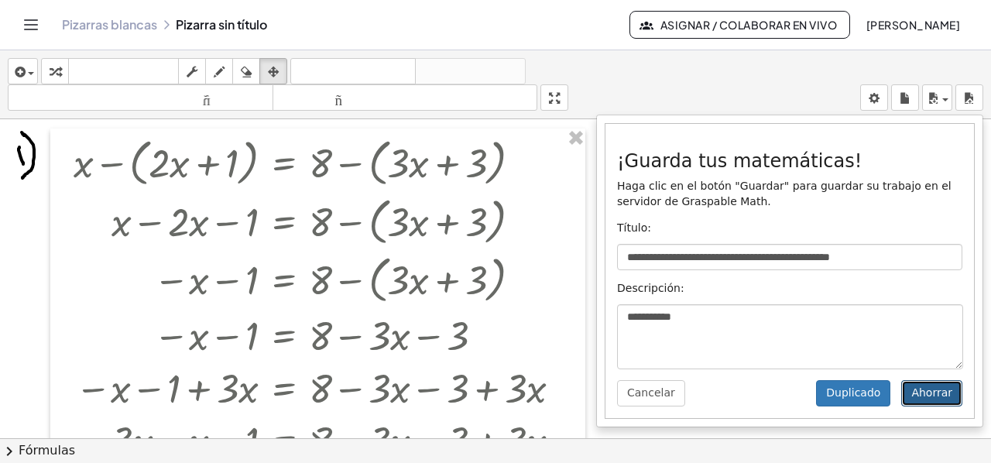
click at [934, 397] on font "Ahorrar" at bounding box center [931, 392] width 41 height 12
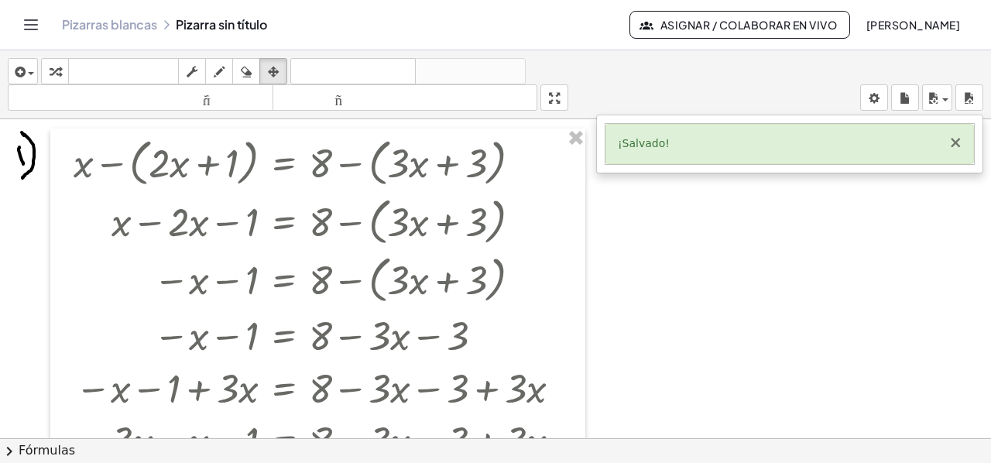
click at [960, 142] on font "×" at bounding box center [955, 142] width 14 height 19
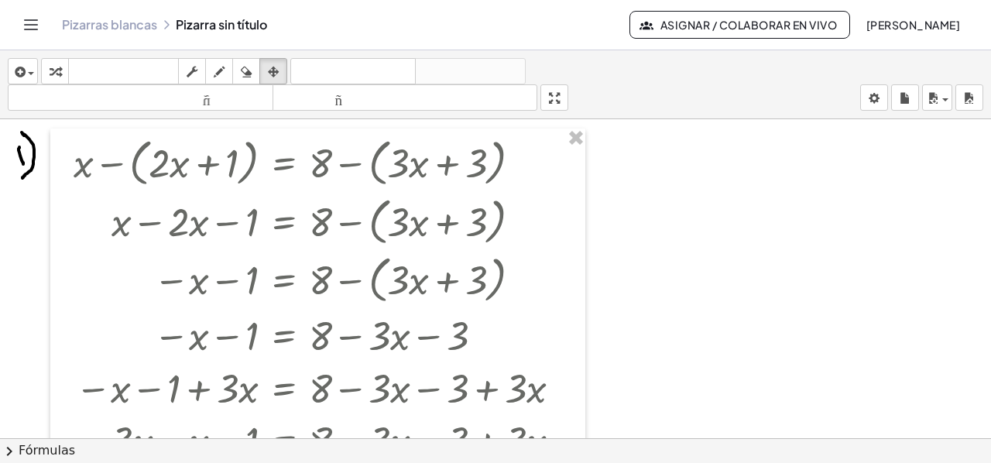
drag, startPoint x: 37, startPoint y: 21, endPoint x: 36, endPoint y: 38, distance: 17.0
click at [36, 21] on icon "Cambiar navegación" at bounding box center [31, 24] width 19 height 19
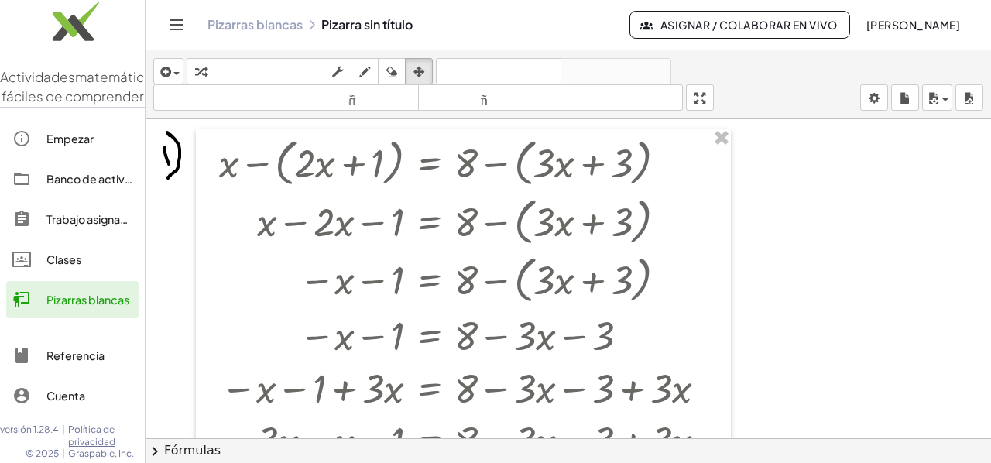
click at [70, 148] on div "Empezar" at bounding box center [89, 138] width 86 height 19
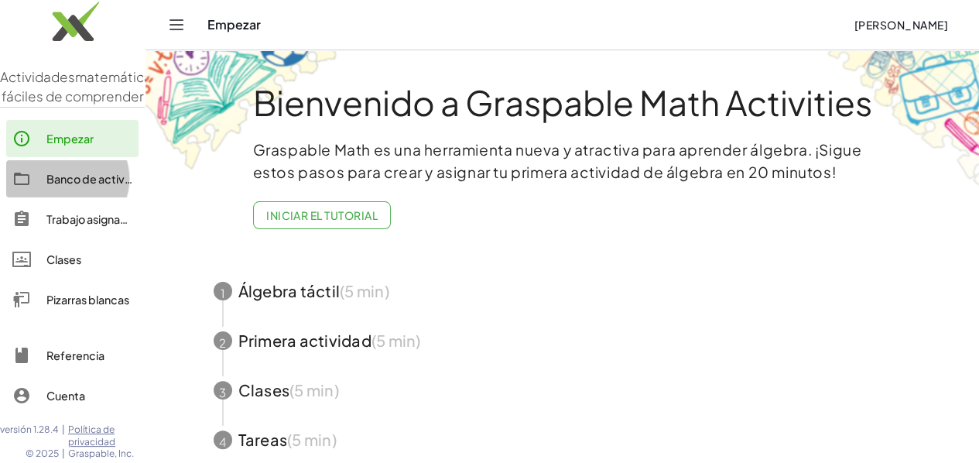
click at [69, 186] on font "Banco de actividades" at bounding box center [103, 179] width 115 height 14
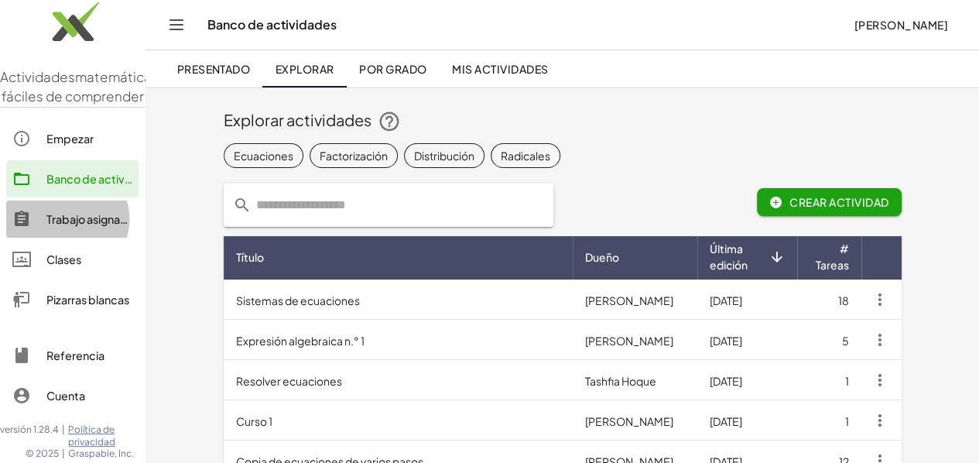
click at [63, 226] on font "Trabajo asignado" at bounding box center [90, 219] width 88 height 14
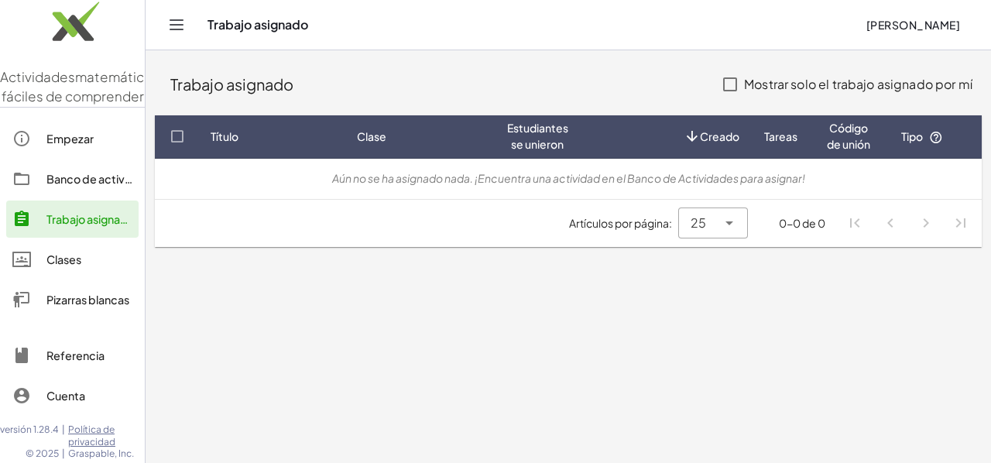
click at [61, 266] on font "Clases" at bounding box center [63, 259] width 35 height 14
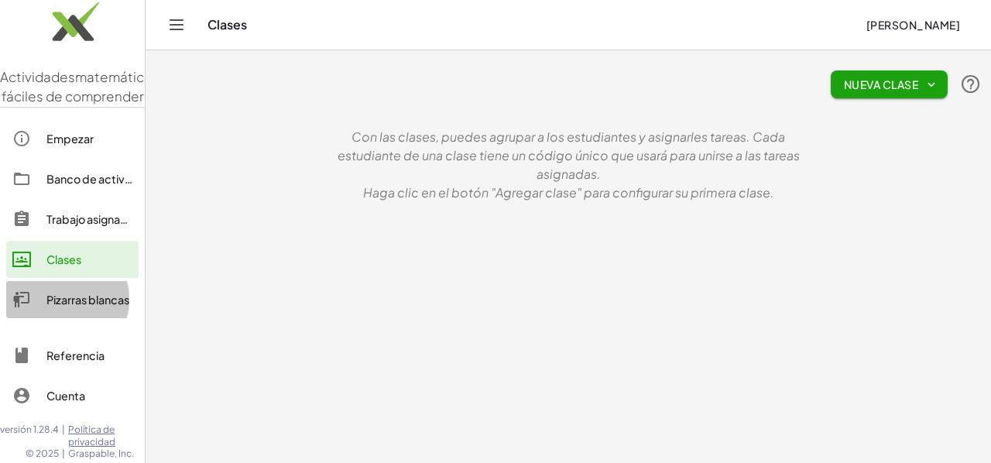
click at [57, 307] on font "Pizarras blancas" at bounding box center [87, 300] width 83 height 14
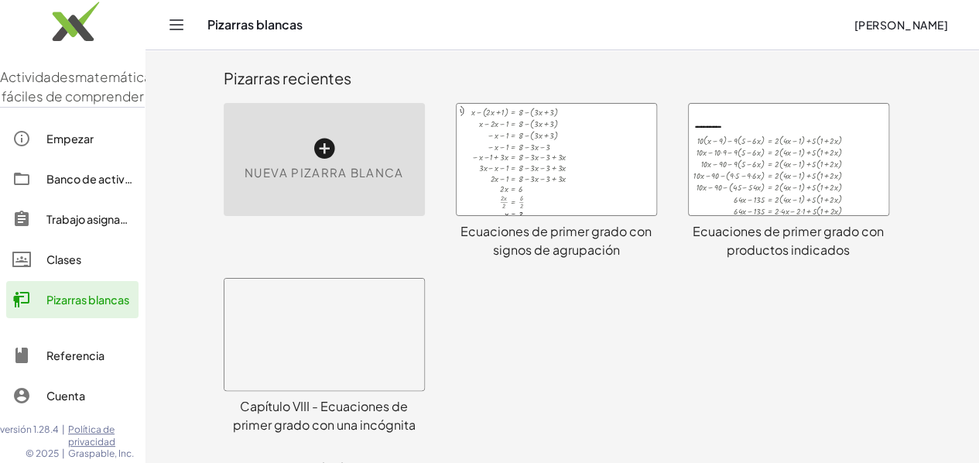
scroll to position [307, 0]
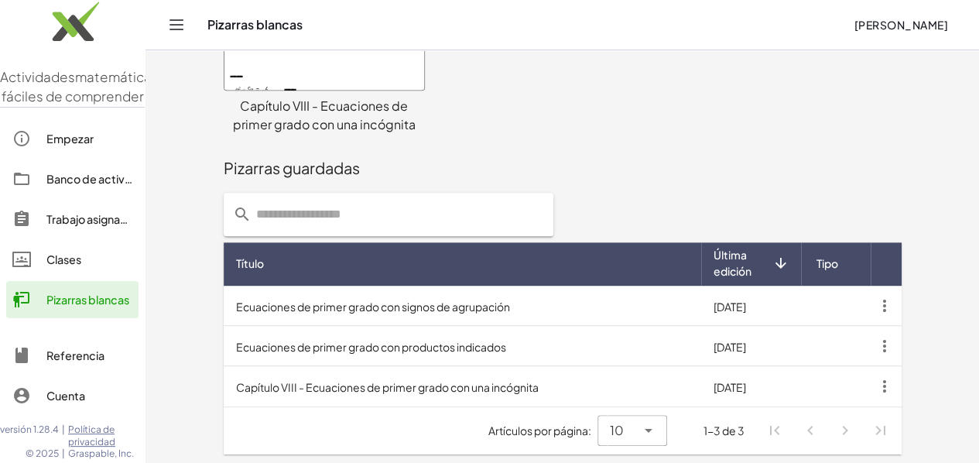
click at [393, 343] on font "Ecuaciones de primer grado con productos indicados" at bounding box center [371, 346] width 270 height 14
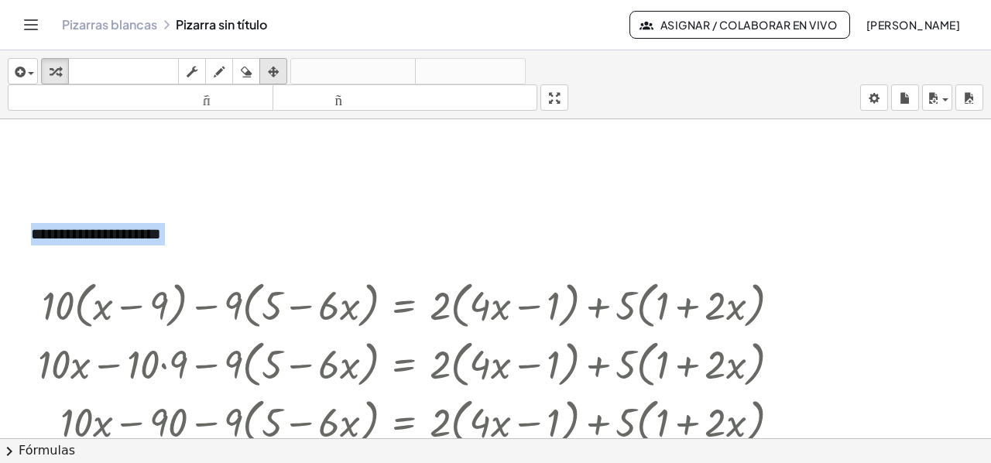
click at [279, 67] on div "button" at bounding box center [273, 71] width 20 height 19
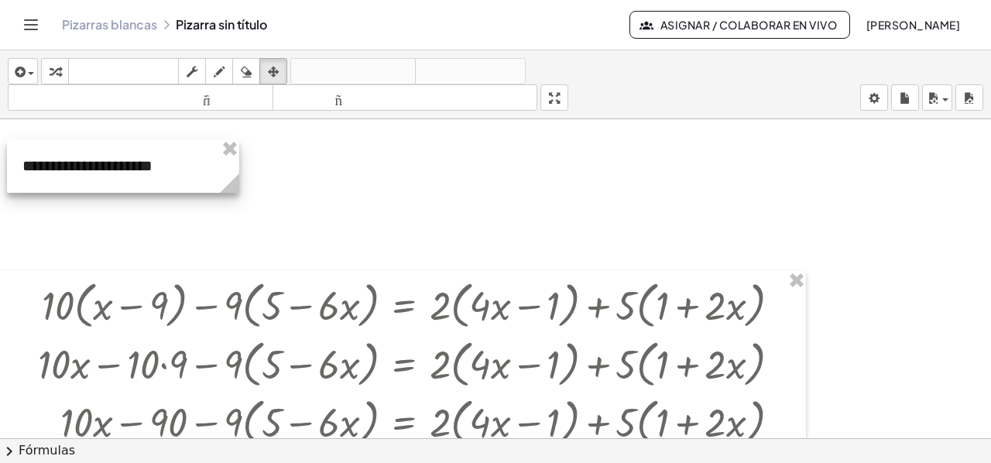
drag, startPoint x: 163, startPoint y: 240, endPoint x: 154, endPoint y: 172, distance: 68.6
click at [154, 172] on div at bounding box center [123, 165] width 232 height 53
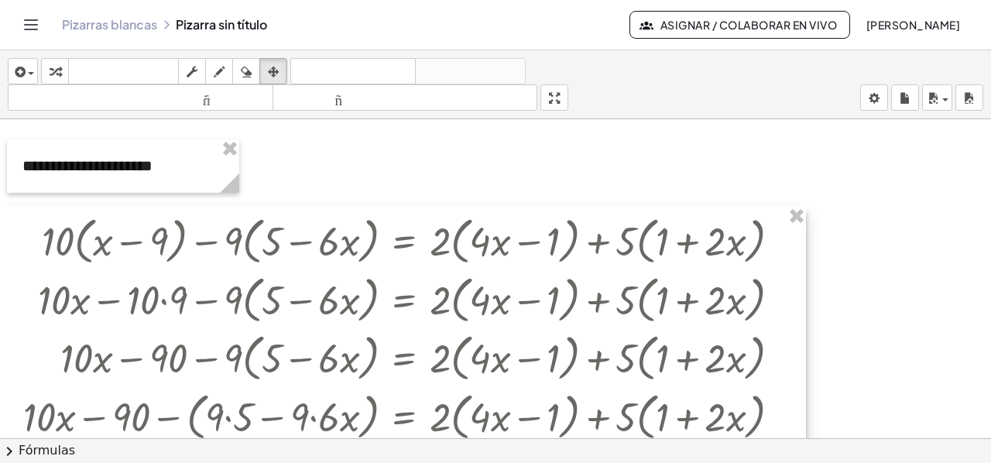
drag, startPoint x: 372, startPoint y: 346, endPoint x: 326, endPoint y: 282, distance: 79.3
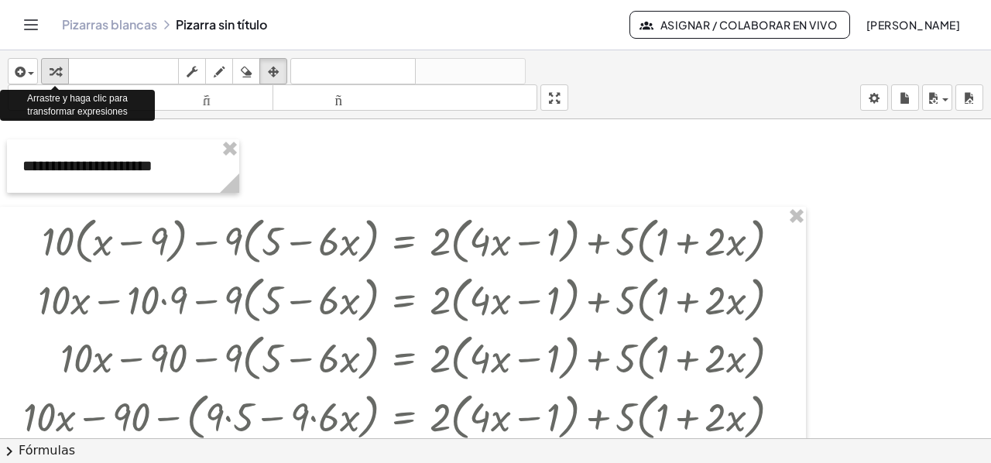
click at [60, 72] on icon "button" at bounding box center [55, 72] width 11 height 19
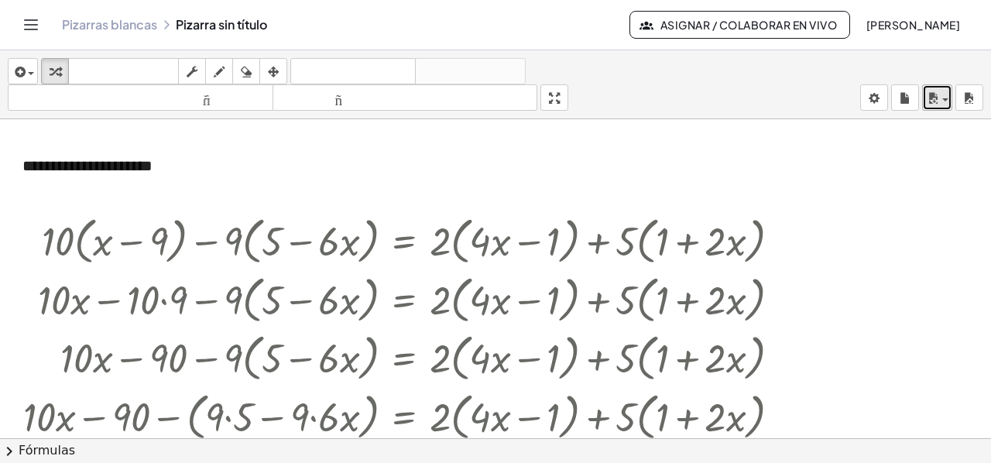
click at [939, 100] on icon "button" at bounding box center [933, 98] width 14 height 19
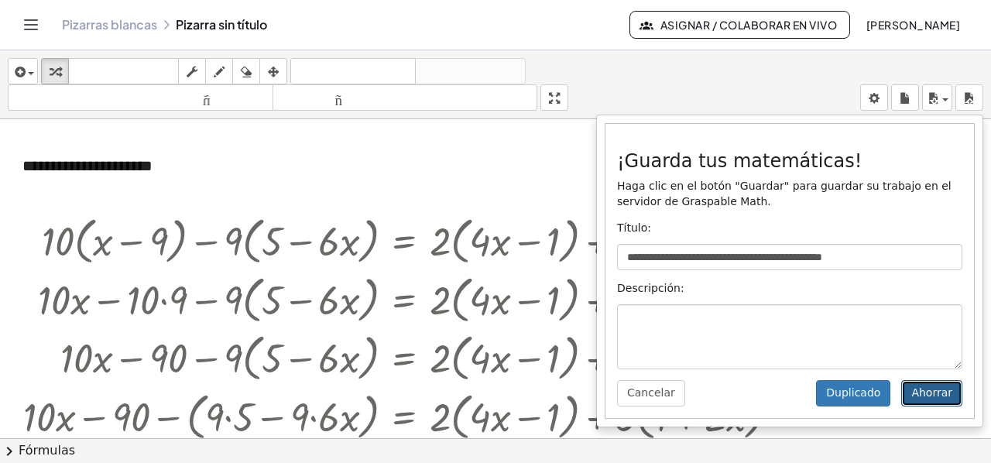
click at [930, 392] on font "Ahorrar" at bounding box center [931, 392] width 41 height 12
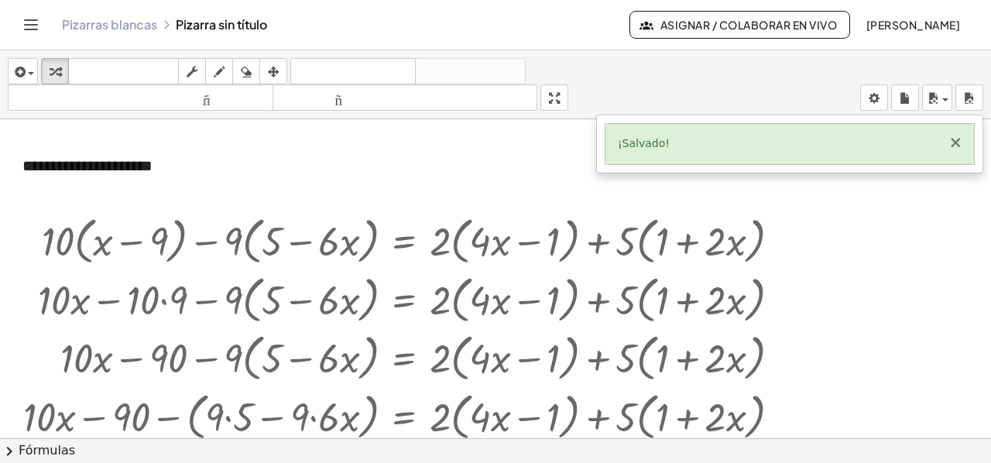
click at [952, 142] on font "×" at bounding box center [955, 142] width 14 height 19
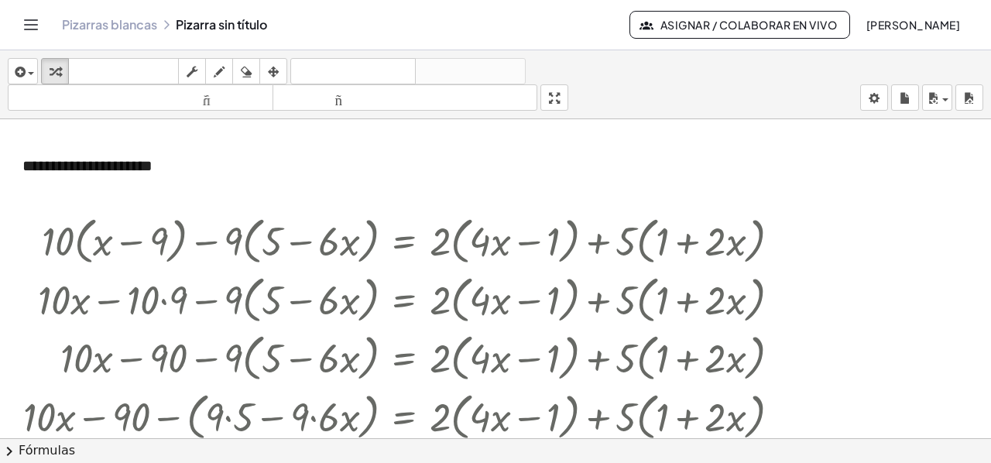
drag, startPoint x: 954, startPoint y: 0, endPoint x: 738, endPoint y: 152, distance: 263.9
click at [738, 154] on div at bounding box center [495, 439] width 991 height 641
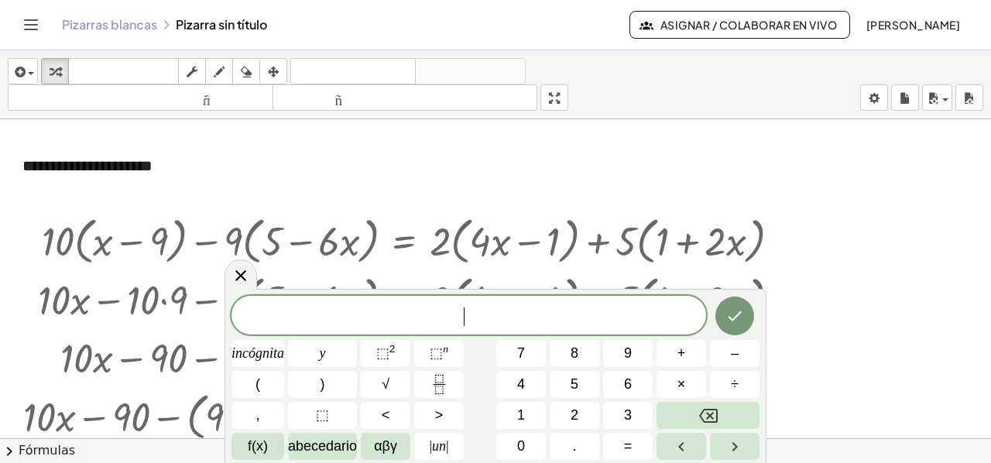
click at [901, 21] on font "[PERSON_NAME]" at bounding box center [913, 25] width 94 height 14
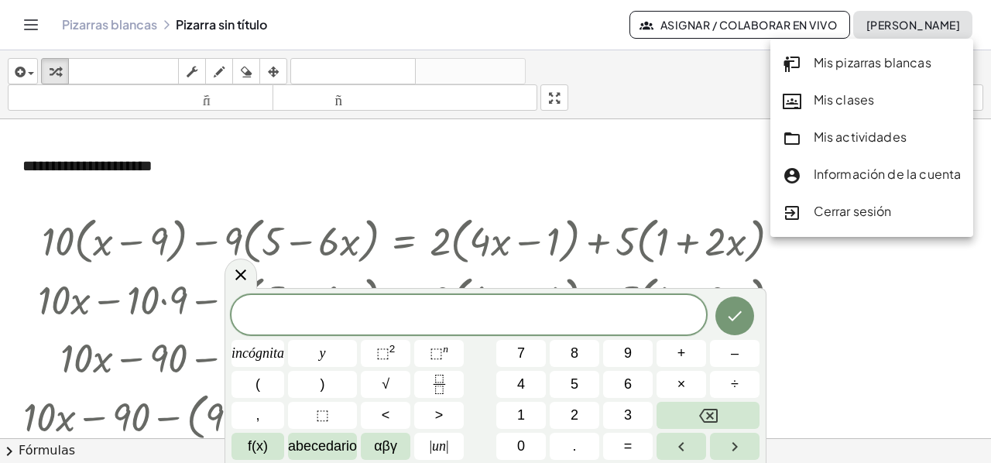
click at [848, 213] on font "Cerrar sesión" at bounding box center [853, 211] width 78 height 16
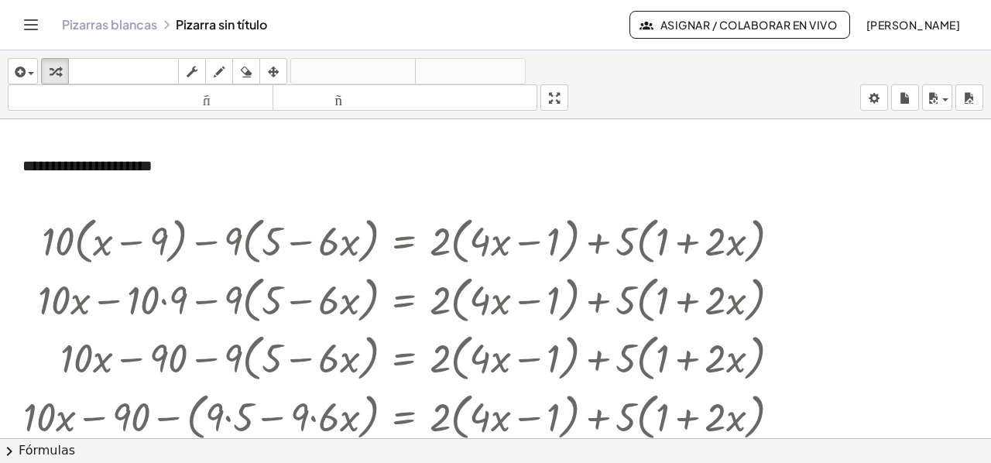
click at [935, 22] on font "[PERSON_NAME]" at bounding box center [913, 25] width 94 height 14
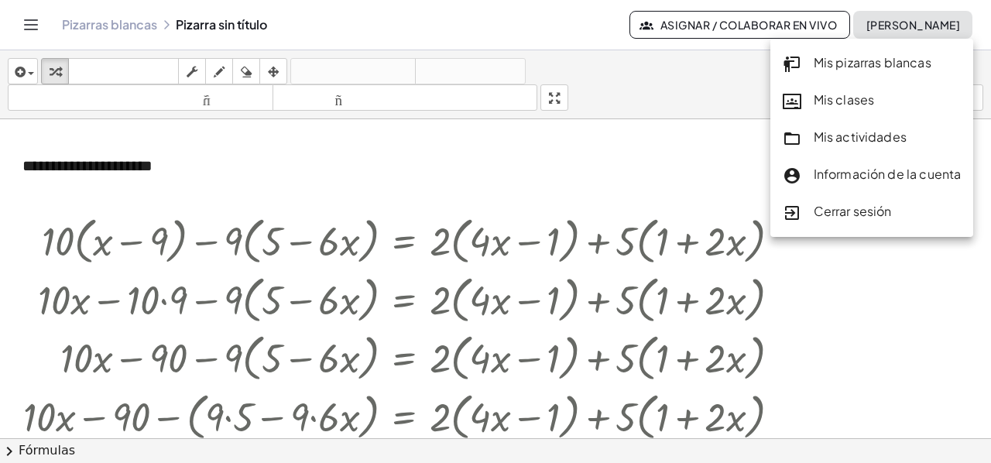
click at [844, 200] on div "Cerrar sesión" at bounding box center [872, 212] width 204 height 37
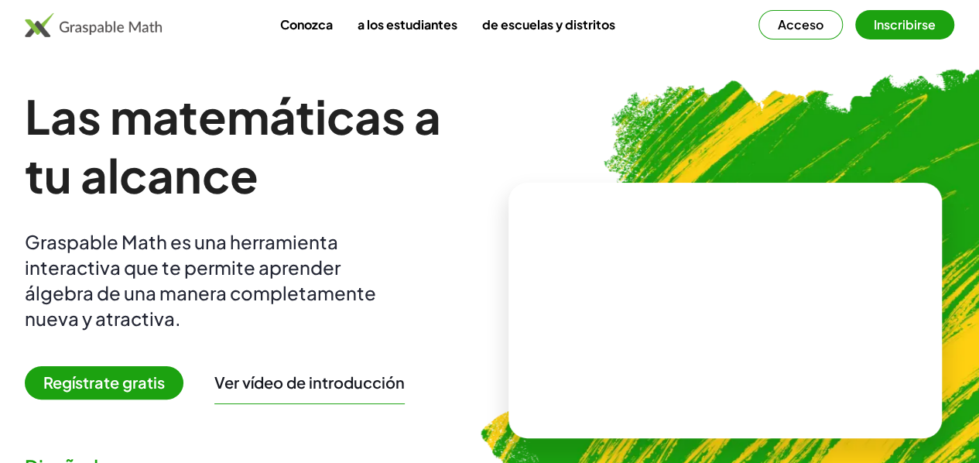
drag, startPoint x: 0, startPoint y: 0, endPoint x: 592, endPoint y: 140, distance: 608.5
click at [591, 140] on img at bounding box center [807, 303] width 715 height 603
click at [778, 25] on font "Acceso" at bounding box center [801, 24] width 46 height 16
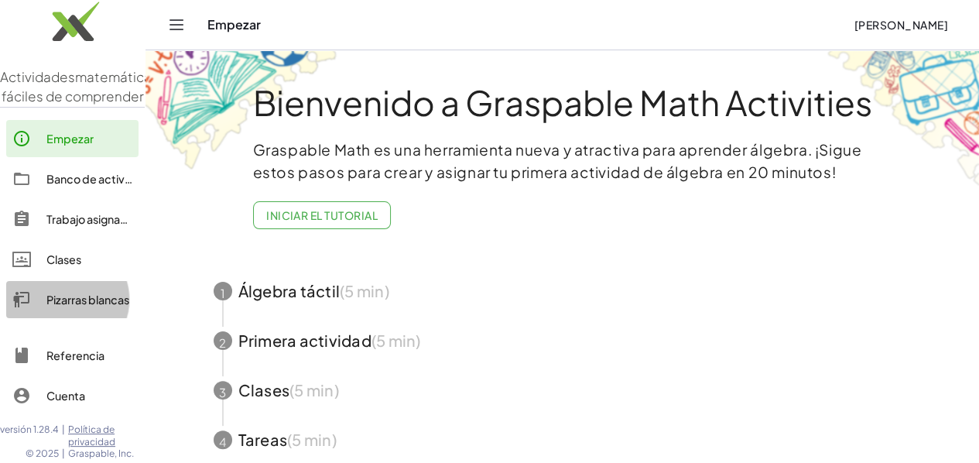
click at [43, 309] on div at bounding box center [29, 299] width 34 height 19
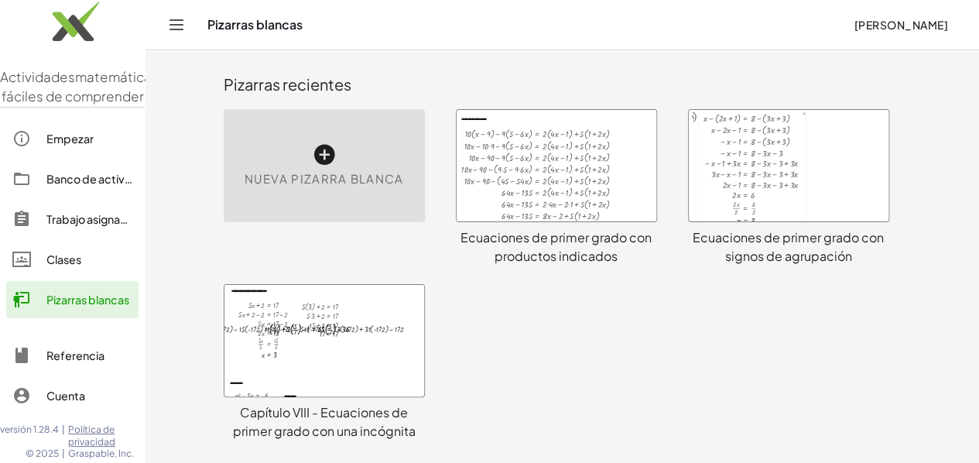
scroll to position [155, 0]
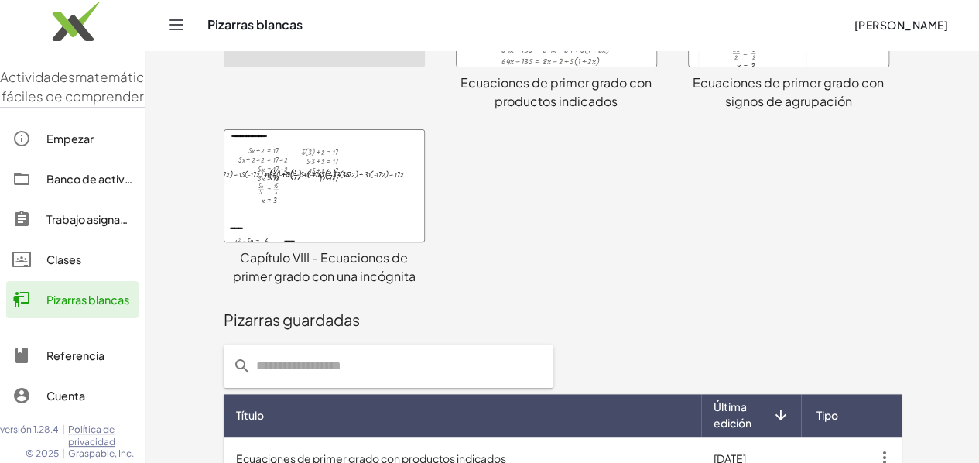
click at [921, 23] on font "[PERSON_NAME]" at bounding box center [902, 25] width 94 height 14
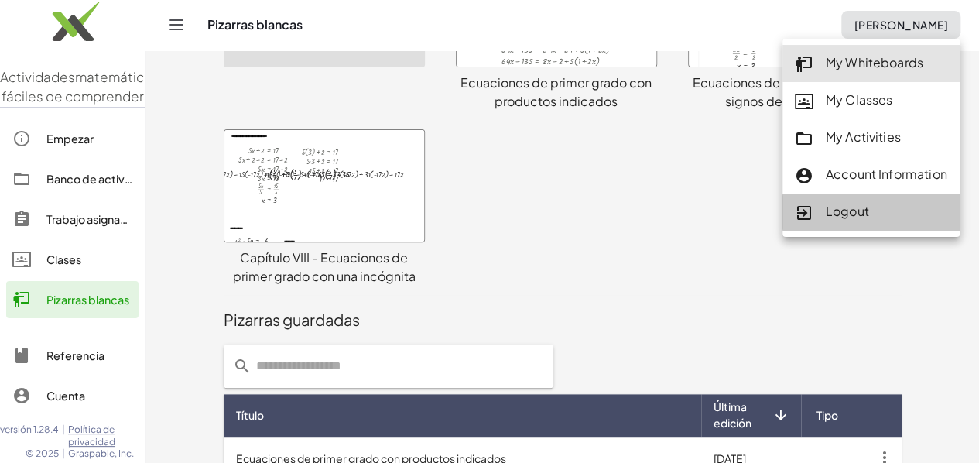
click at [840, 209] on div "Logout" at bounding box center [871, 212] width 152 height 20
